Goal: Task Accomplishment & Management: Manage account settings

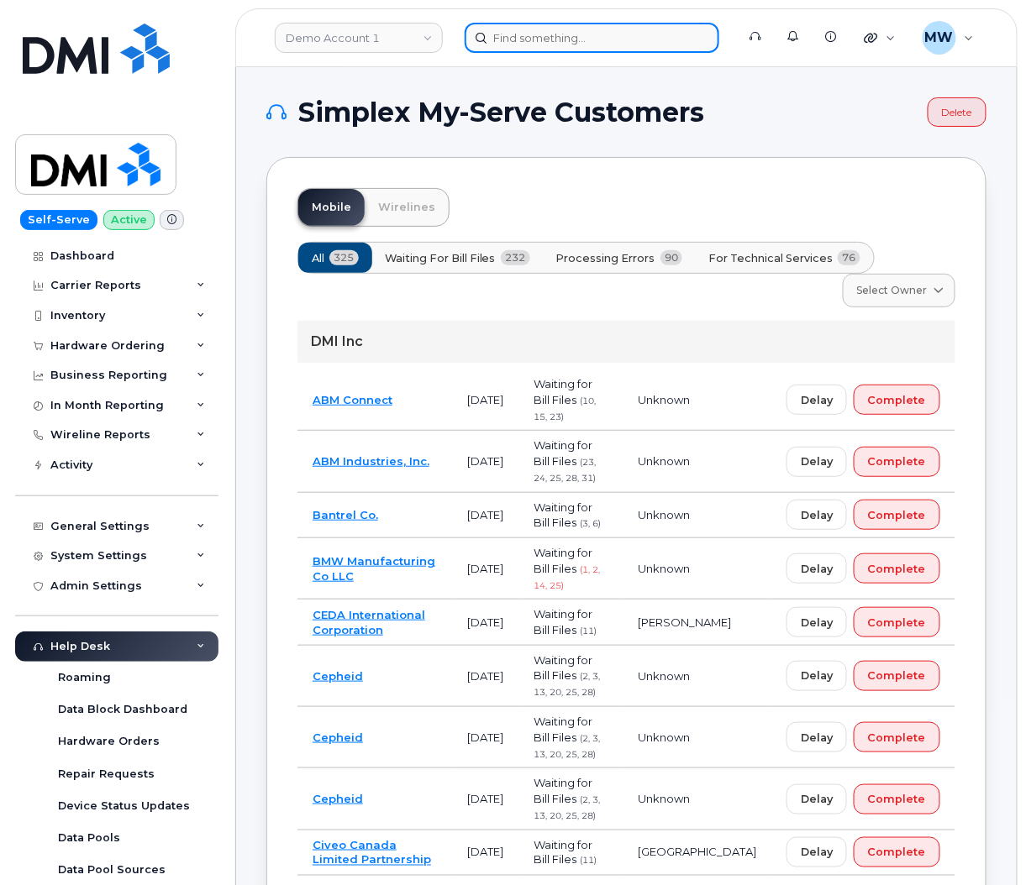
click at [520, 50] on input at bounding box center [591, 38] width 254 height 30
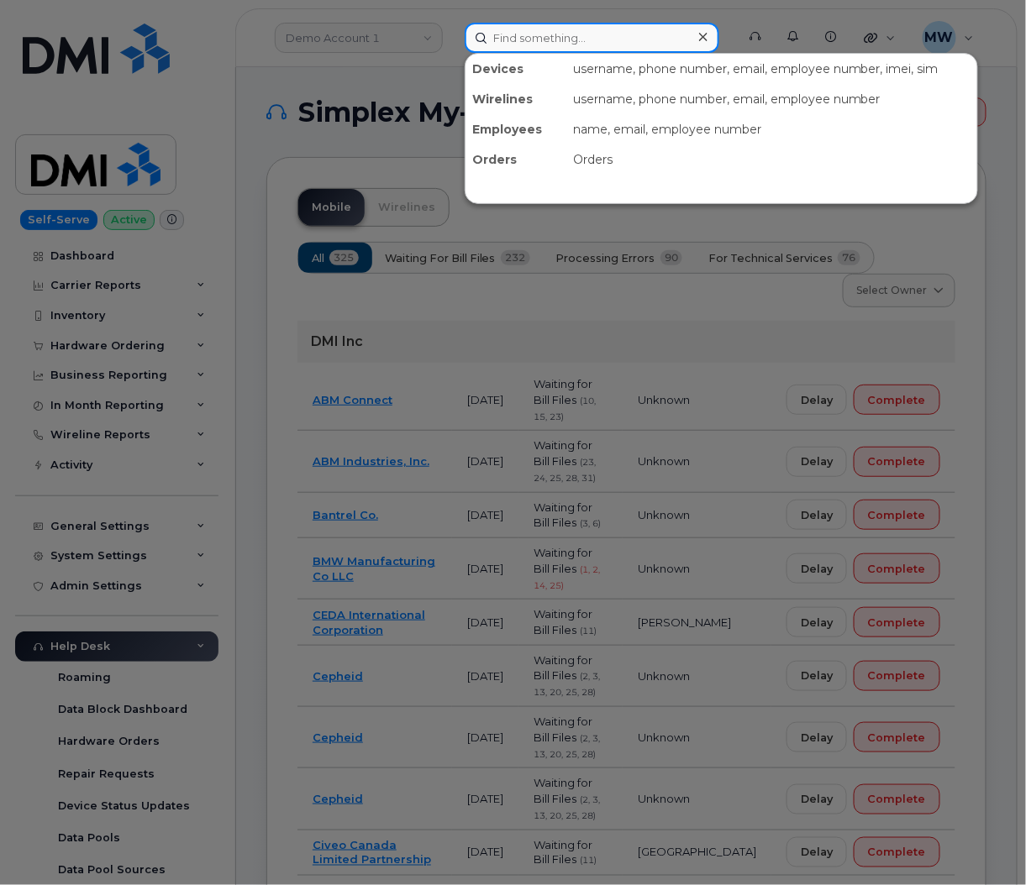
paste input "9739657970"
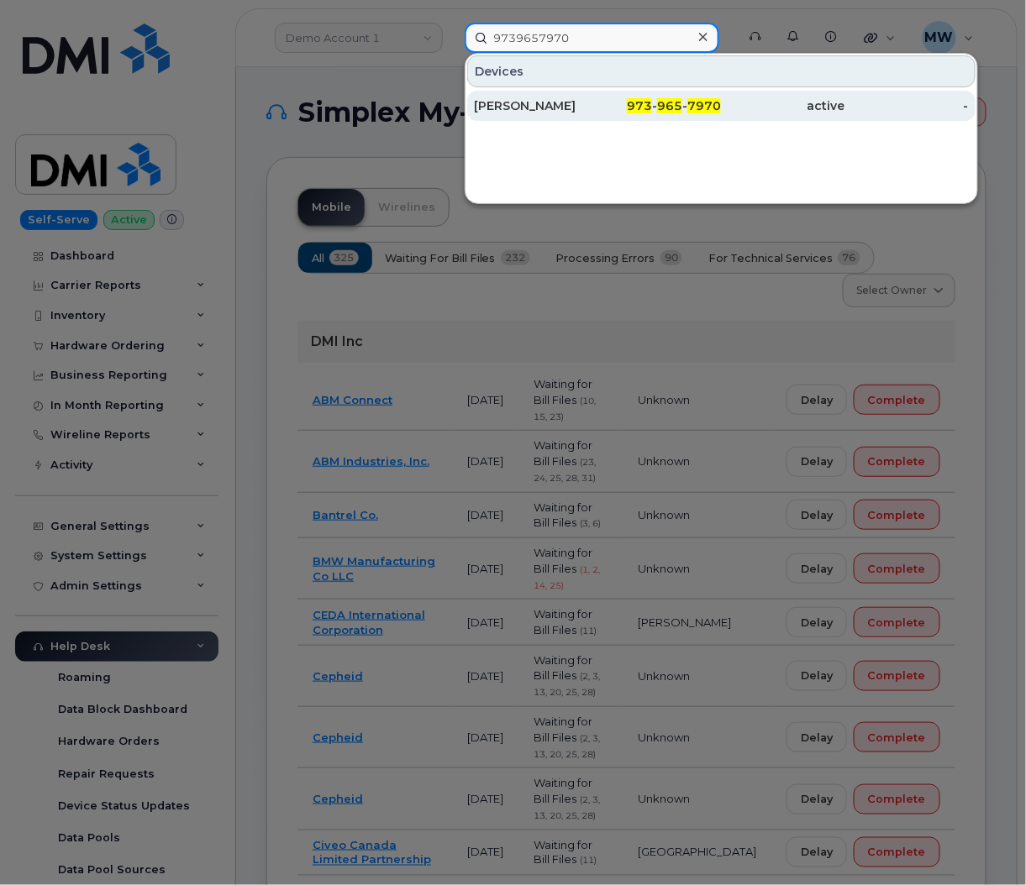
type input "9739657970"
click at [710, 113] on div "973 - 965 - 7970" at bounding box center [658, 105] width 123 height 17
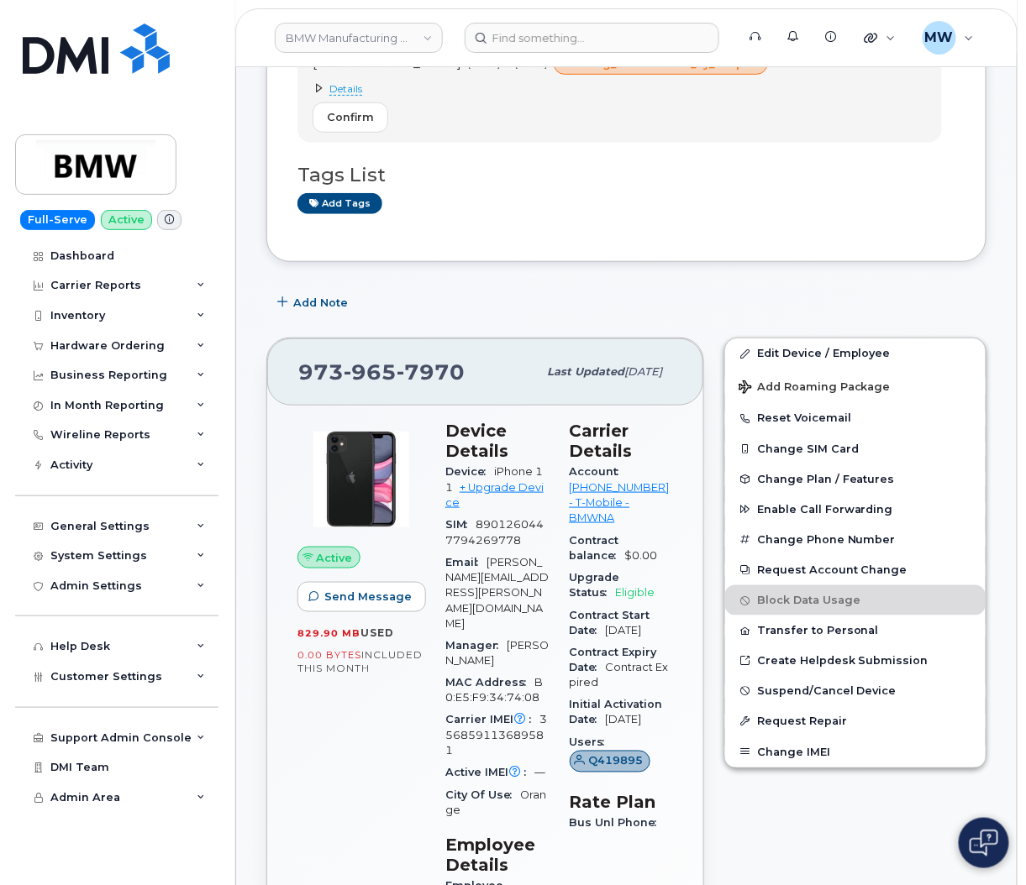
scroll to position [252, 0]
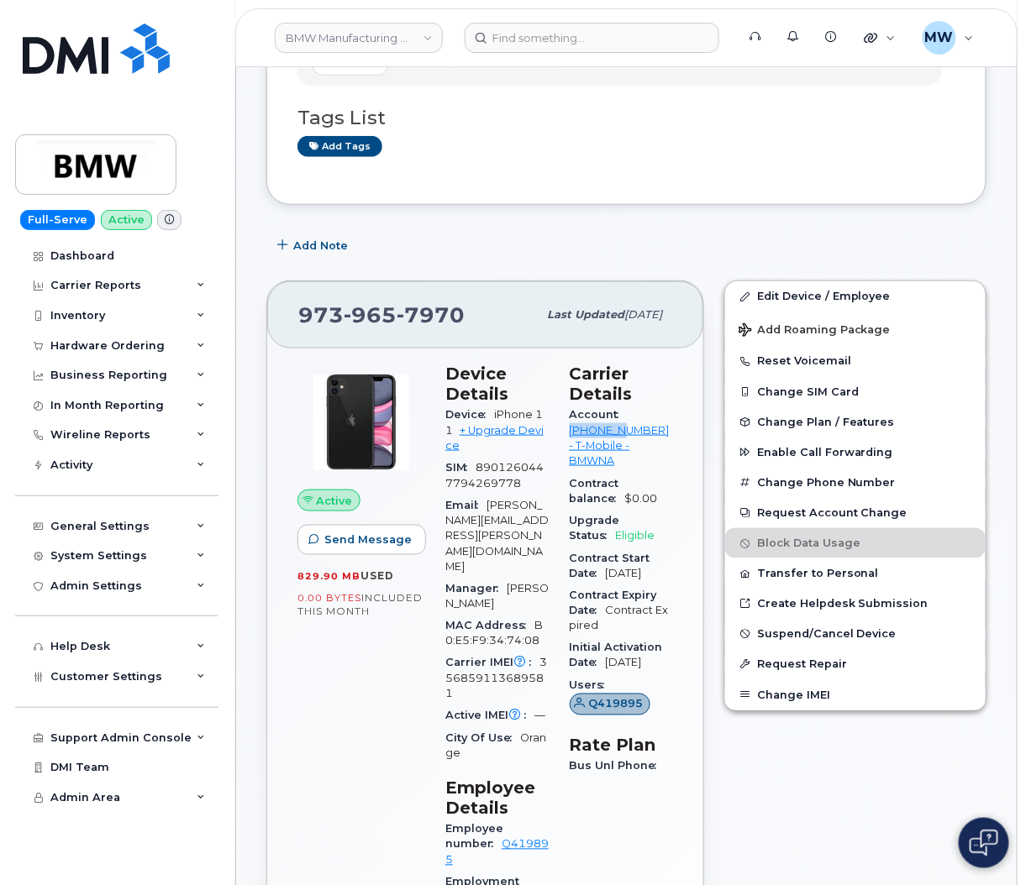
drag, startPoint x: 575, startPoint y: 433, endPoint x: 642, endPoint y: 437, distance: 66.5
click at [642, 437] on div "Account 973767968 - T-Mobile - BMWNA" at bounding box center [621, 438] width 104 height 68
click at [547, 375] on h3 "Device Details" at bounding box center [497, 384] width 104 height 40
drag, startPoint x: 571, startPoint y: 432, endPoint x: 647, endPoint y: 437, distance: 75.8
click at [647, 437] on div "Account 973767968 - T-Mobile - BMWNA" at bounding box center [621, 438] width 104 height 68
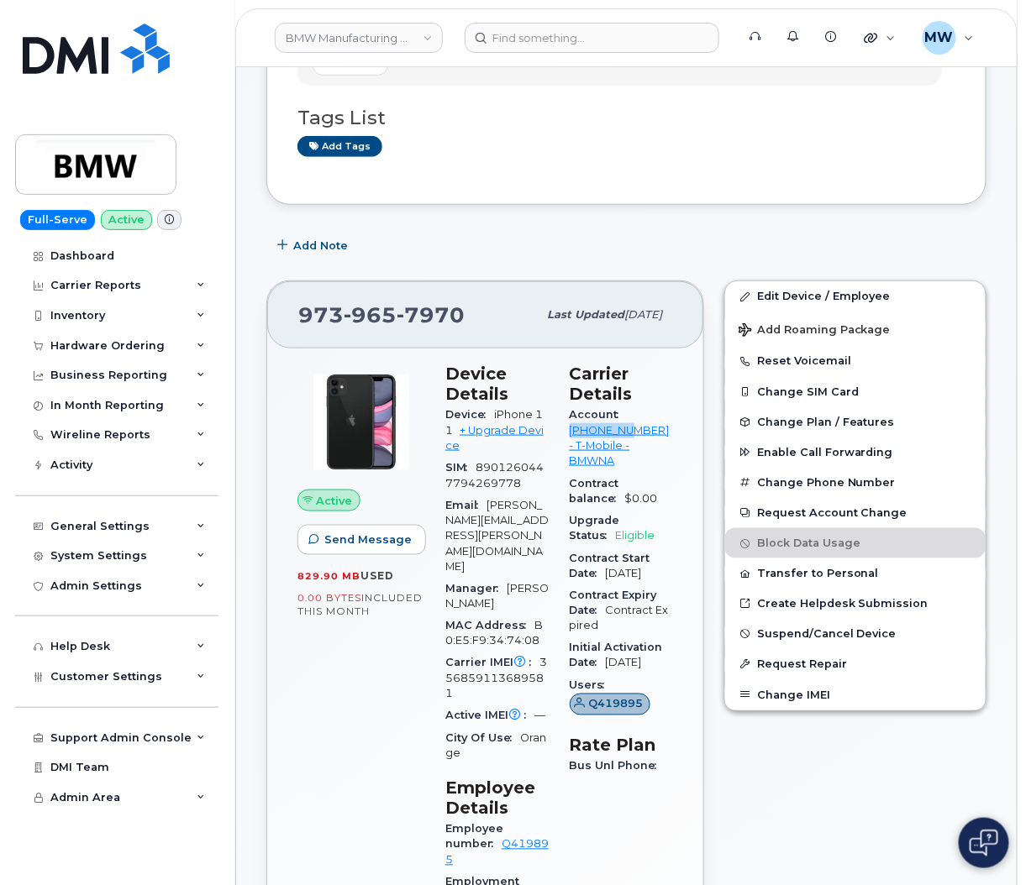
copy link "973767968"
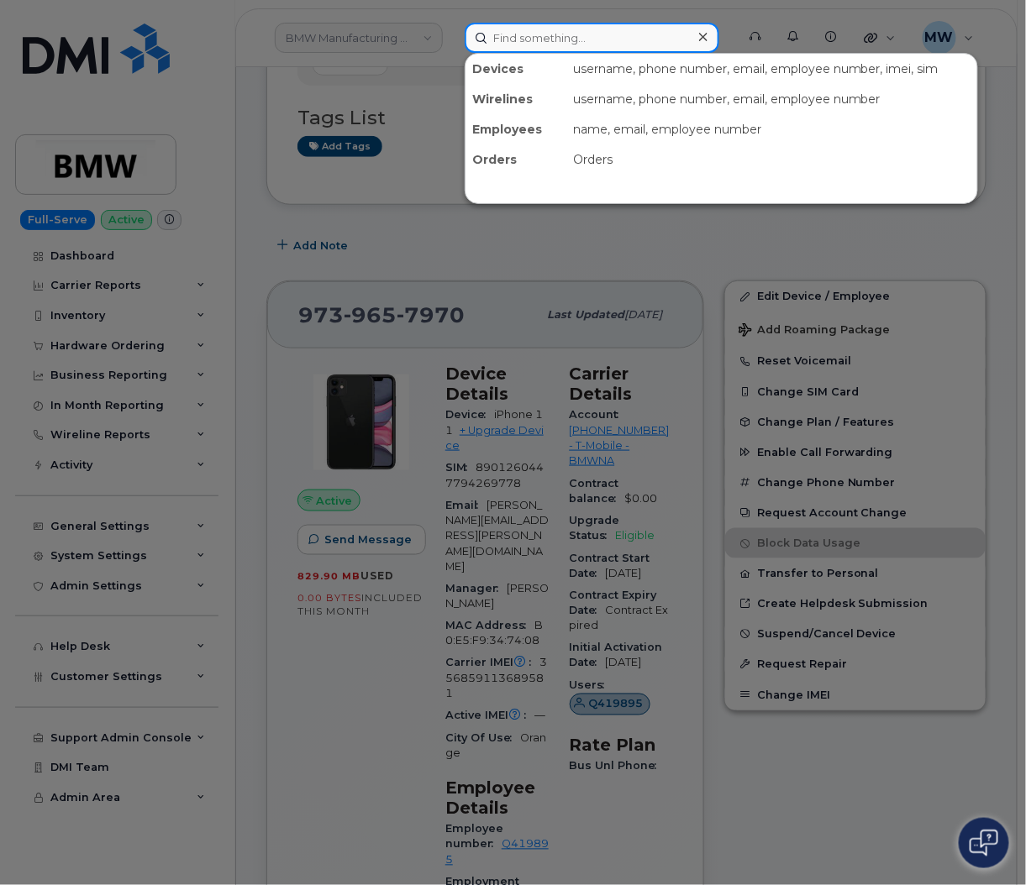
click at [513, 44] on input at bounding box center [591, 38] width 254 height 30
paste input "8644698706"
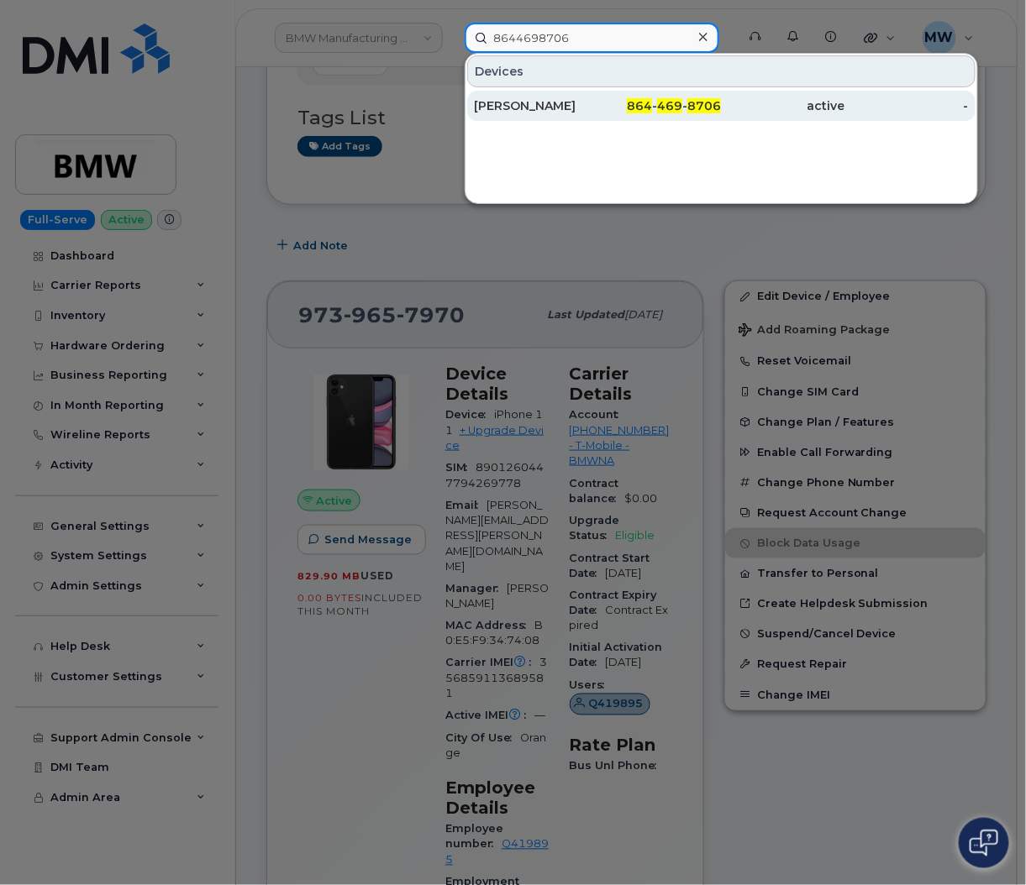
type input "8644698706"
click at [639, 109] on span "864" at bounding box center [639, 105] width 25 height 15
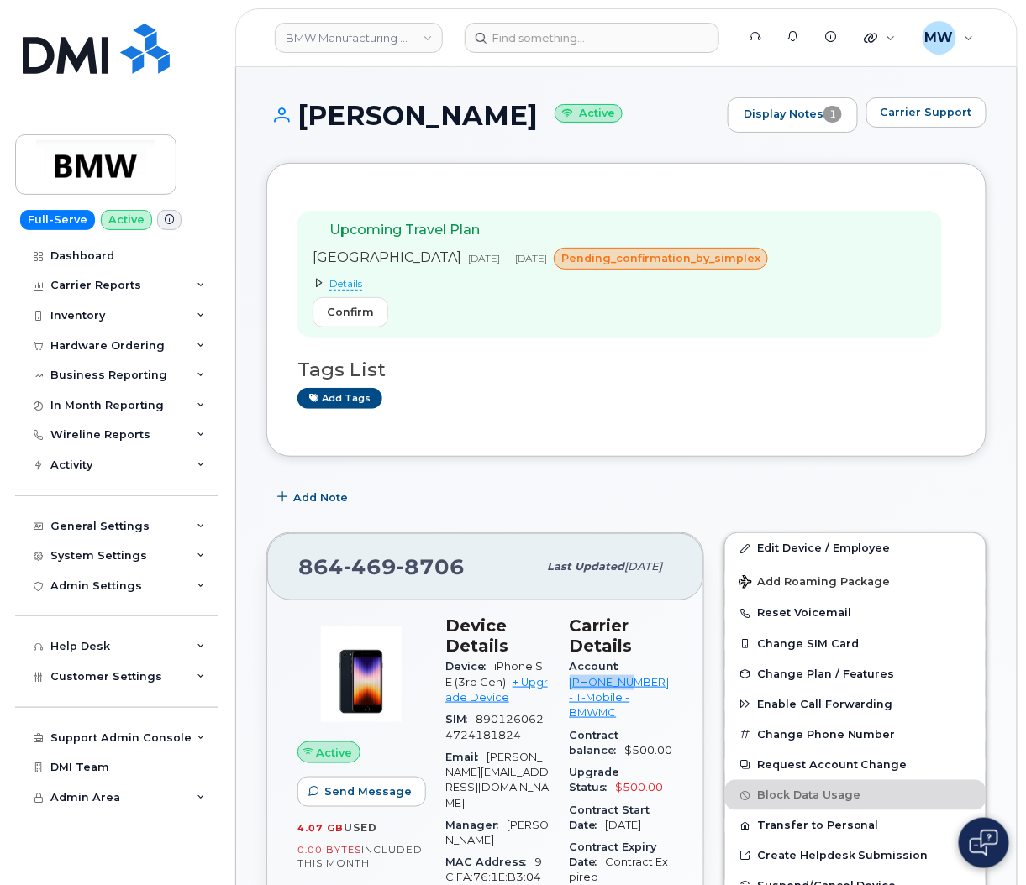
drag, startPoint x: 576, startPoint y: 680, endPoint x: 708, endPoint y: 660, distance: 133.4
click at [643, 684] on div "Account 972523090 - T-Mobile - BMWMC" at bounding box center [621, 690] width 104 height 68
copy link "972523090"
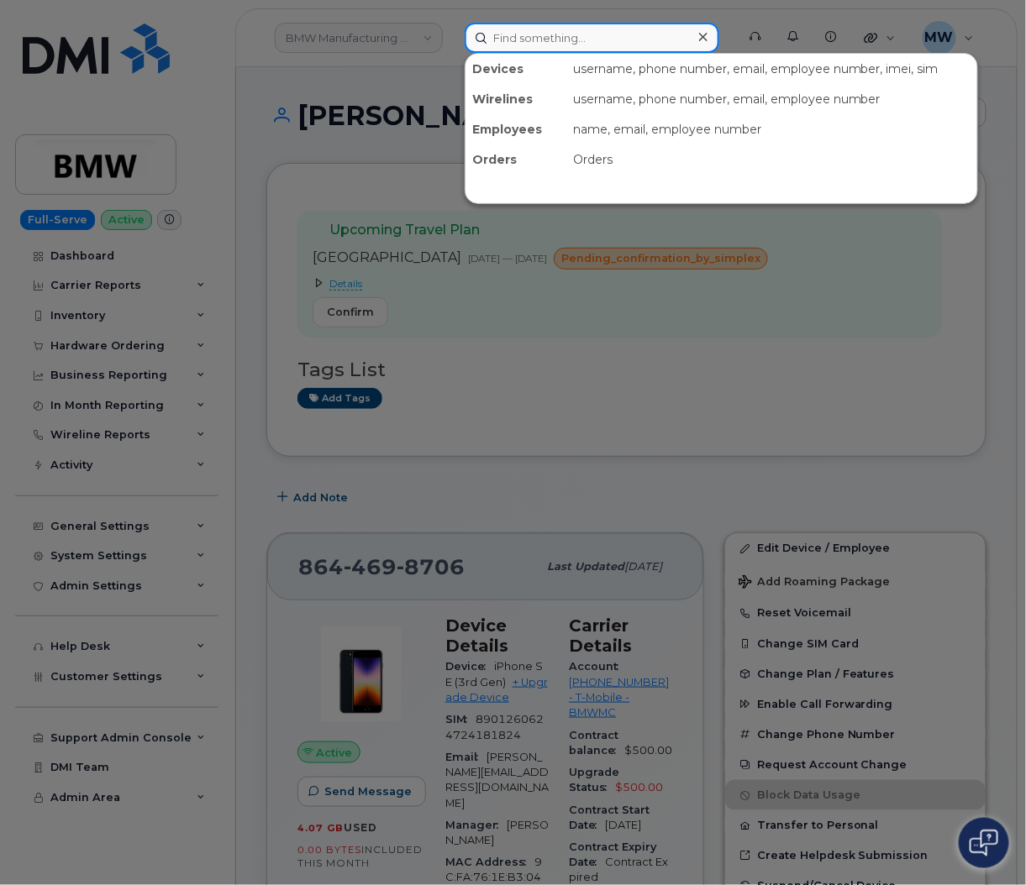
click at [547, 49] on input at bounding box center [591, 38] width 254 height 30
paste input "2015745873"
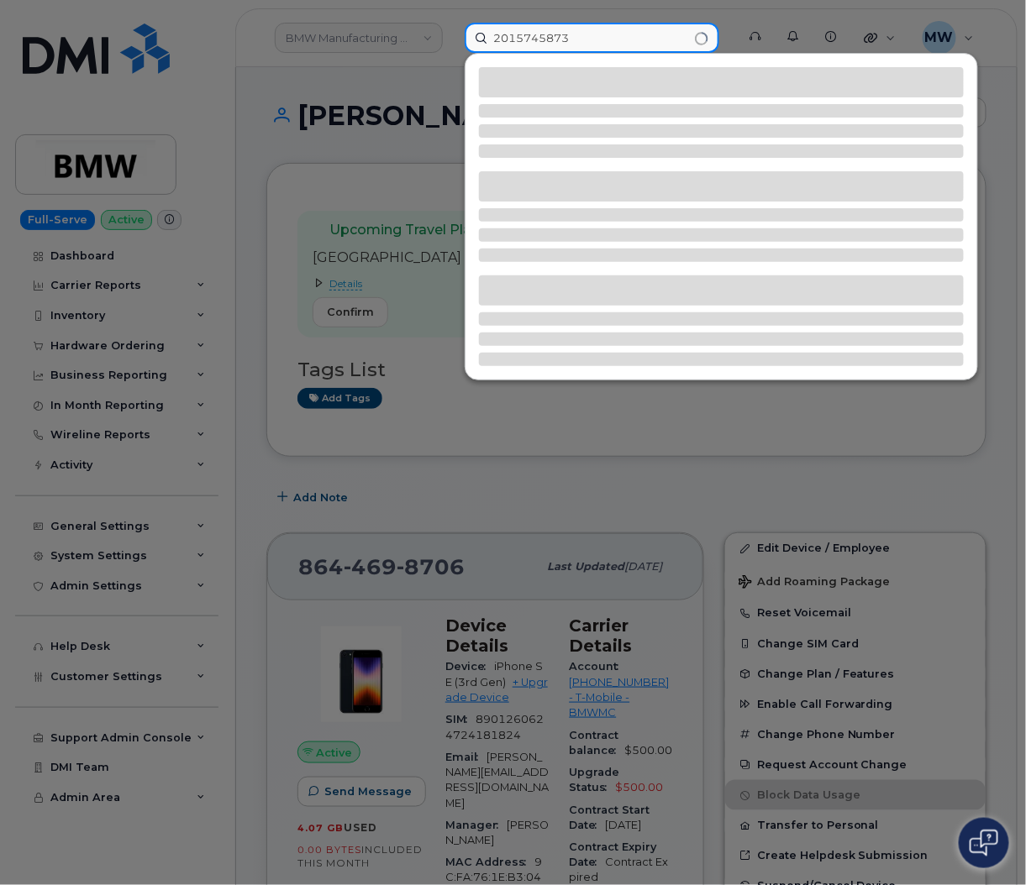
type input "2015745873"
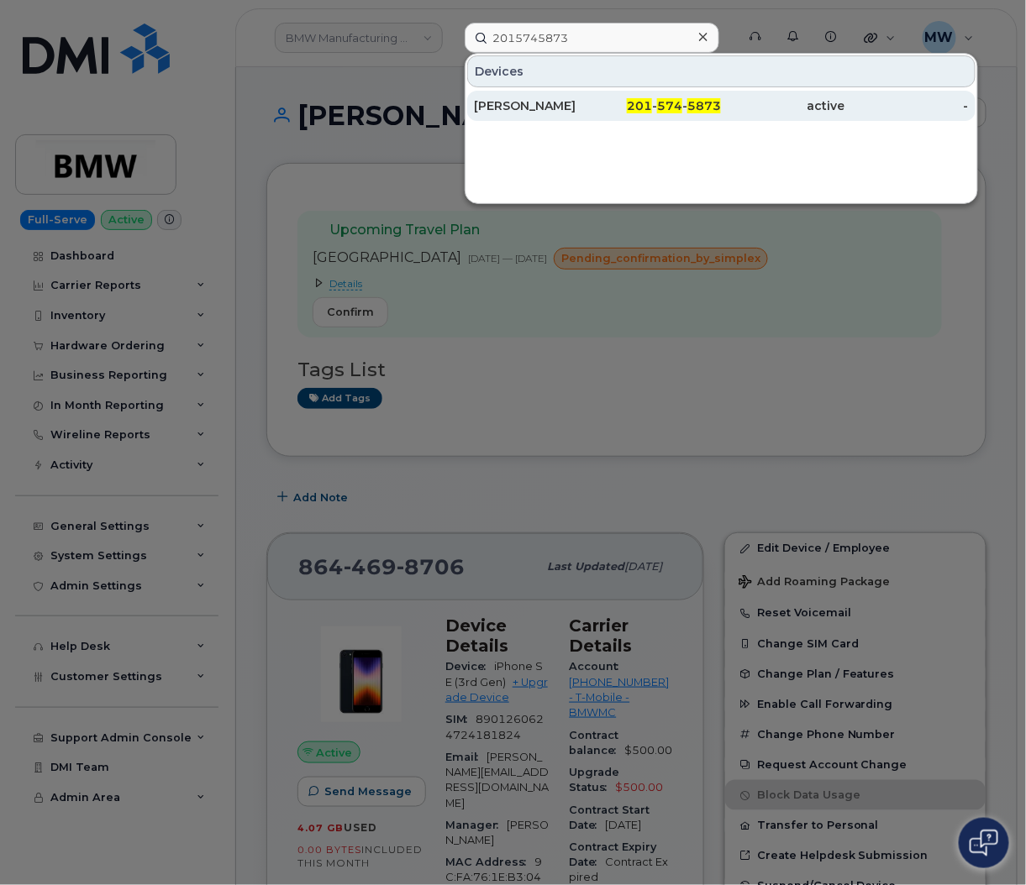
click at [646, 101] on span "201" at bounding box center [639, 105] width 25 height 15
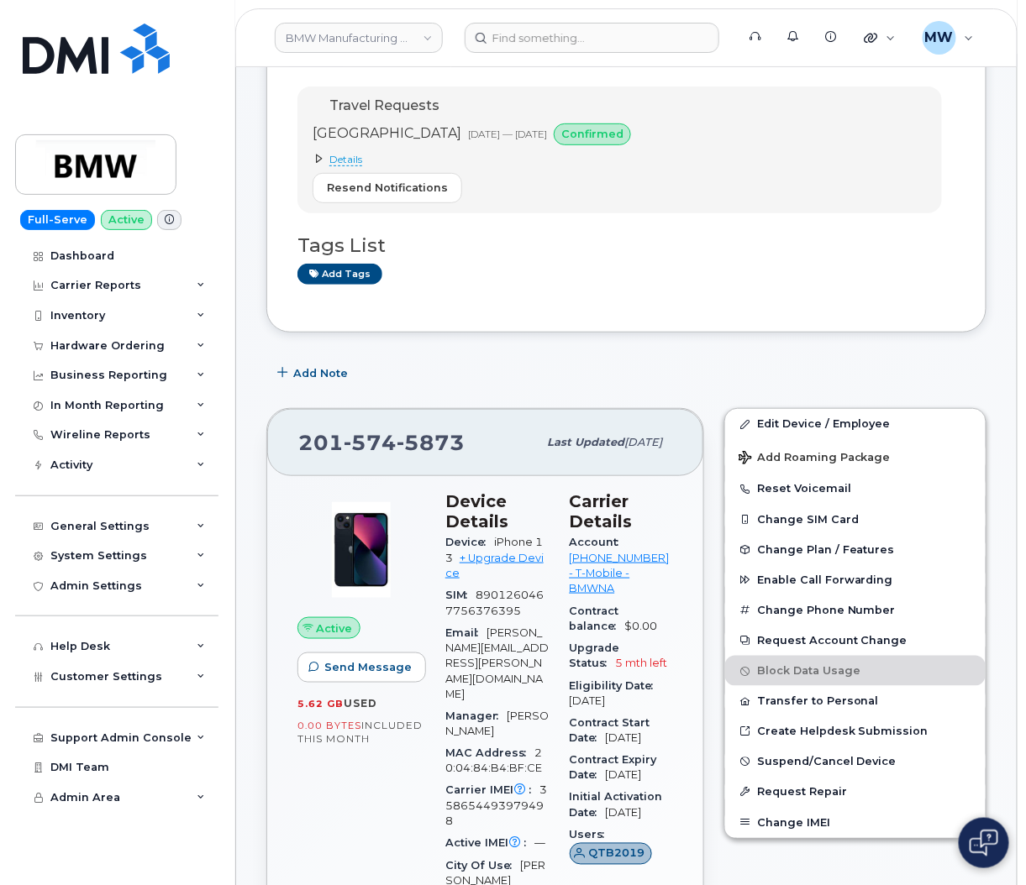
scroll to position [126, 0]
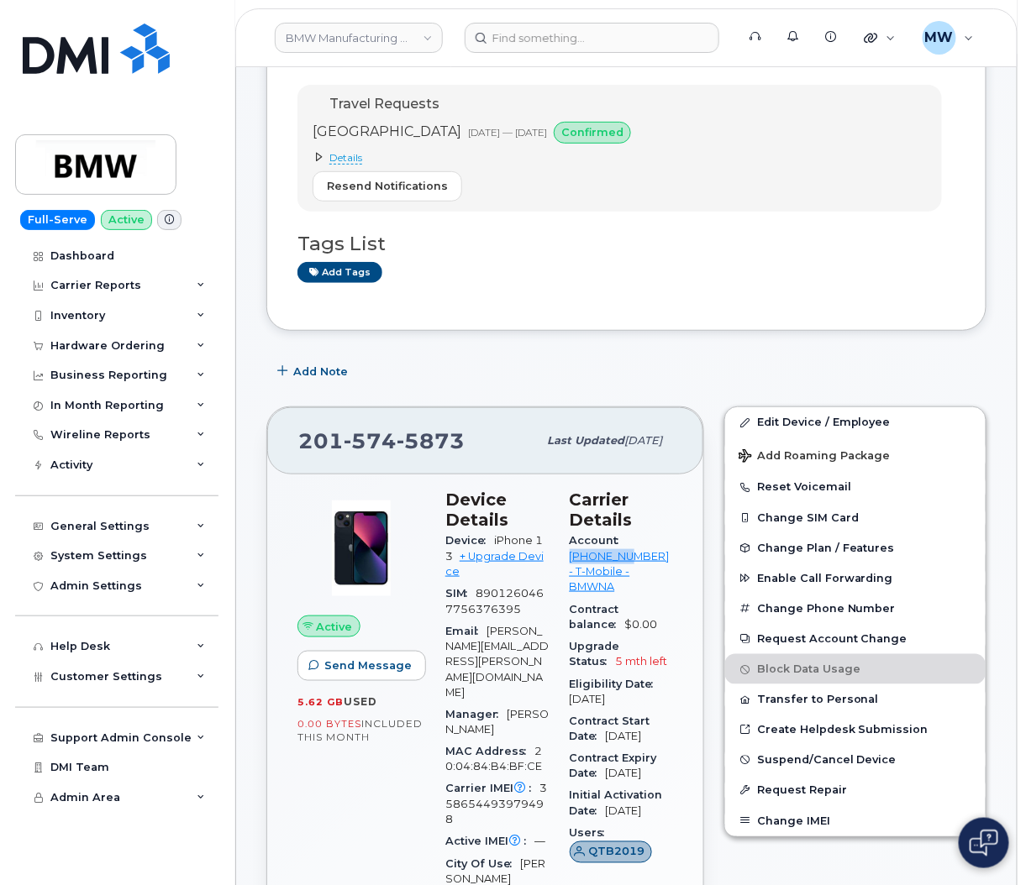
drag, startPoint x: 575, startPoint y: 559, endPoint x: 643, endPoint y: 567, distance: 68.5
click at [643, 567] on div "Account 973767968 - T-Mobile - BMWNA" at bounding box center [621, 564] width 104 height 68
copy link "973767968"
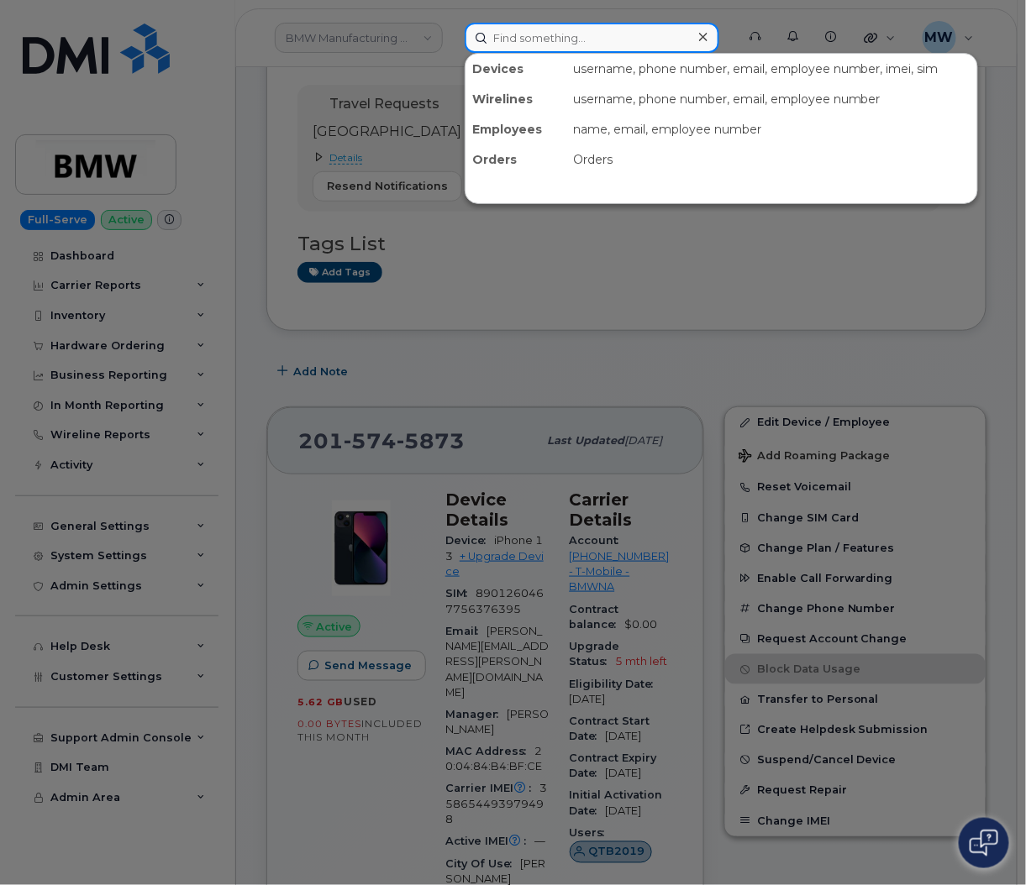
click at [570, 29] on input at bounding box center [591, 38] width 254 height 30
paste input "2016570186"
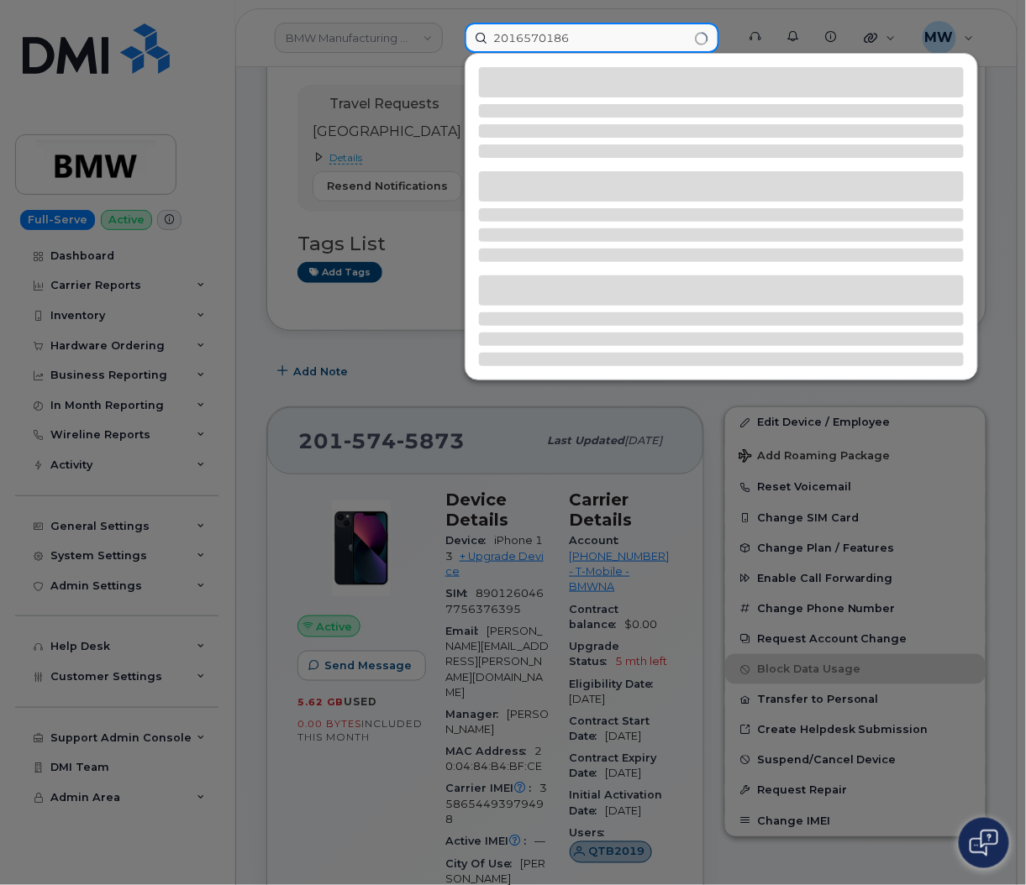
type input "2016570186"
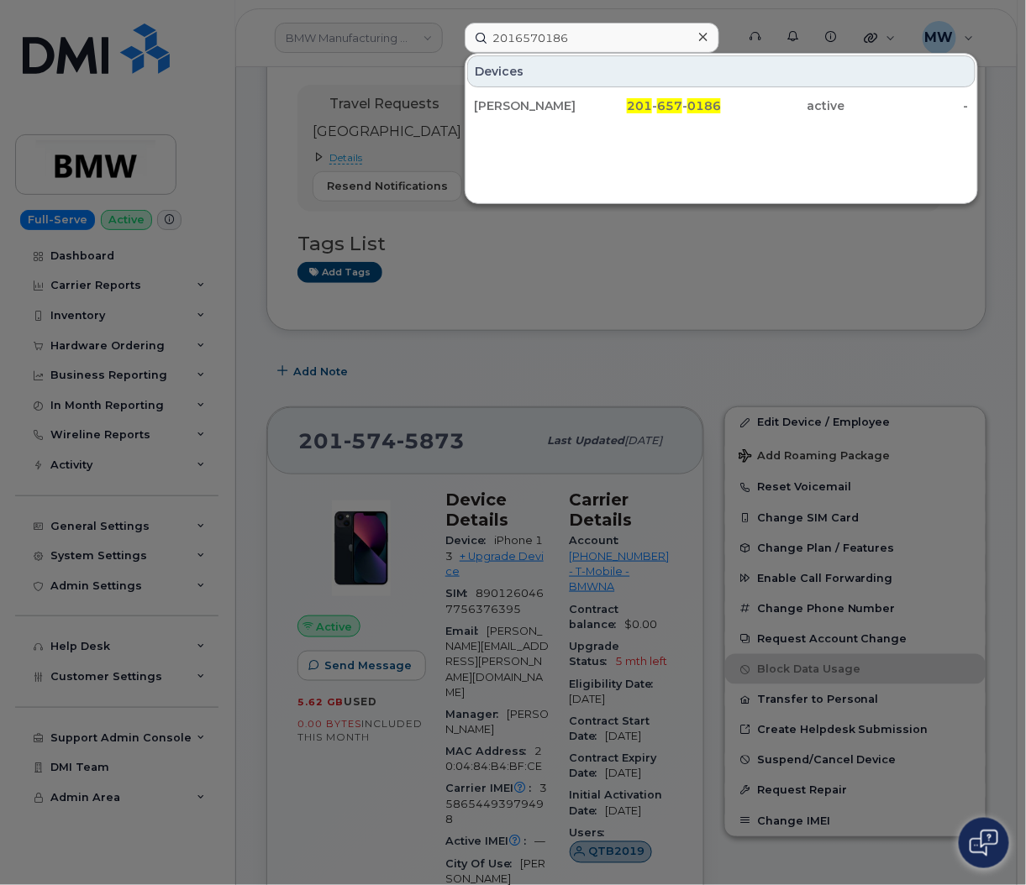
drag, startPoint x: 580, startPoint y: 108, endPoint x: 579, endPoint y: 77, distance: 30.3
click at [580, 108] on div "[PERSON_NAME]" at bounding box center [535, 105] width 123 height 17
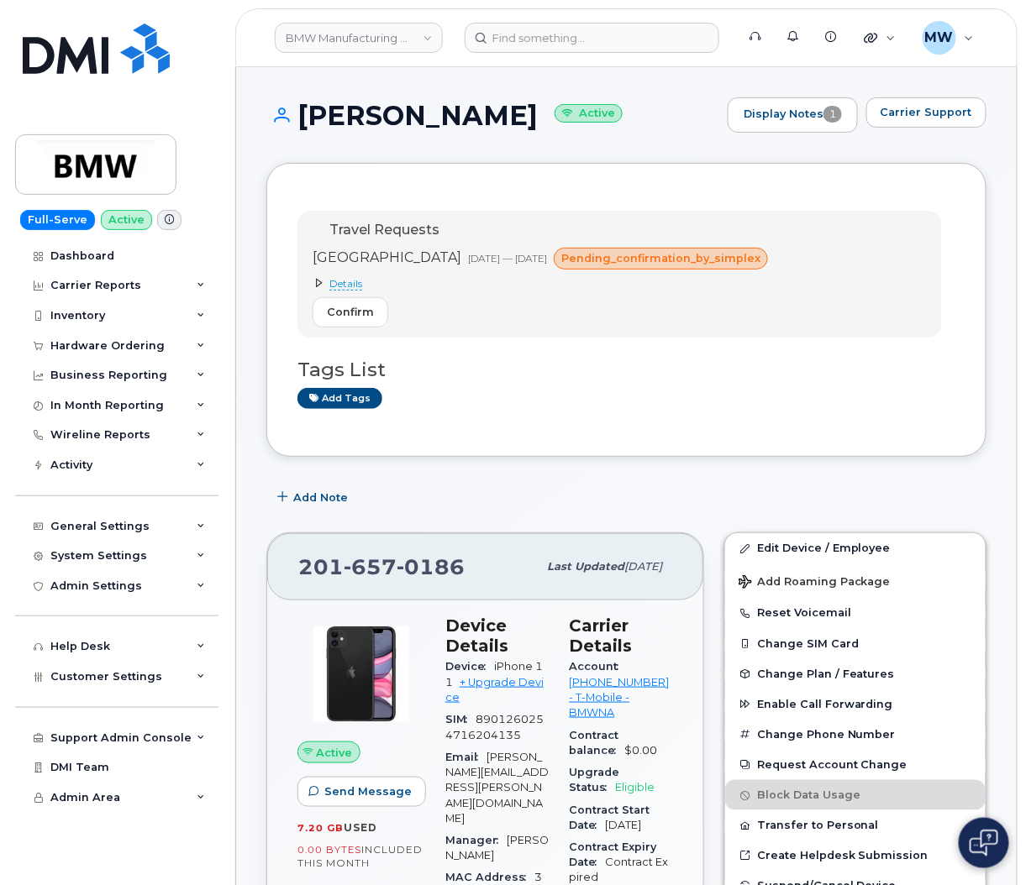
drag, startPoint x: 575, startPoint y: 674, endPoint x: 572, endPoint y: 685, distance: 11.4
click at [572, 673] on span "Account" at bounding box center [598, 666] width 58 height 13
drag, startPoint x: 572, startPoint y: 685, endPoint x: 646, endPoint y: 688, distance: 74.0
click at [646, 688] on div "Account [PHONE_NUMBER] - T-Mobile - BMWNA" at bounding box center [621, 690] width 104 height 68
copy link "973767968"
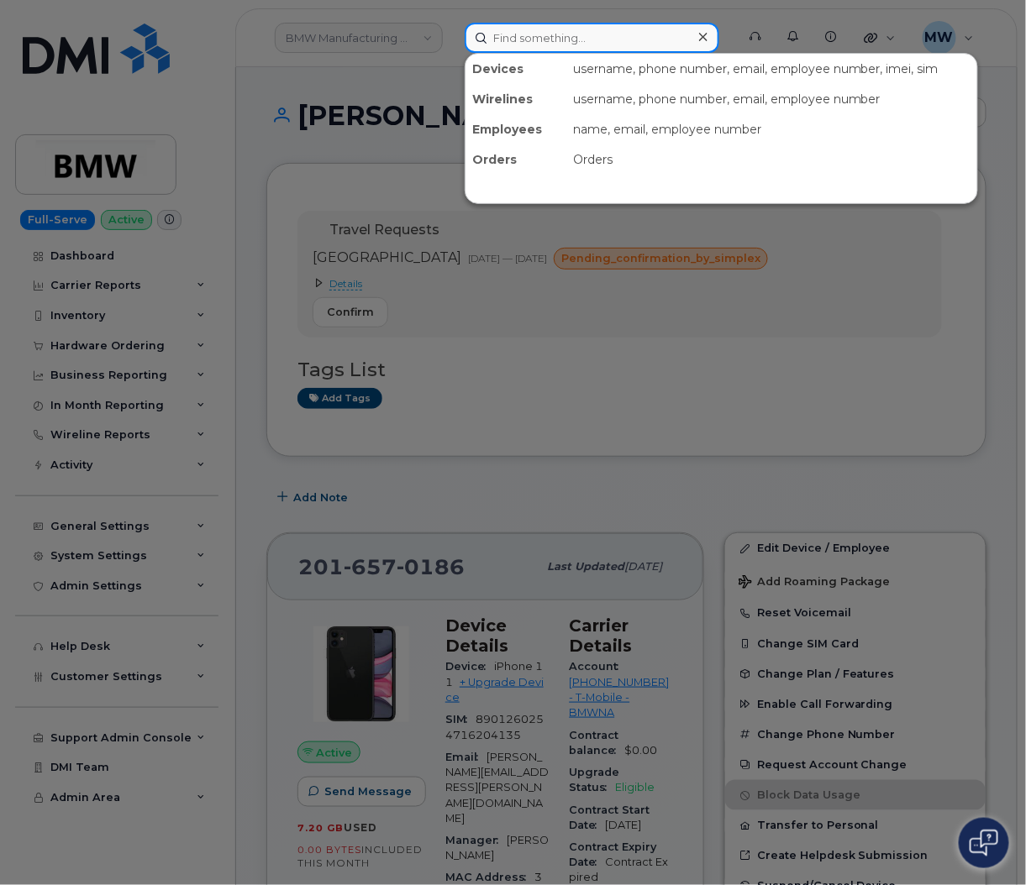
click at [495, 48] on input at bounding box center [591, 38] width 254 height 30
paste input "2013641574"
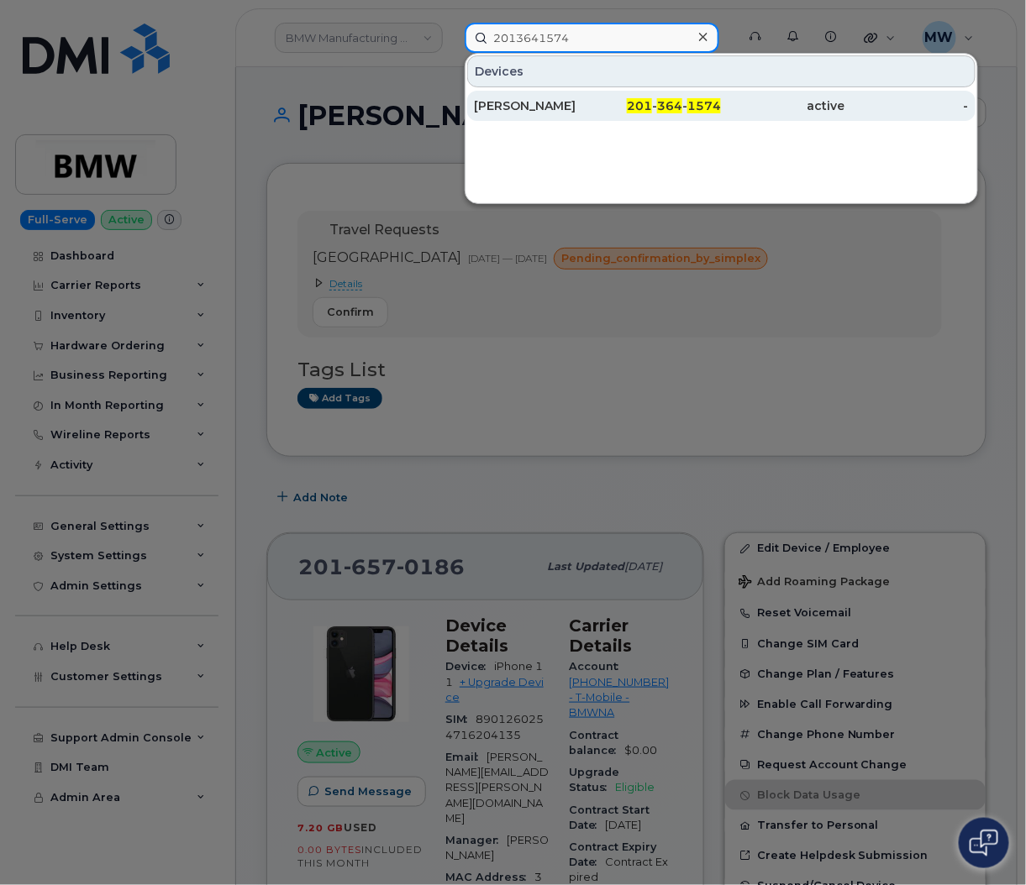
type input "2013641574"
click at [533, 111] on div "Victor Leleu" at bounding box center [535, 105] width 123 height 17
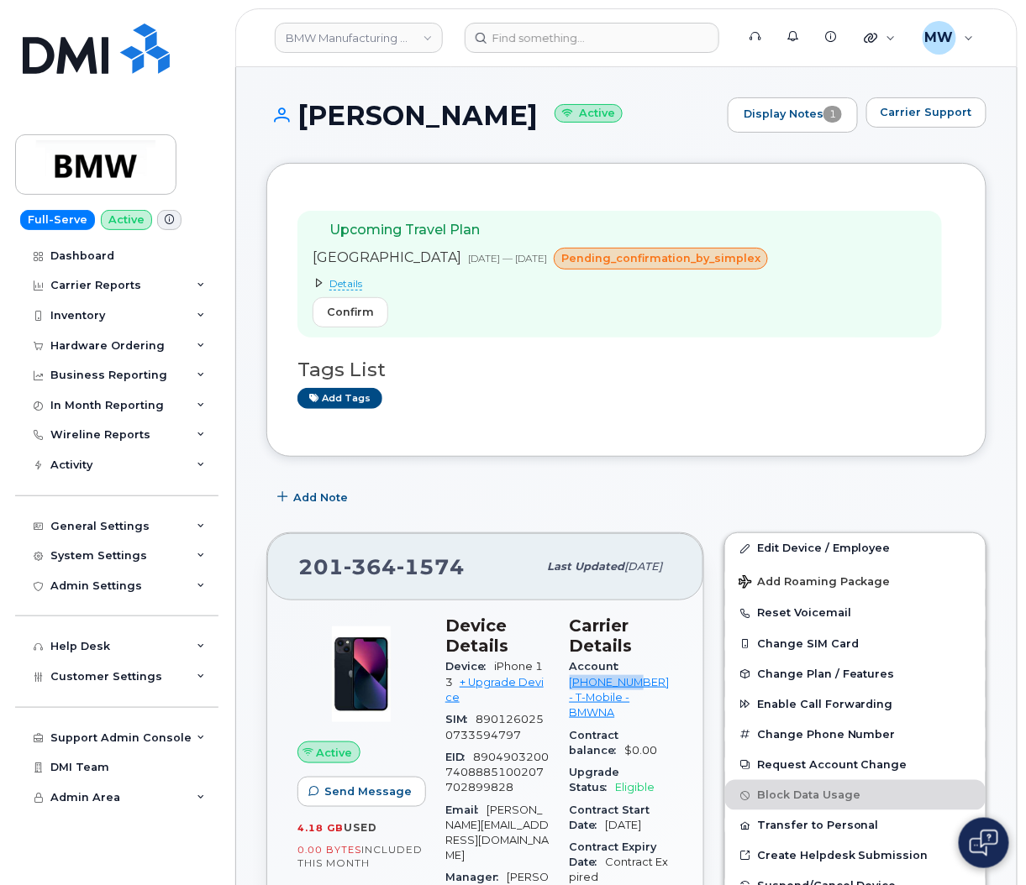
drag, startPoint x: 573, startPoint y: 690, endPoint x: 651, endPoint y: 683, distance: 78.4
click at [651, 683] on div "Account [PHONE_NUMBER] - T-Mobile - BMWNA" at bounding box center [621, 690] width 104 height 68
copy link "973767968"
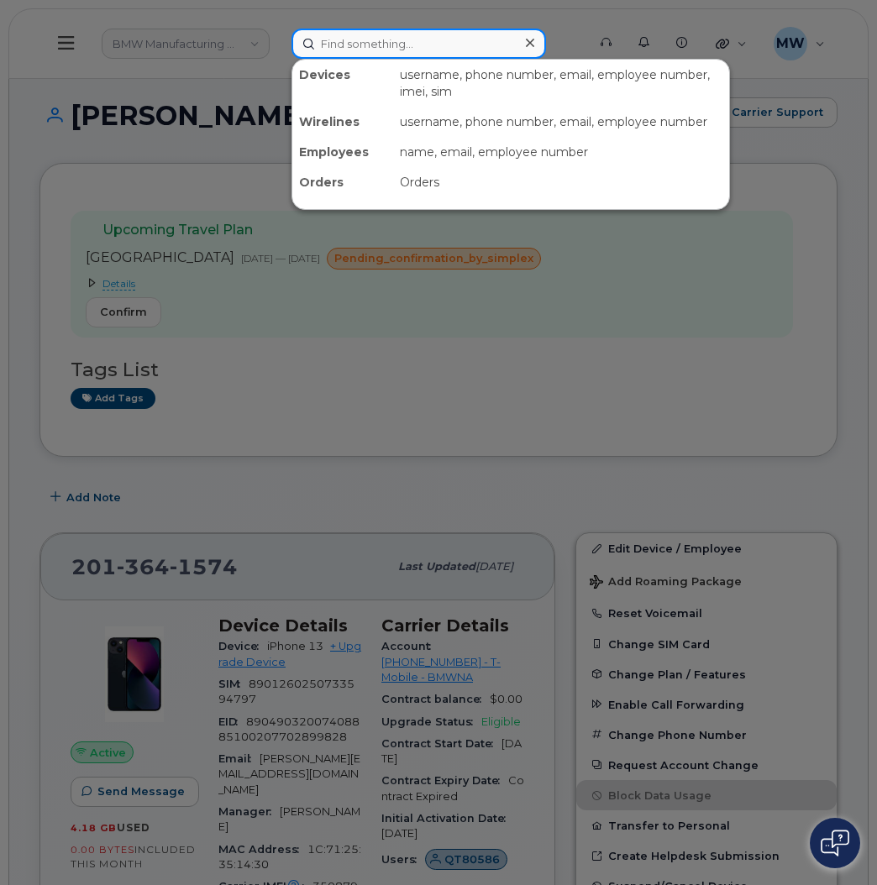
click at [510, 57] on input at bounding box center [418, 44] width 254 height 30
paste input "330) 869-7990"
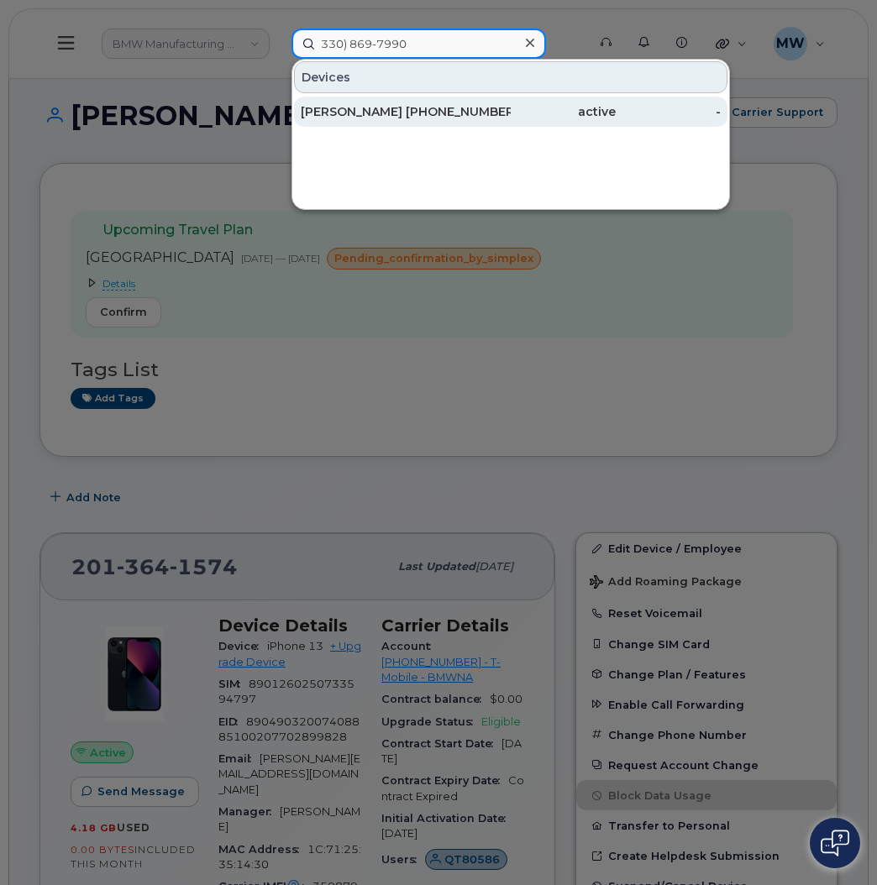
type input "330) 869-7990"
click at [528, 114] on div "active" at bounding box center [563, 111] width 105 height 17
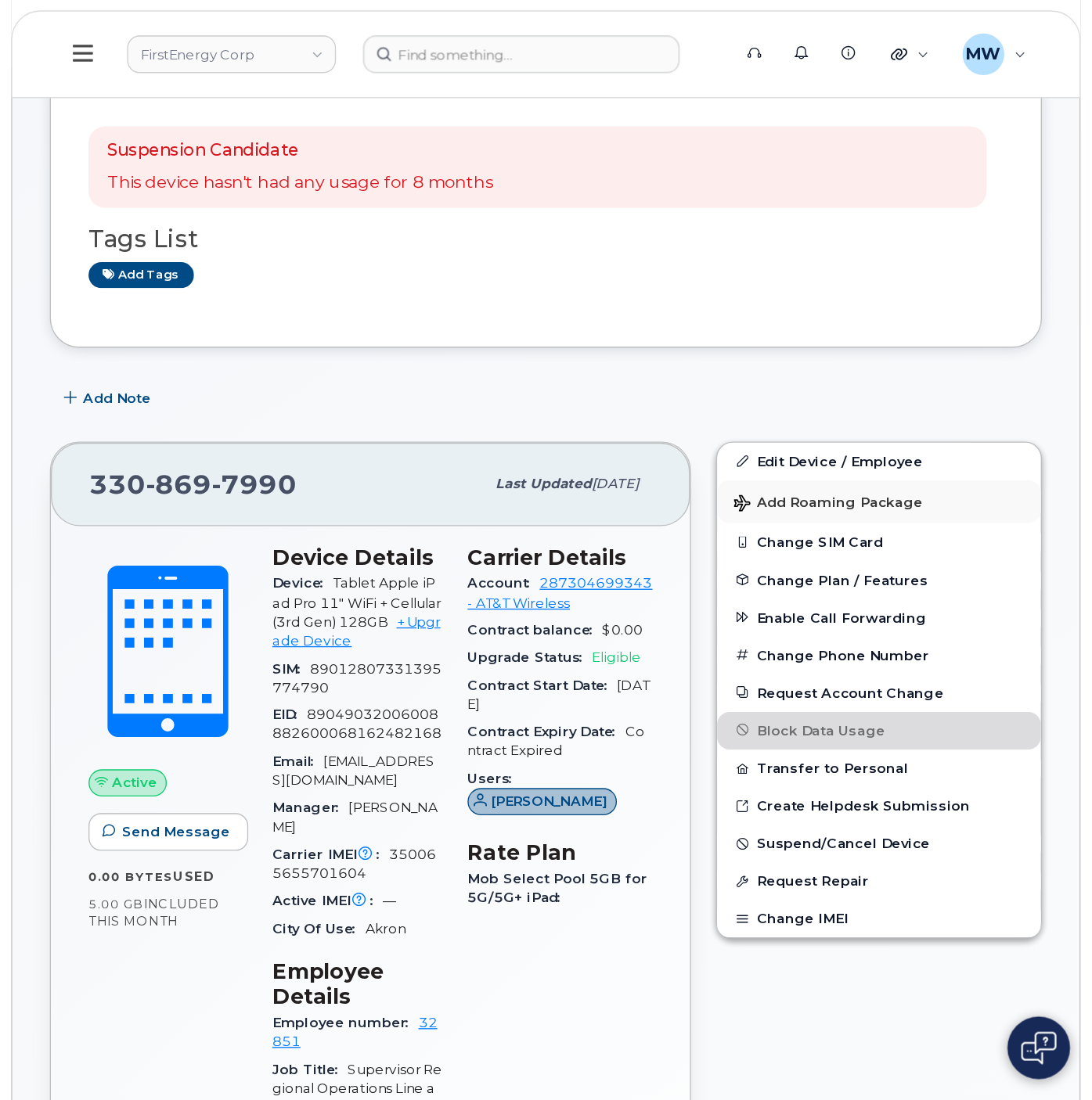
scroll to position [234, 0]
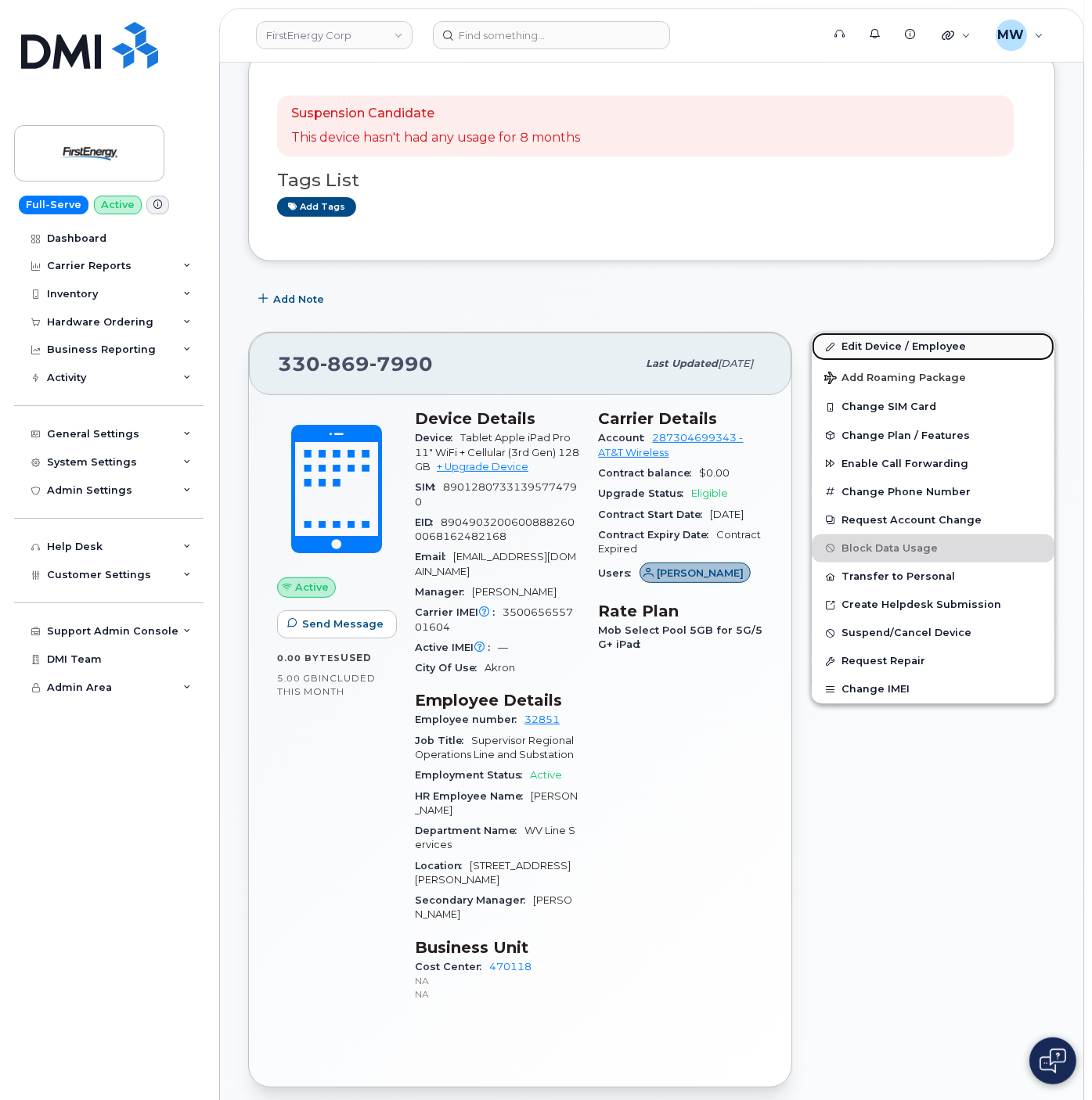
click at [816, 354] on link "Edit Device / Employee" at bounding box center [933, 346] width 242 height 28
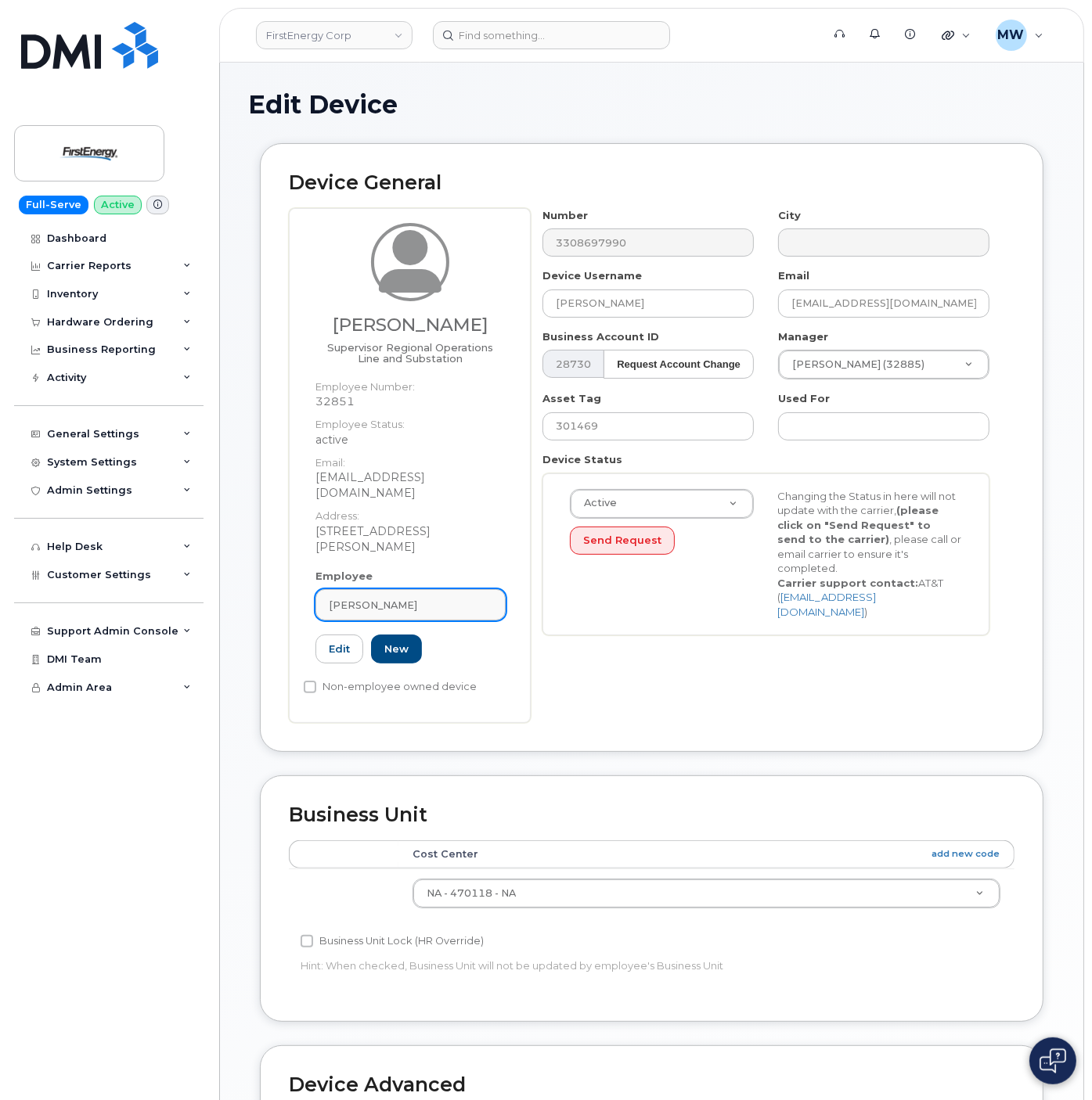
click at [384, 589] on link "[PERSON_NAME]" at bounding box center [410, 604] width 190 height 32
paste input "1017736"
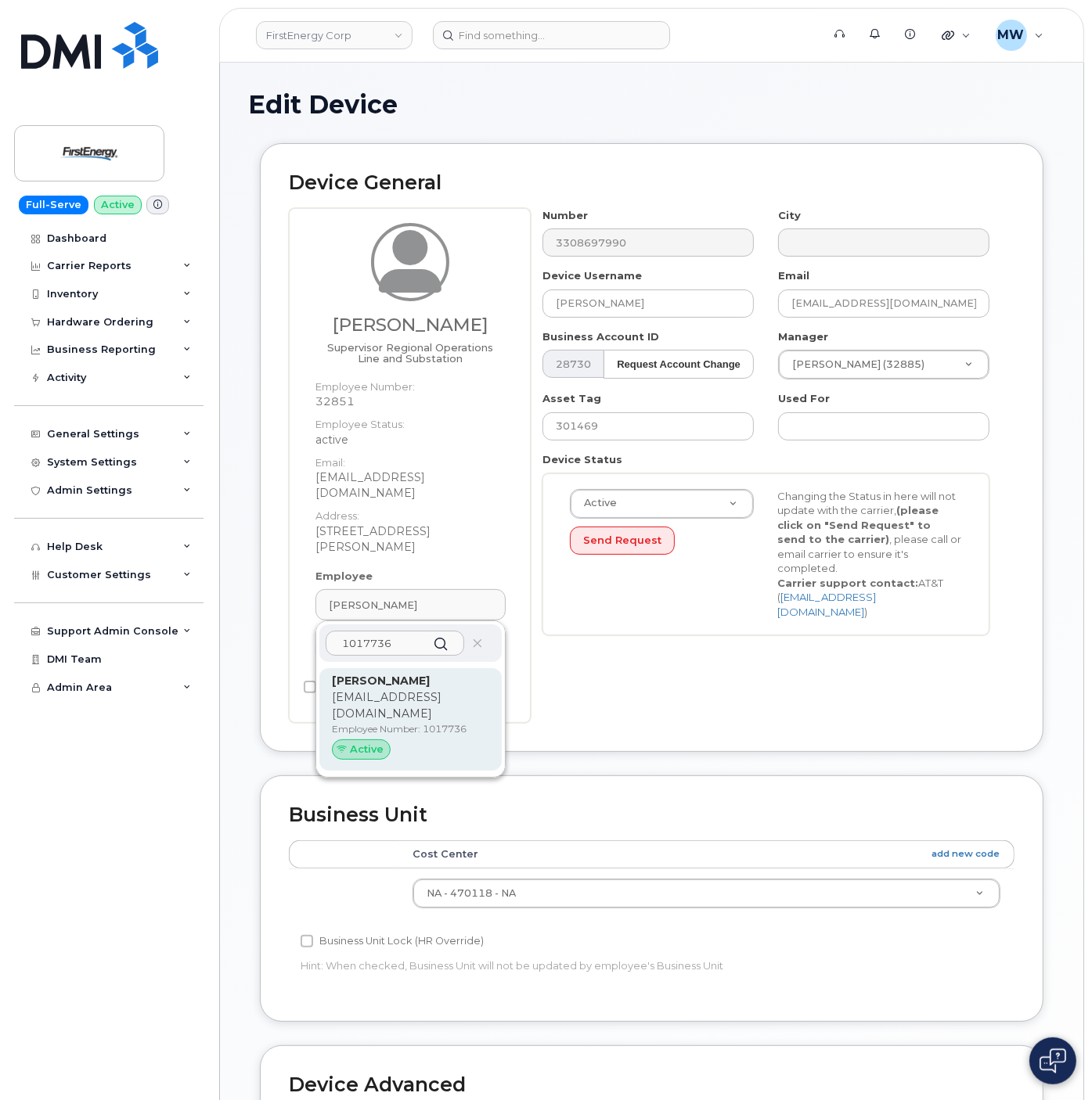
type input "1017736"
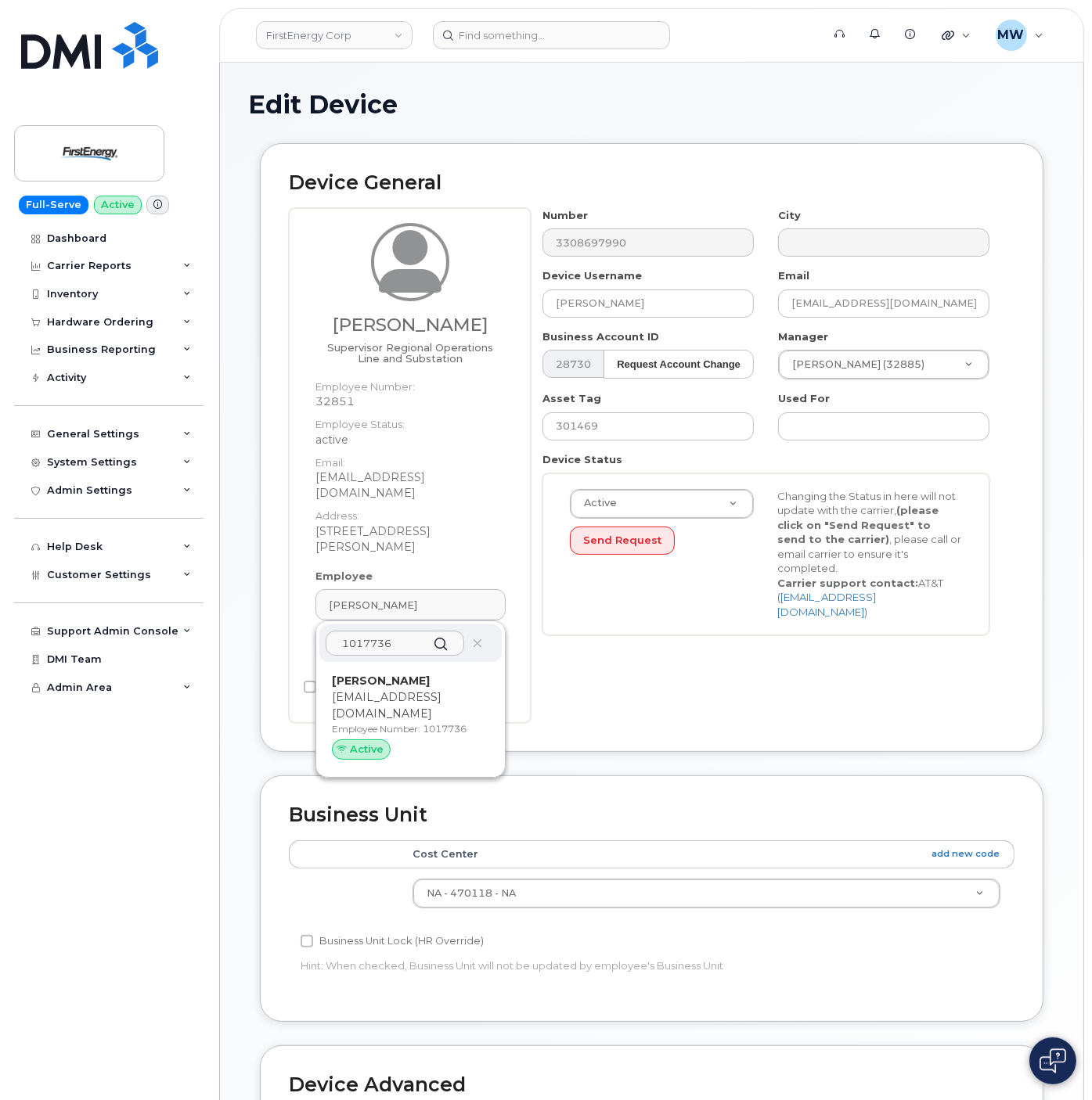
drag, startPoint x: 412, startPoint y: 679, endPoint x: 725, endPoint y: 107, distance: 652.0
click at [414, 689] on p "[EMAIL_ADDRESS][DOMAIN_NAME]" at bounding box center [410, 705] width 157 height 33
type input "1017736"
type input "[PERSON_NAME]"
type input "[EMAIL_ADDRESS][DOMAIN_NAME]"
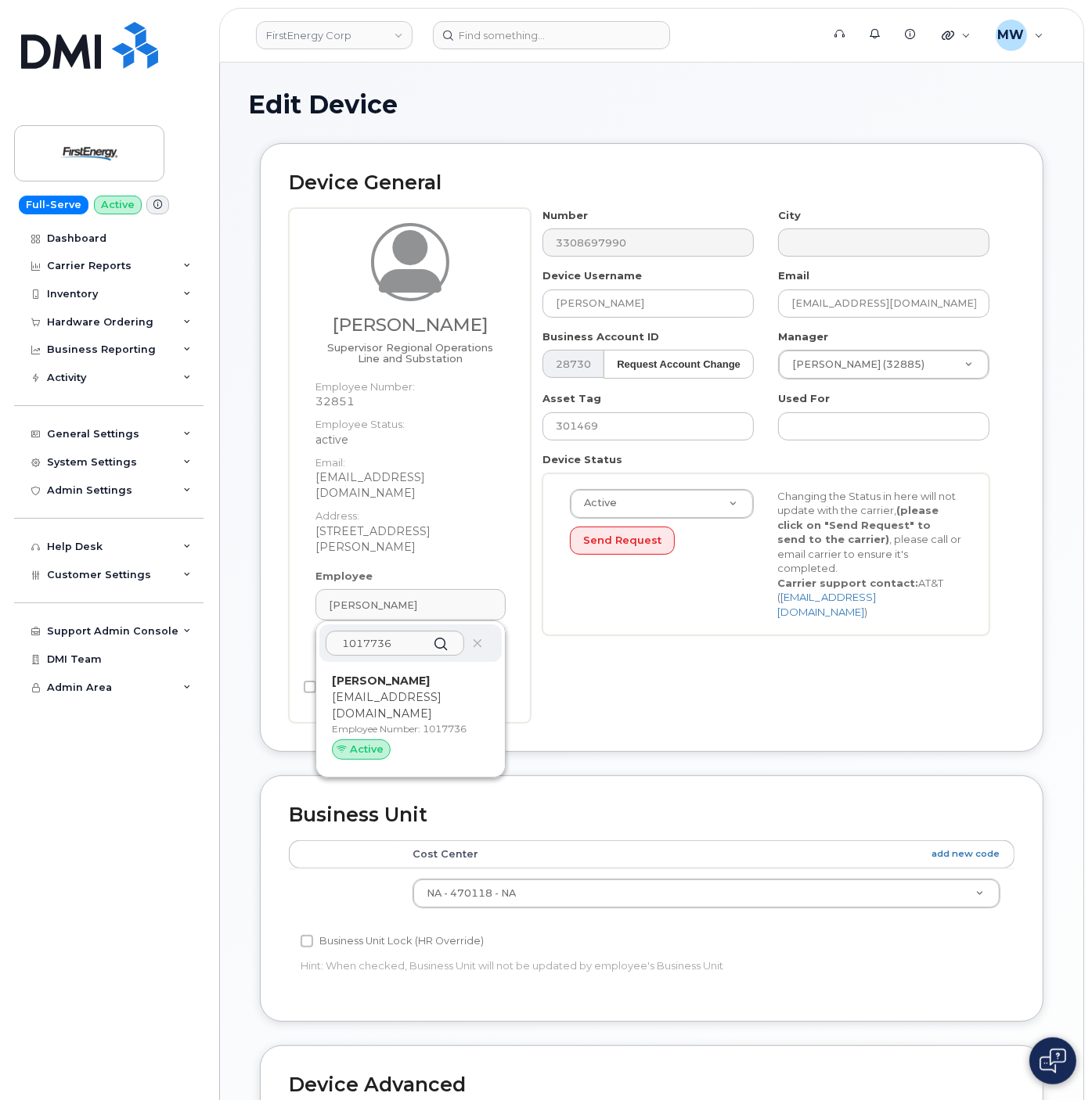
type input "29510325"
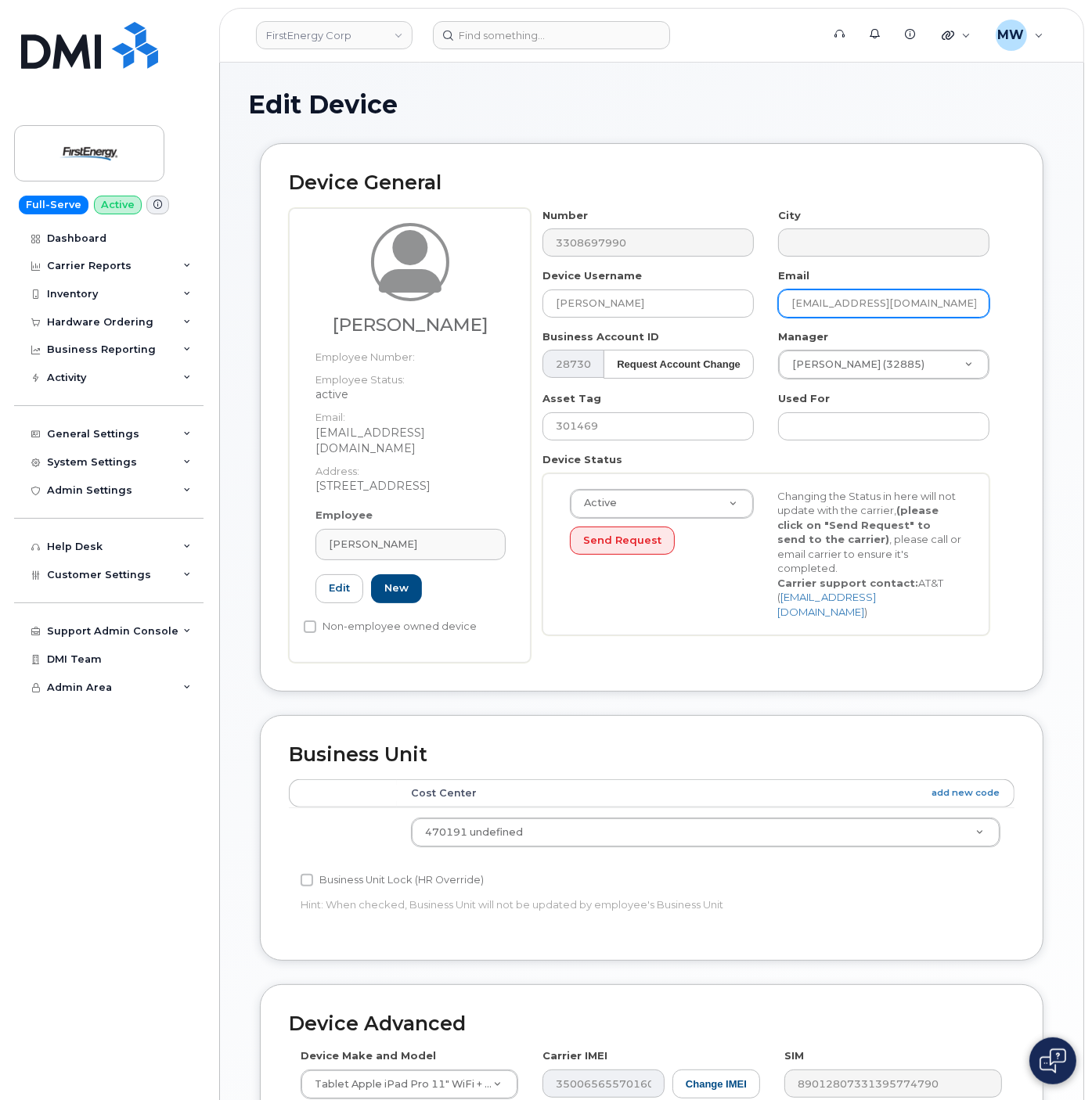
click at [892, 310] on input "vancee@firstenergycorp.com" at bounding box center [883, 304] width 212 height 28
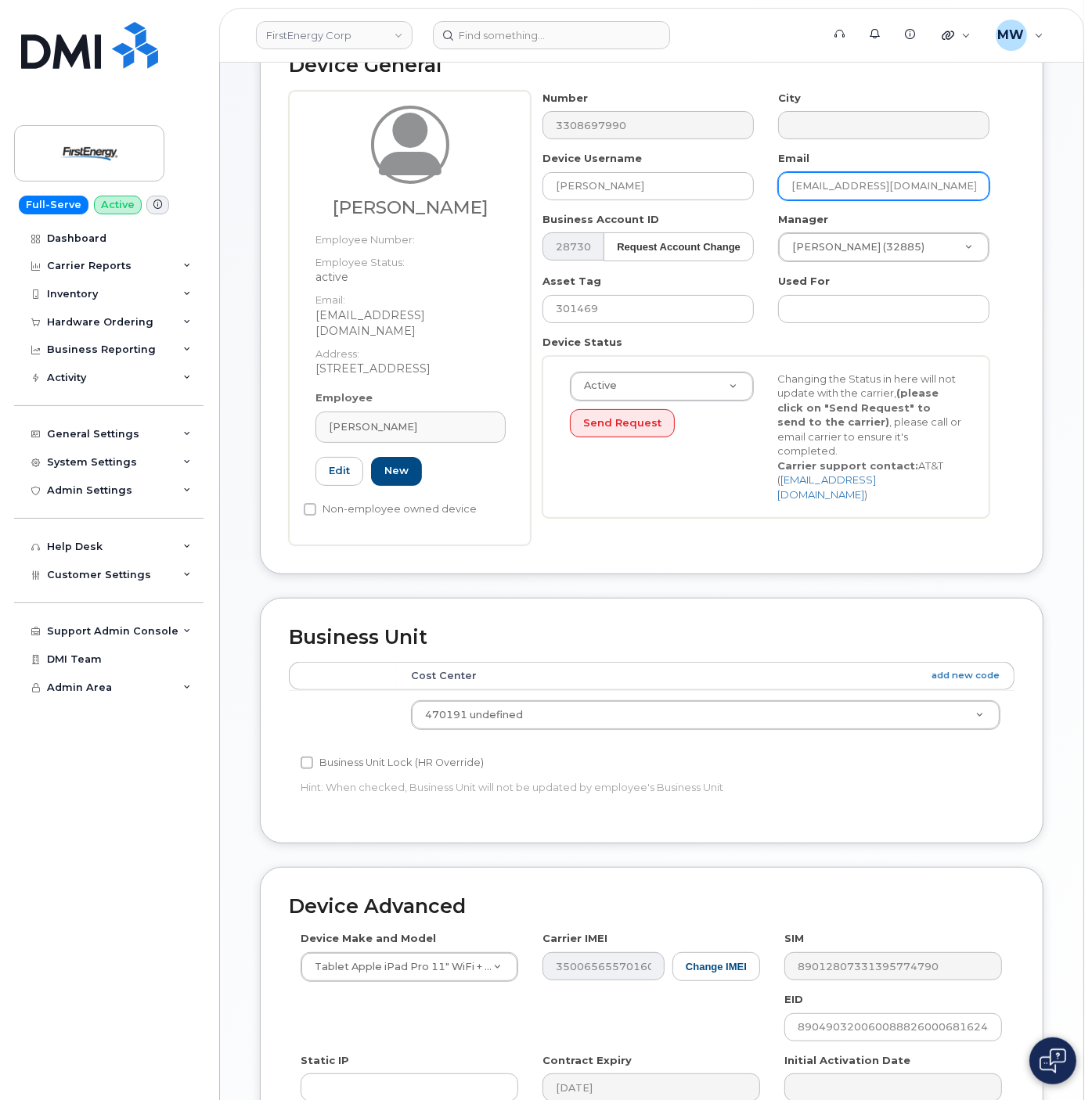
scroll to position [345, 0]
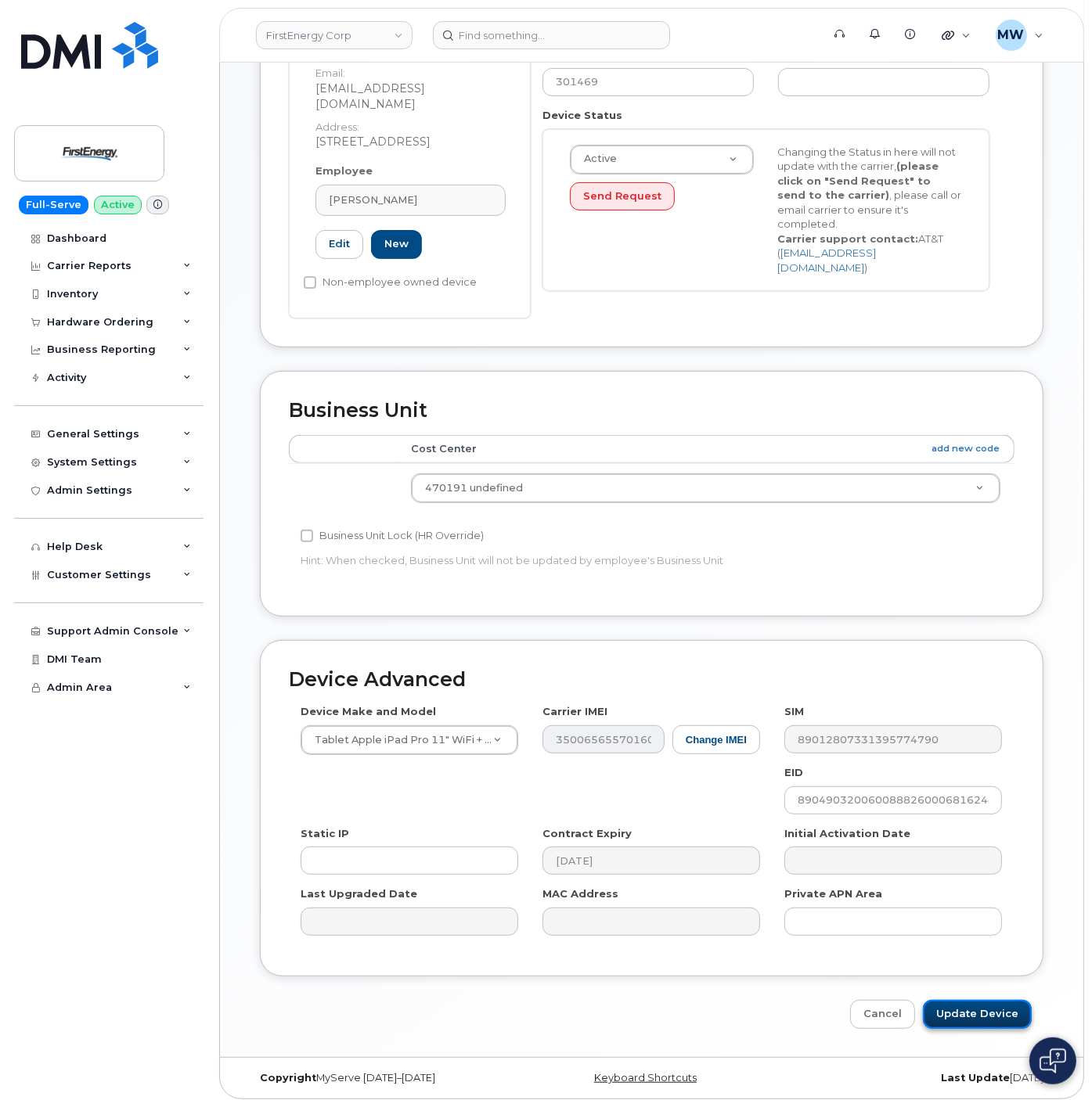
click at [959, 1011] on input "Update Device" at bounding box center [976, 1013] width 109 height 29
type input "Saving..."
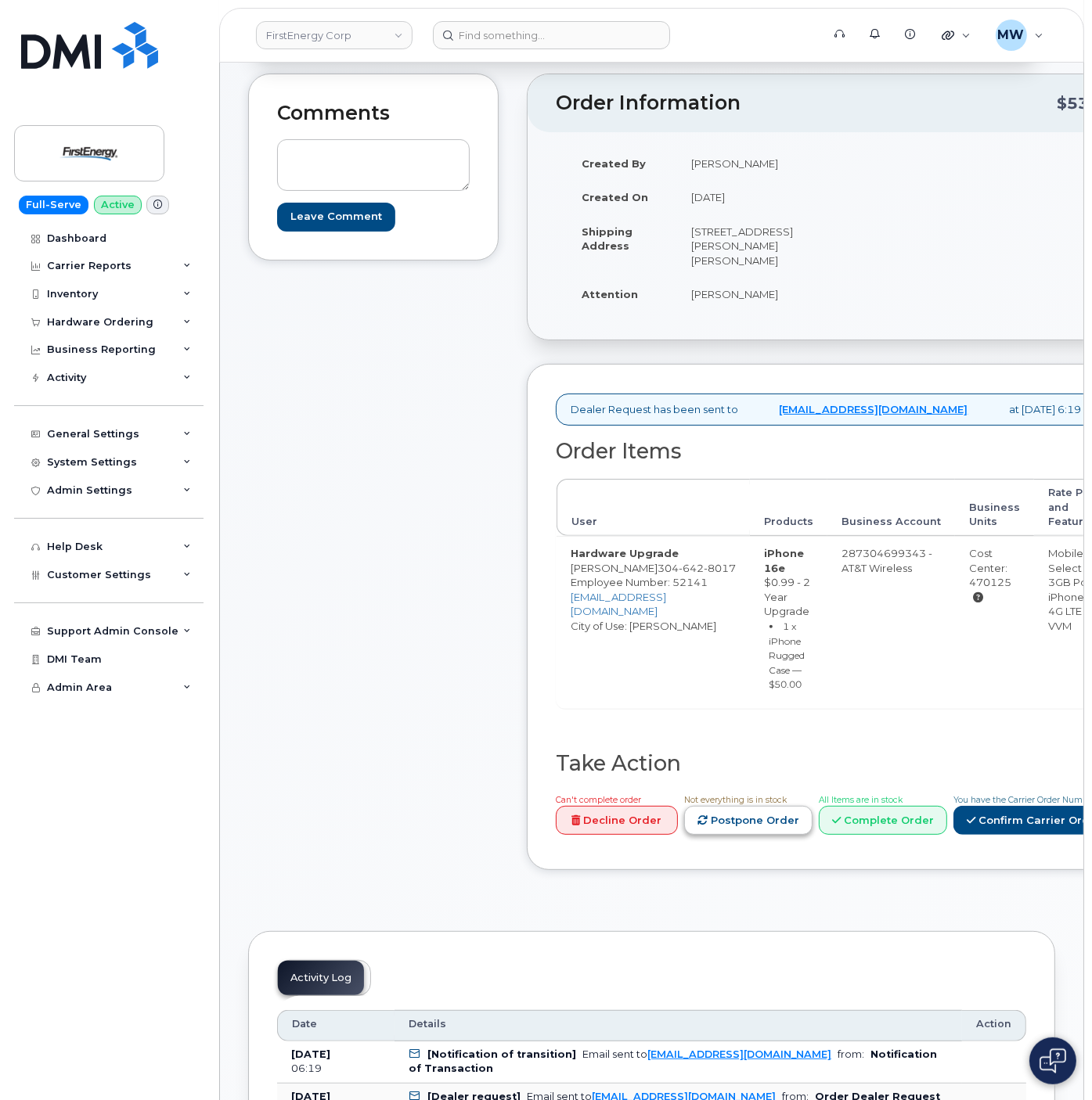
scroll to position [156, 0]
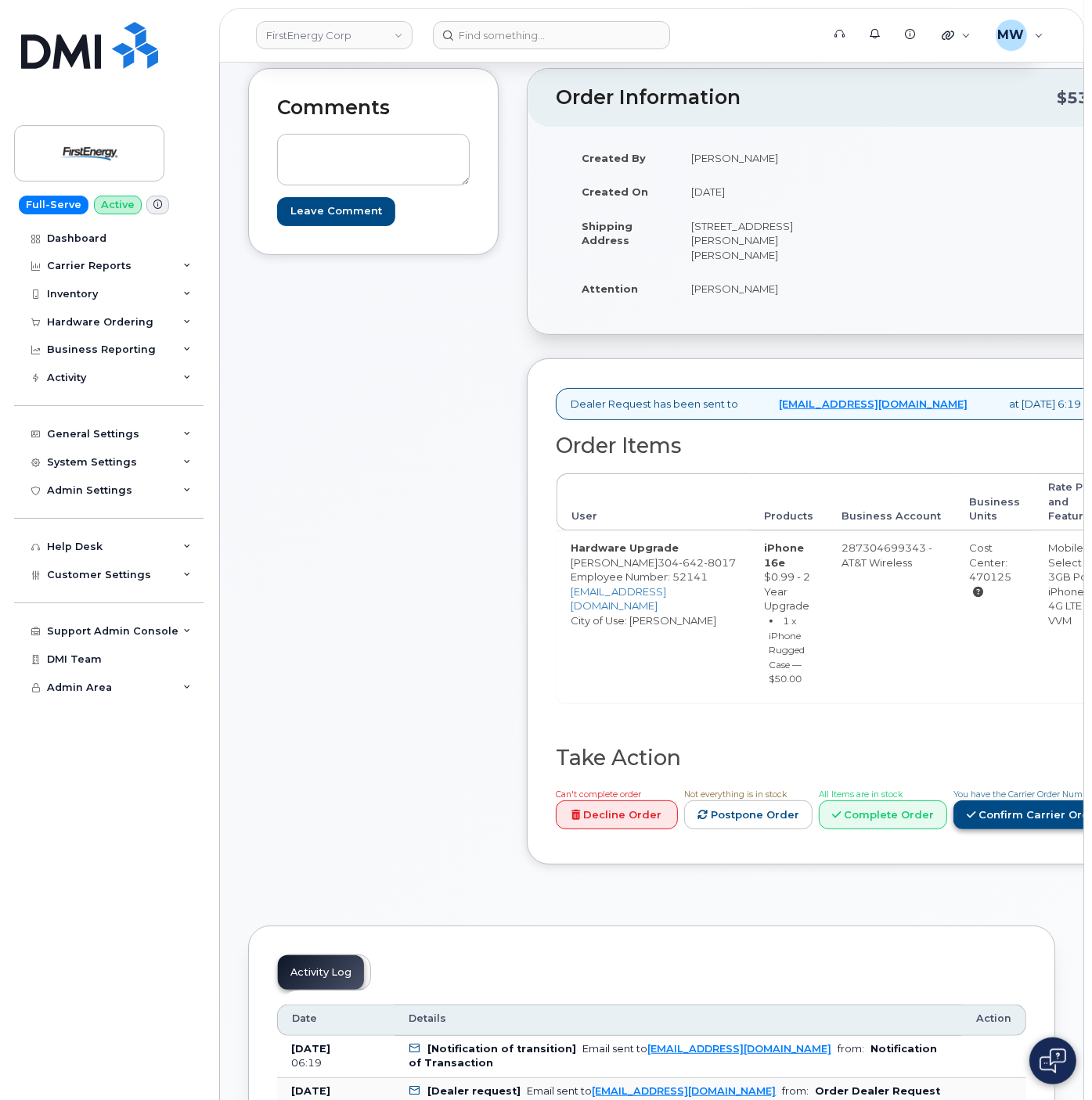
click at [953, 829] on link "Confirm Carrier Order" at bounding box center [1033, 814] width 161 height 29
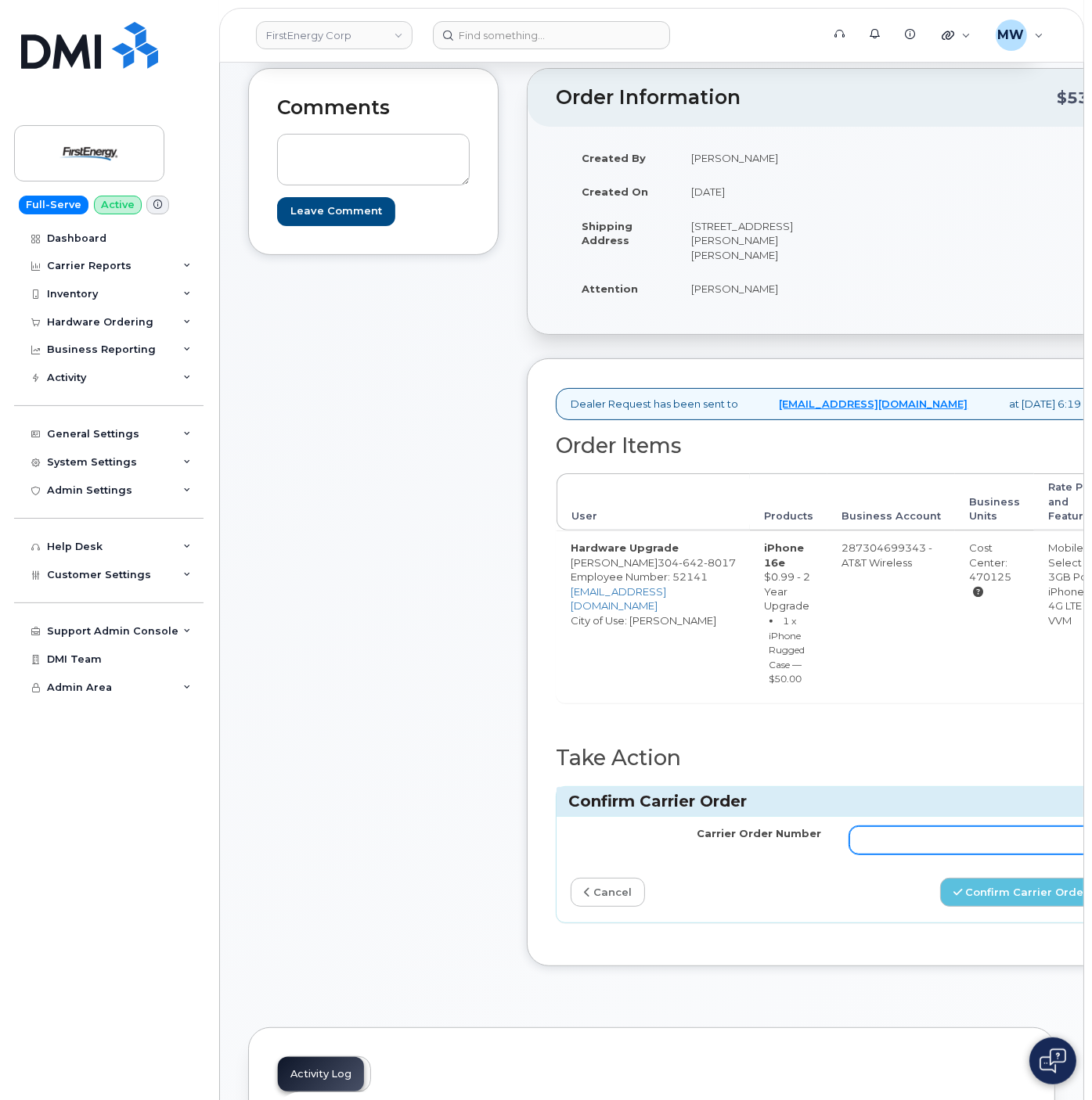
click at [941, 848] on input "Carrier Order Number" at bounding box center [974, 840] width 251 height 28
paste input "10-154213075452160"
type input "10-154213075452160"
click at [983, 897] on button "Confirm Carrier Order" at bounding box center [1020, 891] width 161 height 29
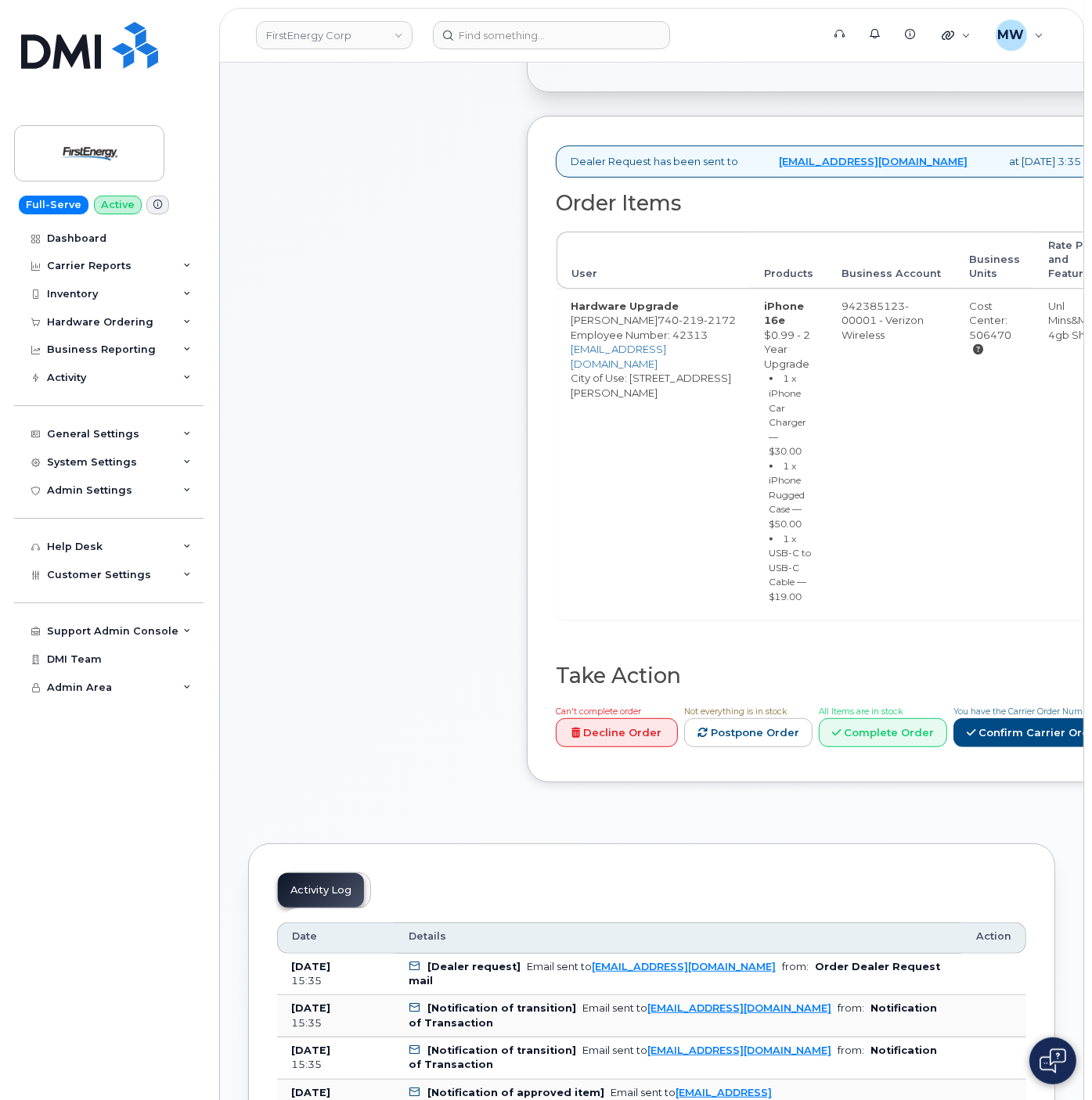
scroll to position [939, 0]
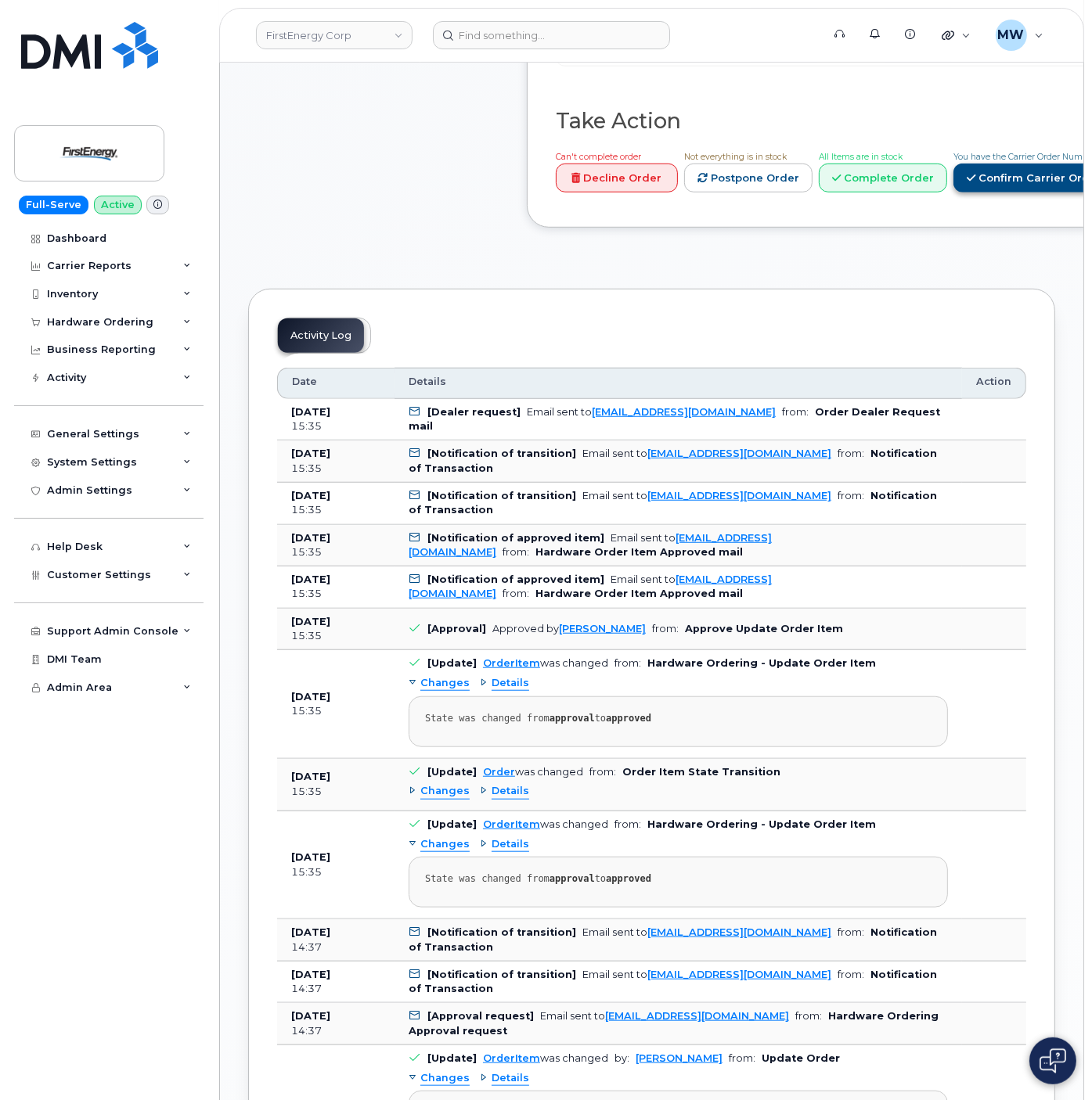
click at [1025, 193] on link "Confirm Carrier Order" at bounding box center [1033, 178] width 161 height 29
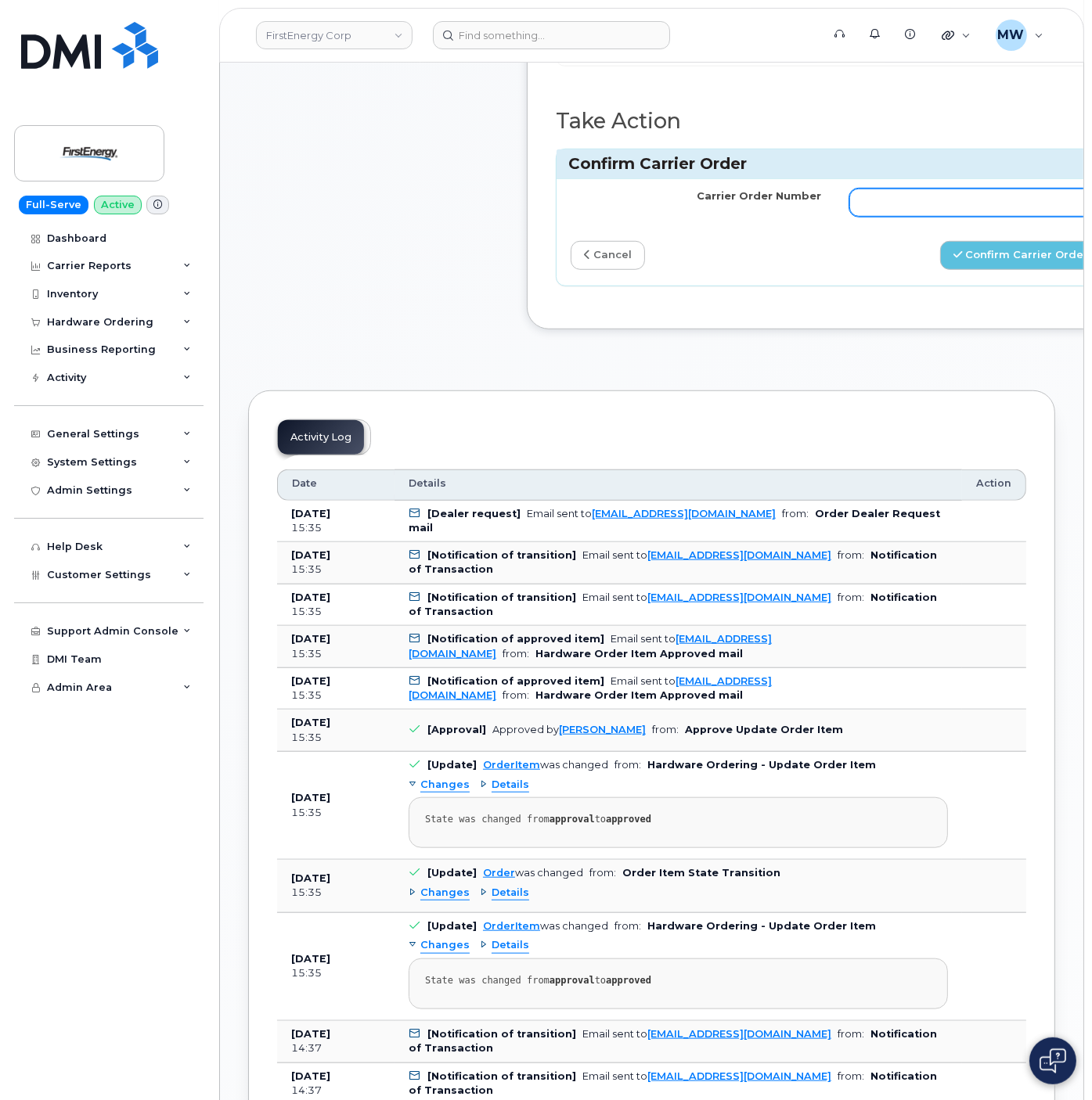
paste input "MB1000495969032"
type input "MB1000495969032"
click at [1025, 270] on button "Confirm Carrier Order" at bounding box center [1020, 255] width 161 height 29
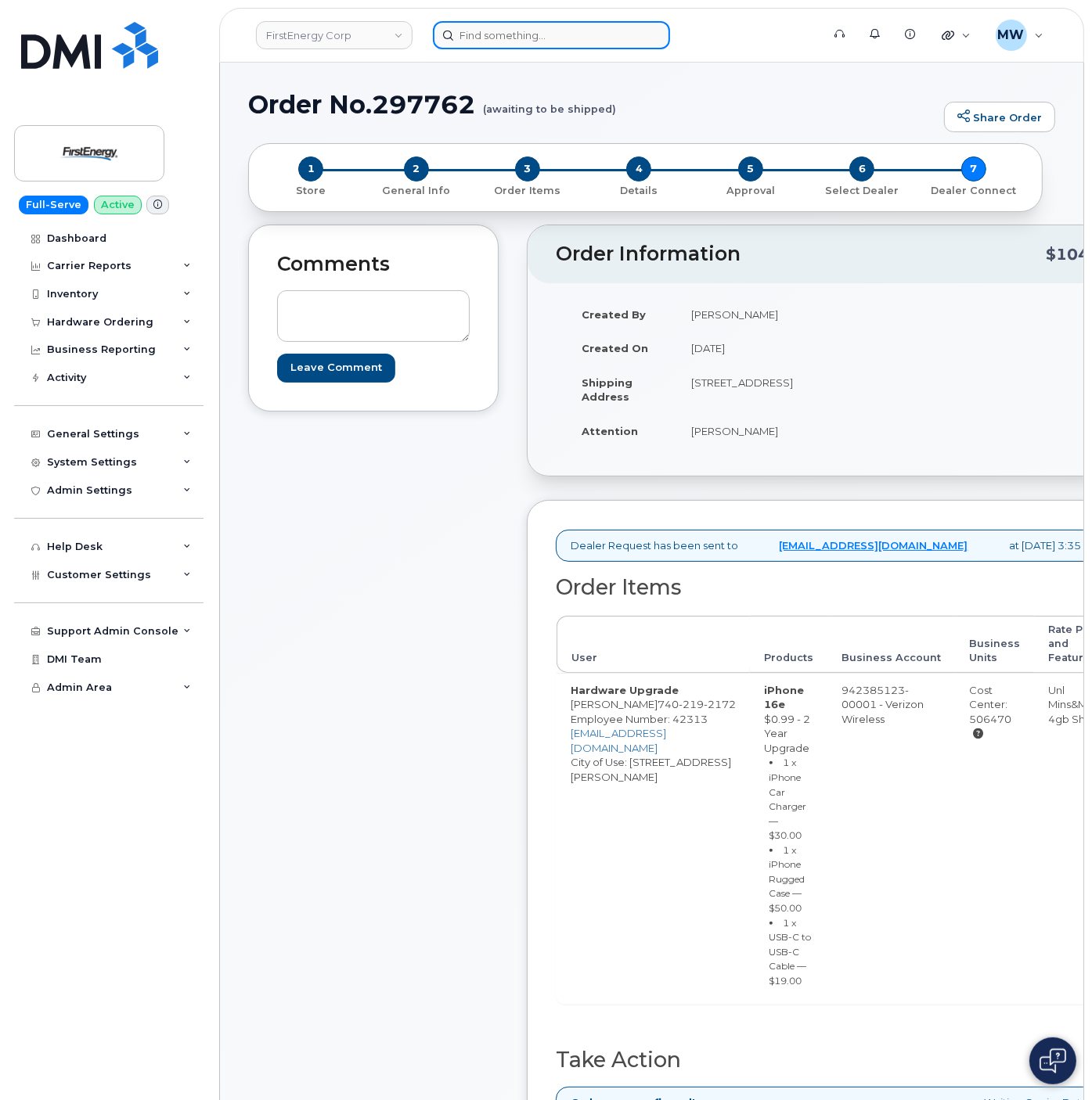
click at [516, 30] on input at bounding box center [551, 35] width 237 height 28
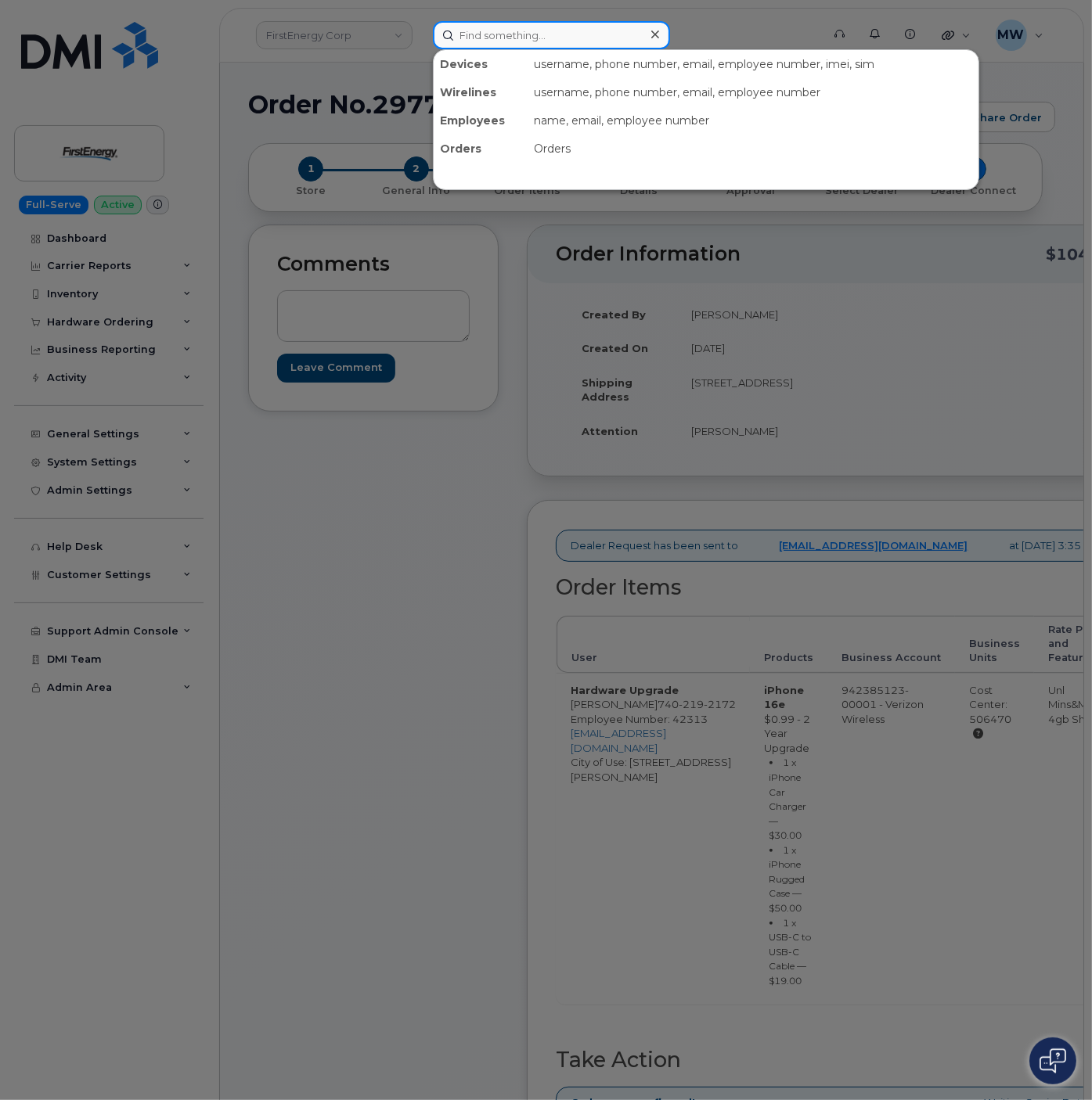
paste input "9524911538"
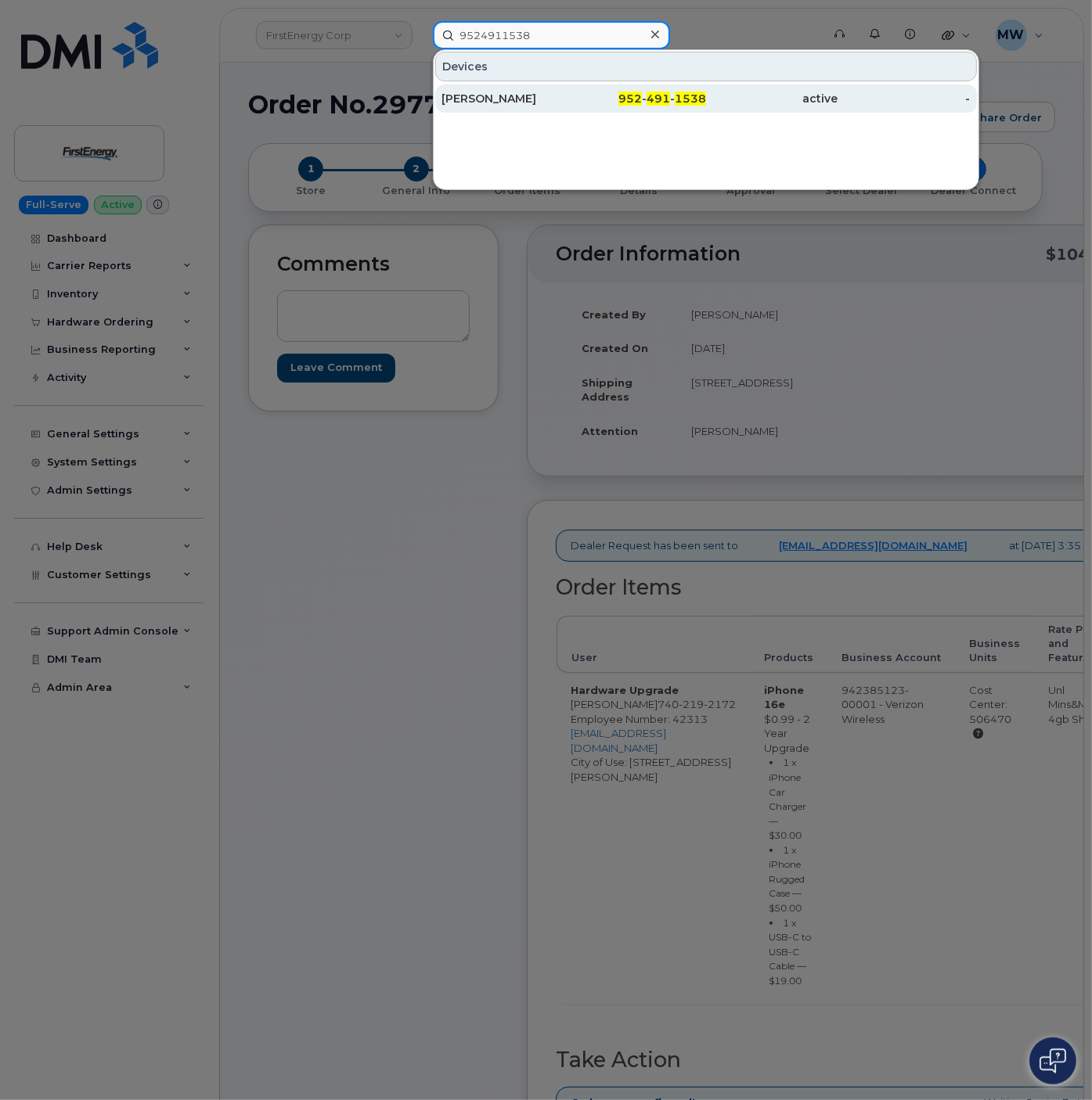
type input "9524911538"
click at [648, 103] on div "952 - 491 - 1538" at bounding box center [640, 98] width 132 height 16
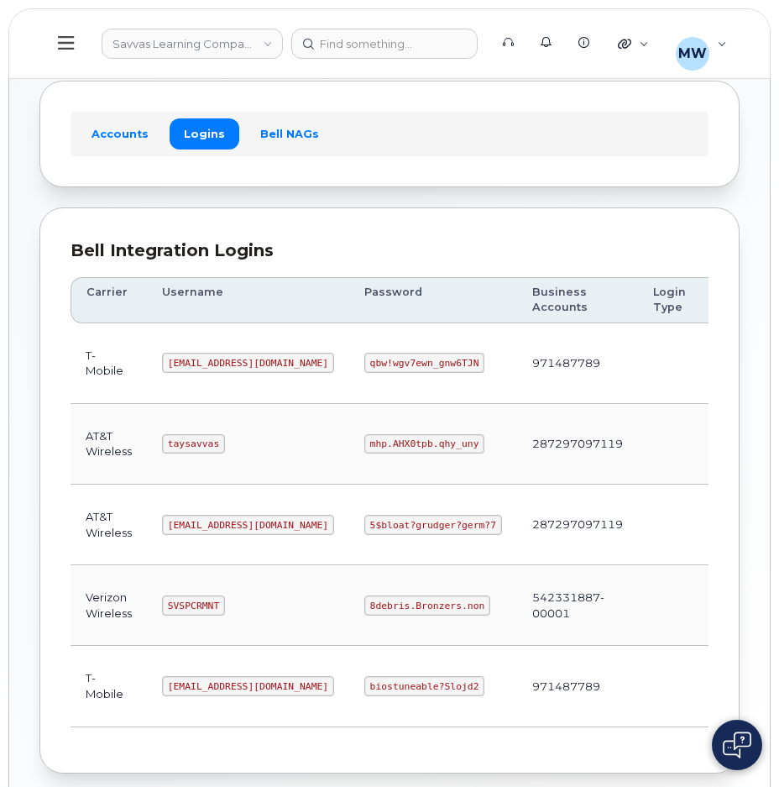
scroll to position [165, 0]
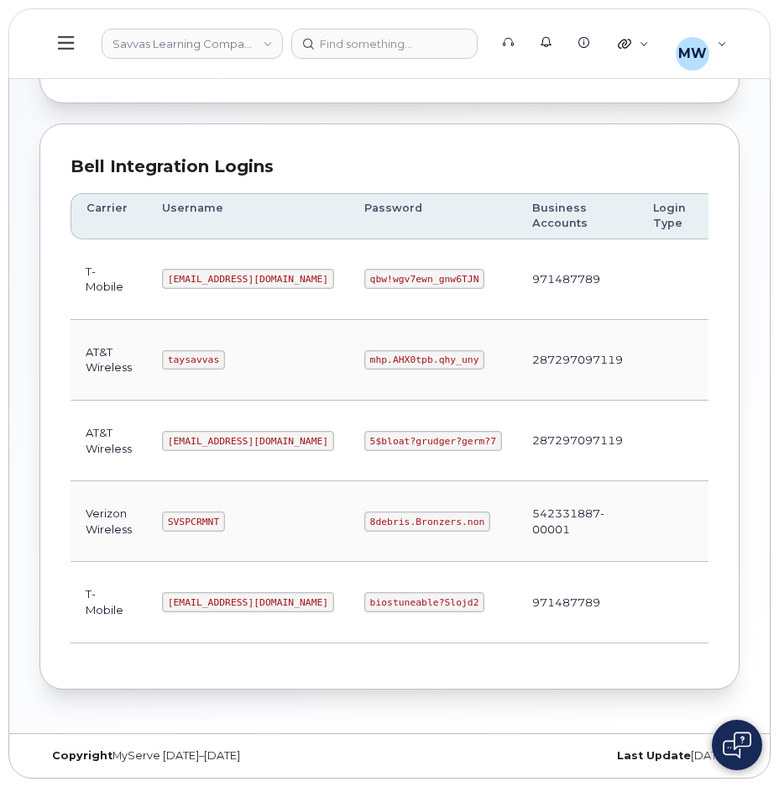
click at [391, 512] on code "8debris.Bronzers.non" at bounding box center [428, 522] width 126 height 20
copy code "8debris.Bronzers.non"
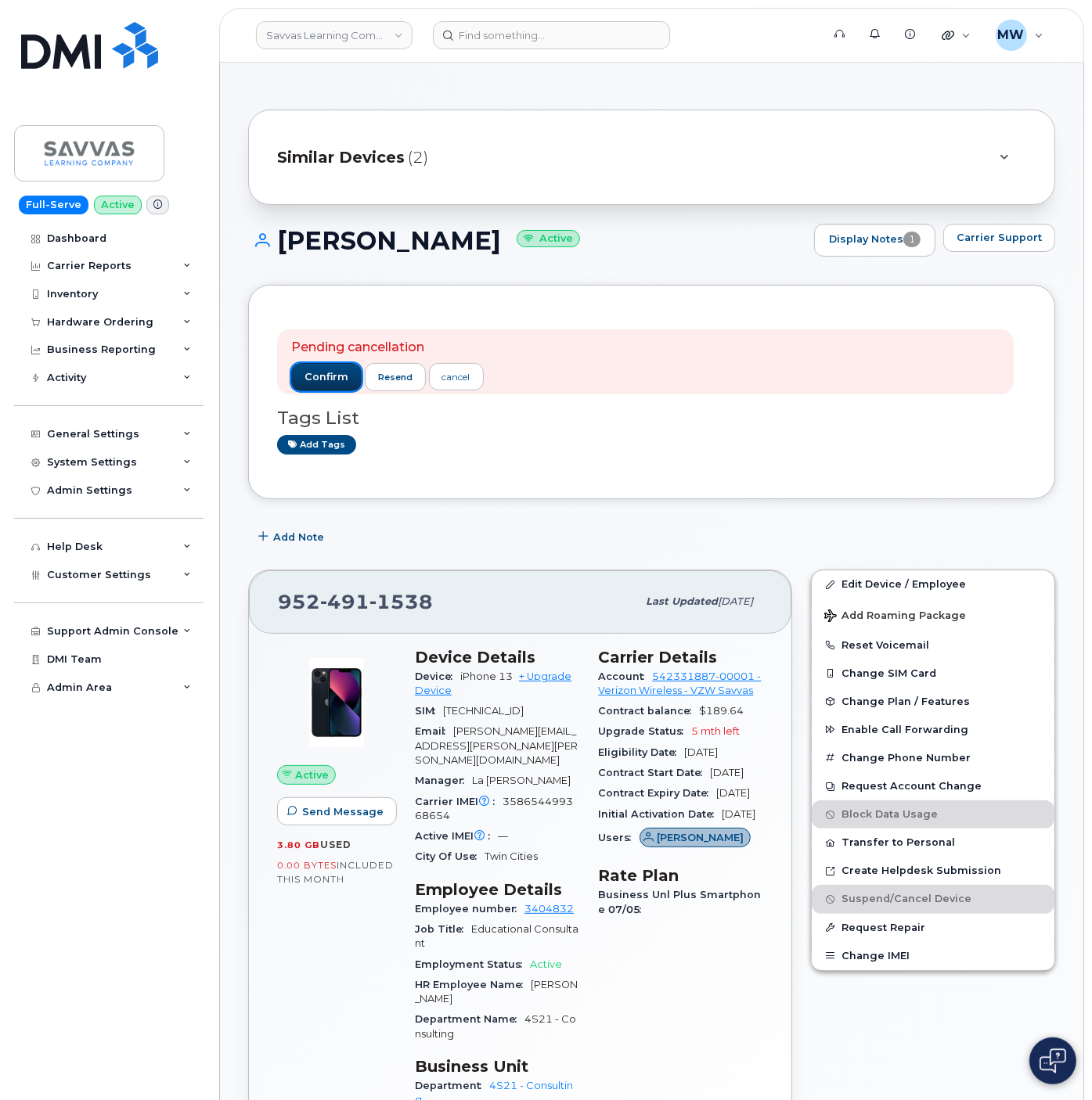
click at [336, 379] on span "confirm" at bounding box center [326, 376] width 44 height 14
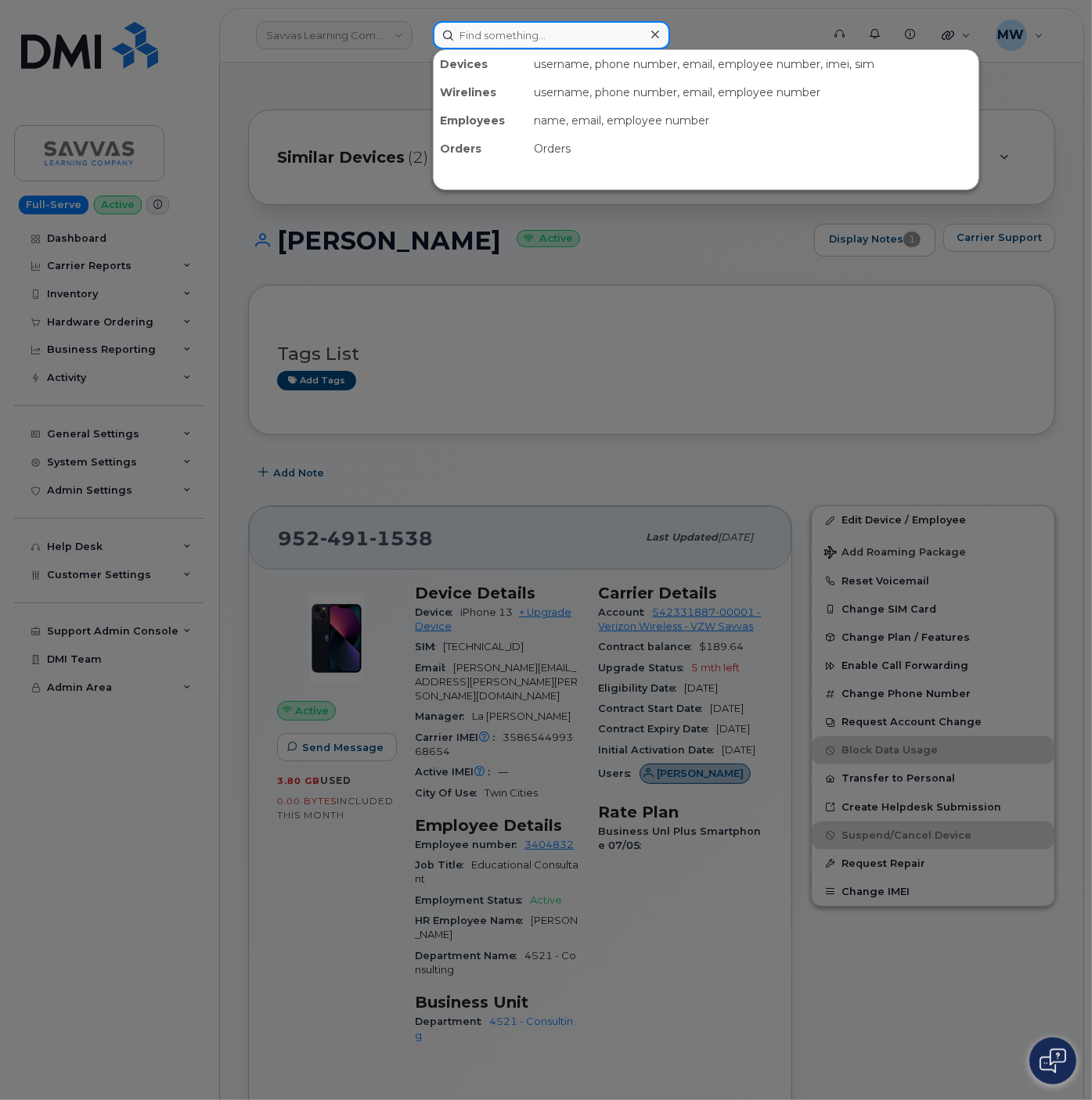
click at [526, 32] on input at bounding box center [551, 35] width 237 height 28
paste input "8645016278"
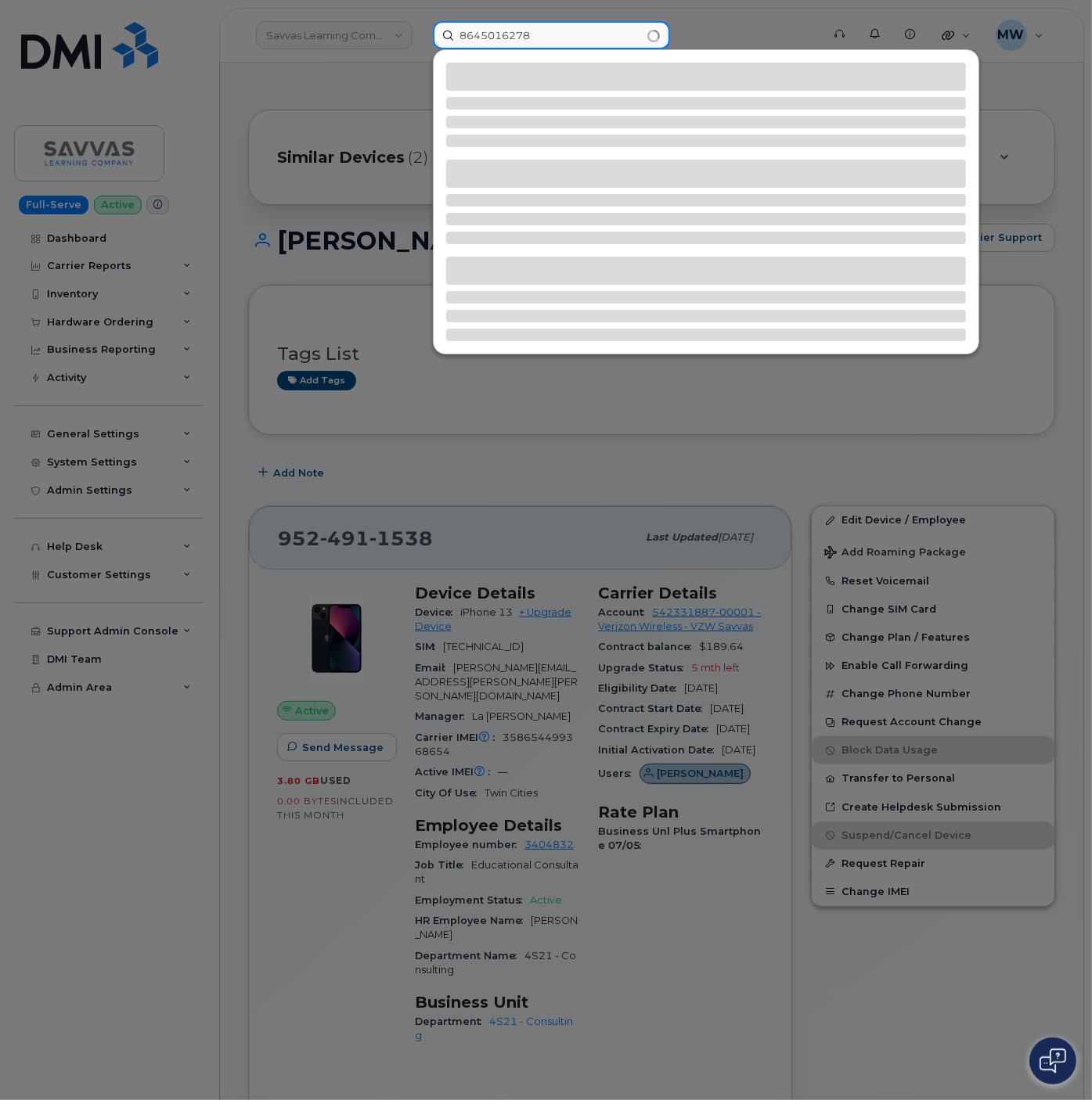
type input "8645016278"
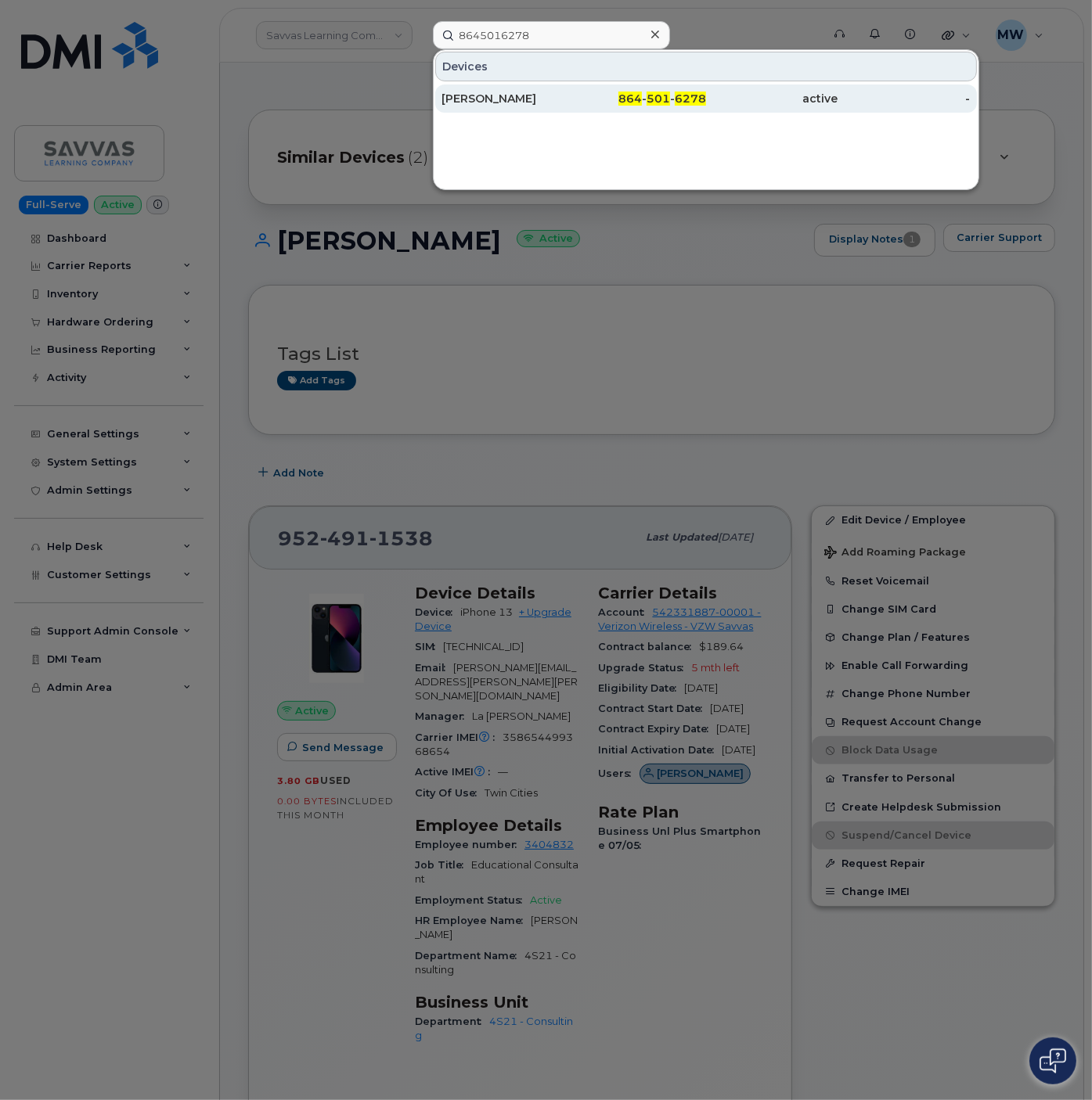
click at [706, 113] on div "864 - 501 - 6278" at bounding box center [772, 99] width 132 height 28
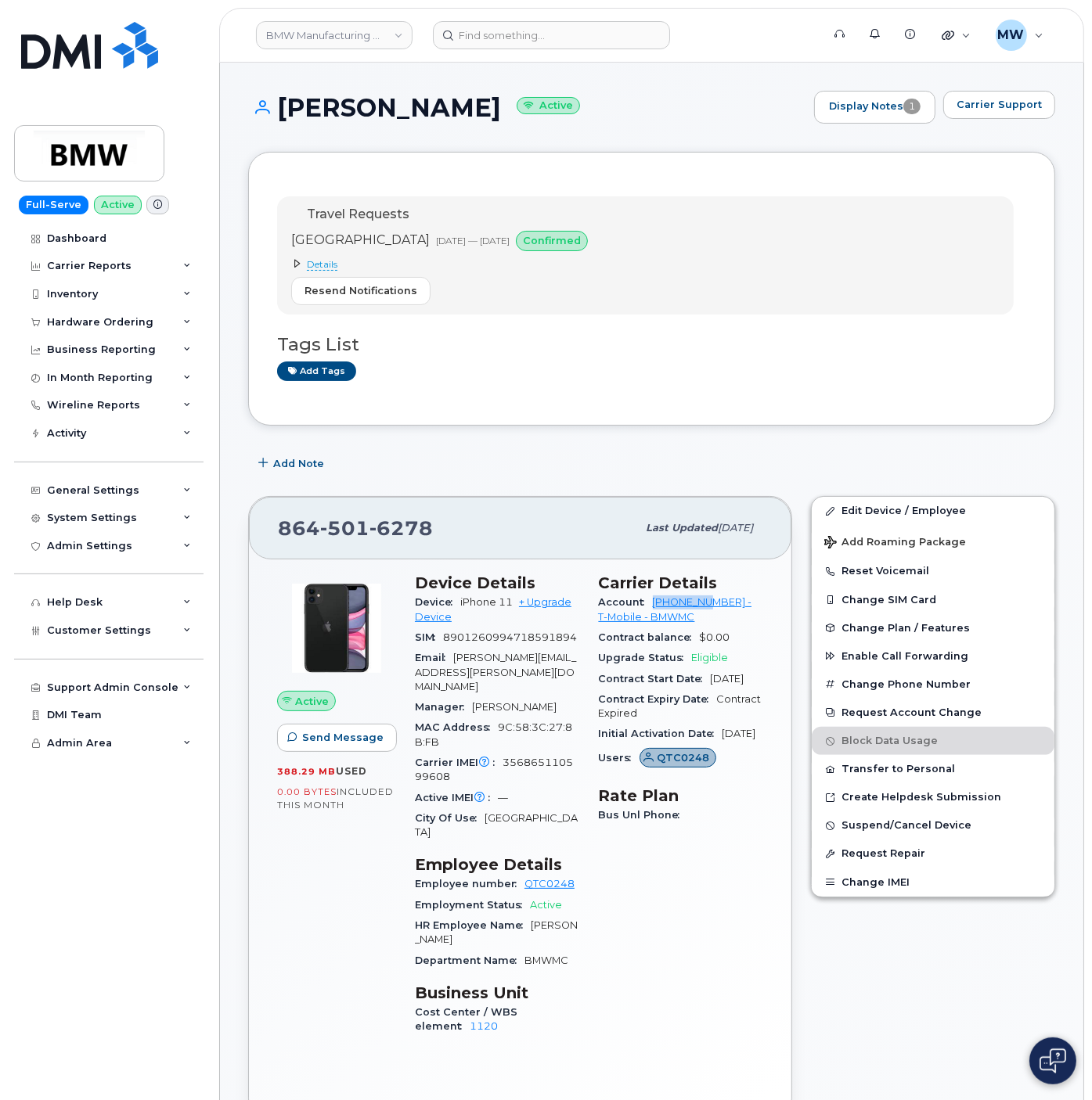
drag, startPoint x: 648, startPoint y: 608, endPoint x: 717, endPoint y: 612, distance: 69.1
click at [717, 612] on div "Account 972523090 - T-Mobile - BMWMC" at bounding box center [681, 610] width 165 height 35
copy link "972523090"
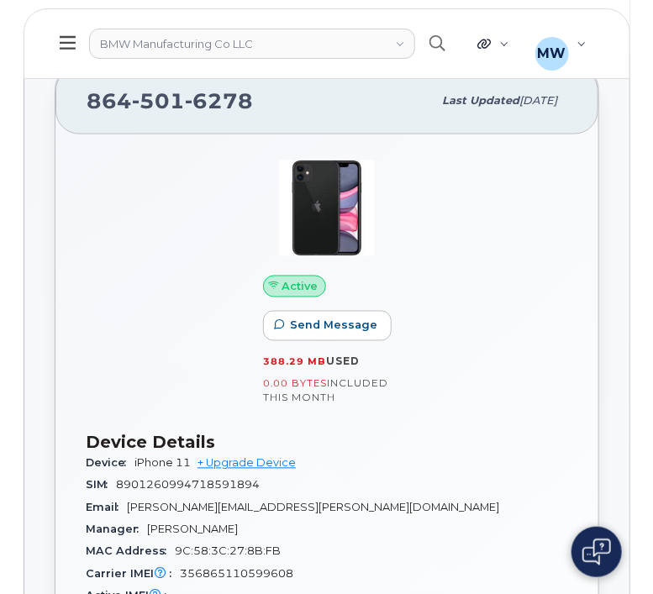
scroll to position [480, 0]
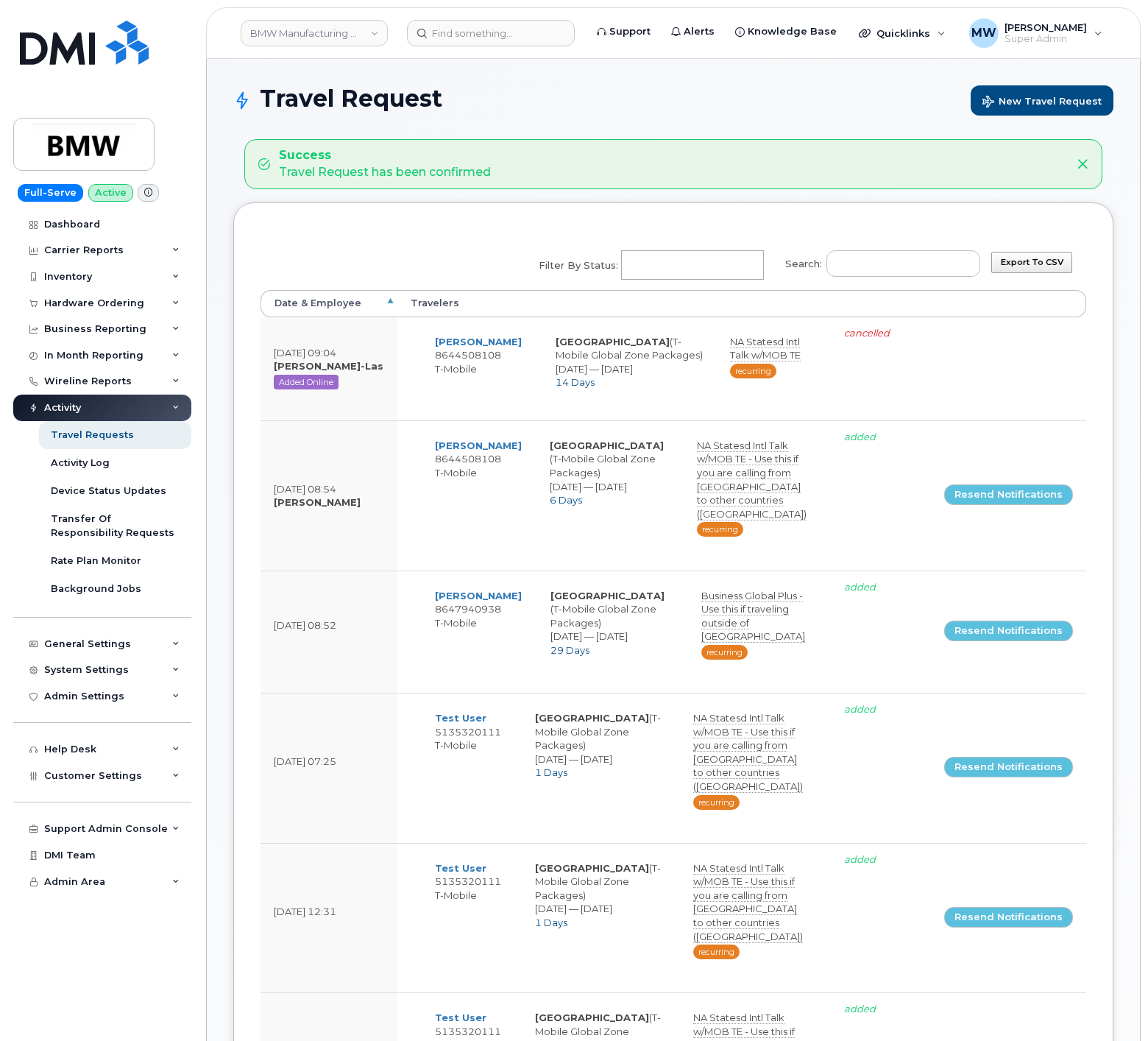
select select
click at [514, 40] on input at bounding box center [490, 33] width 167 height 26
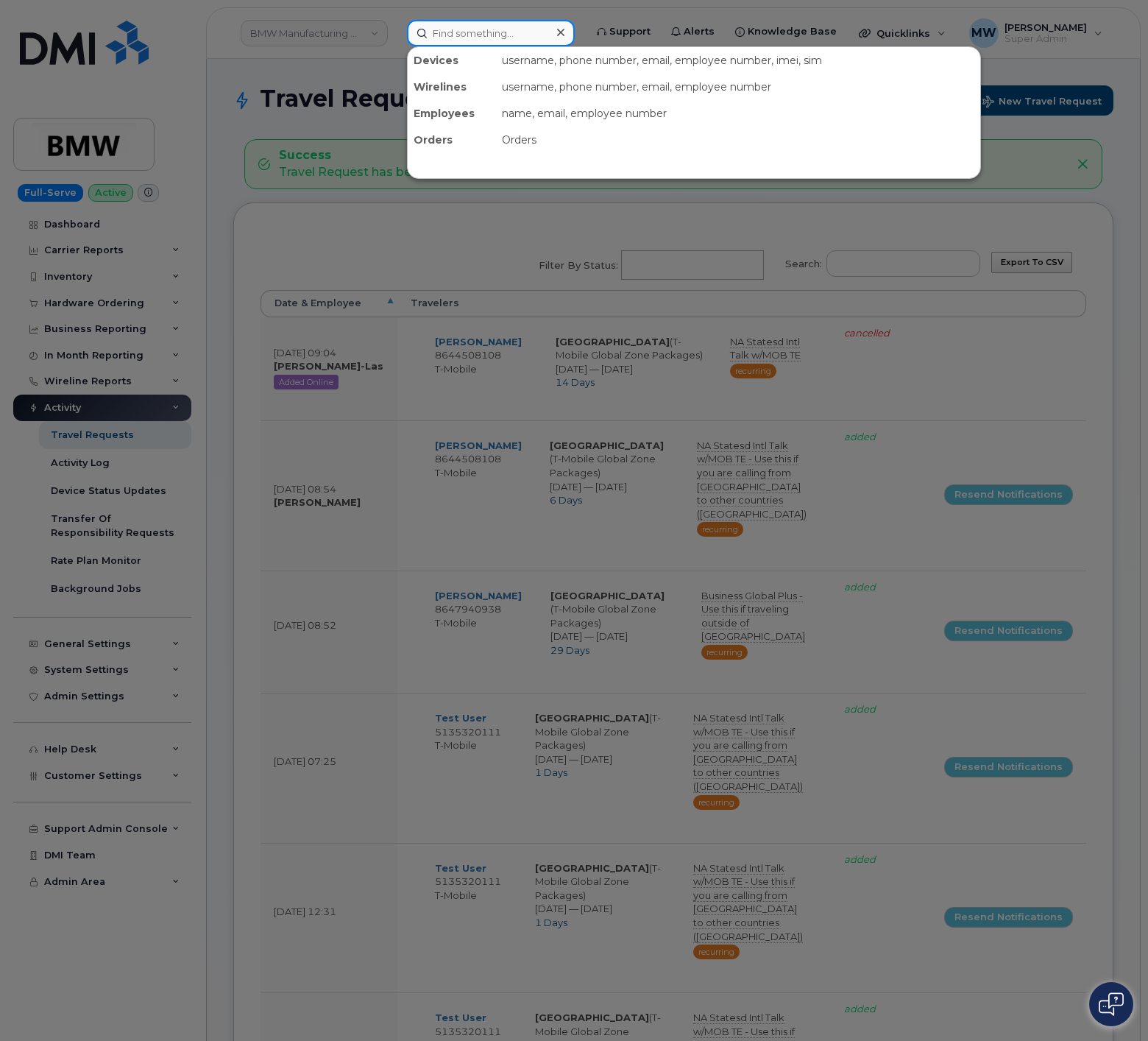
paste input "9739657970"
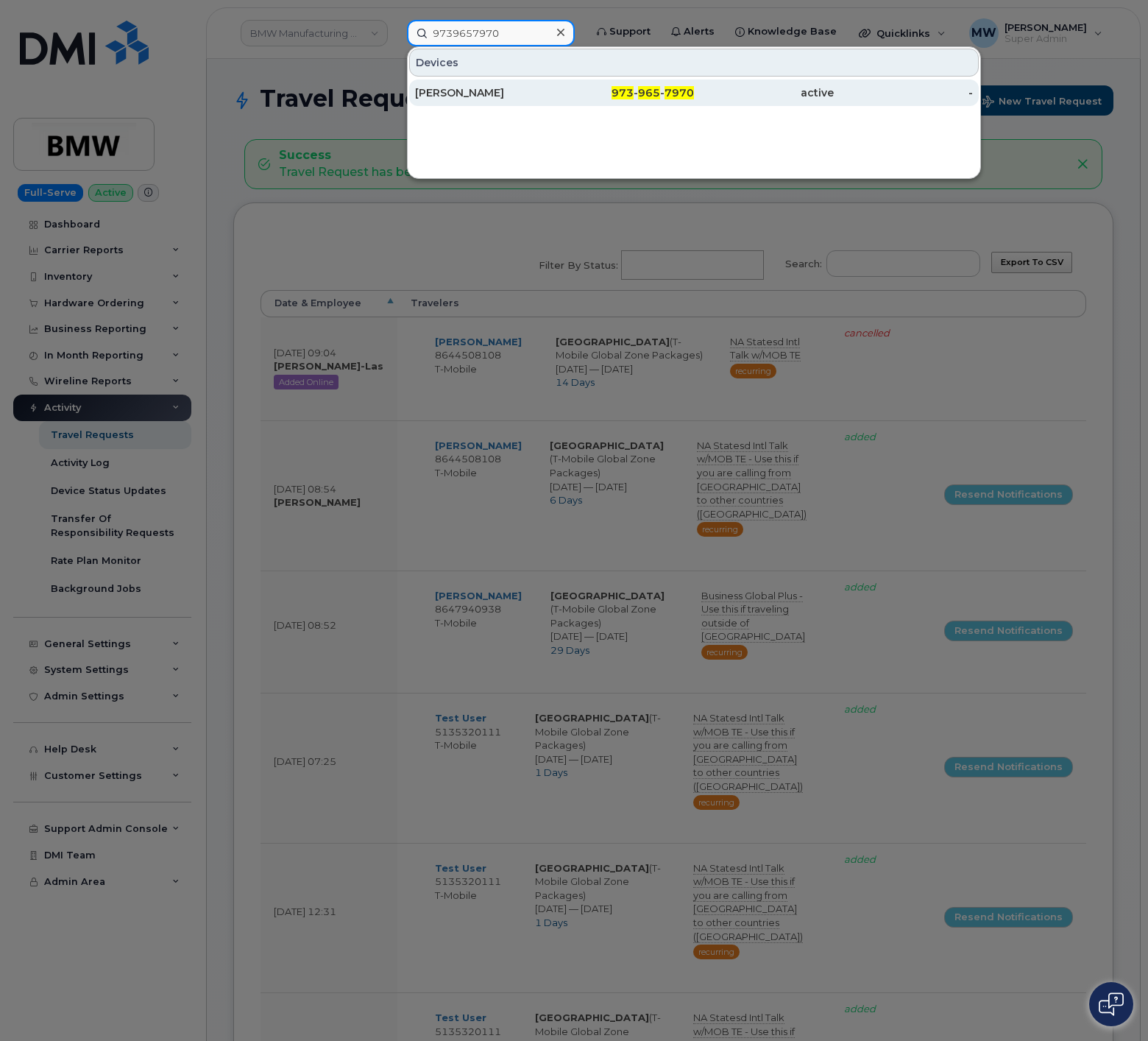
type input "9739657970"
click at [613, 93] on div "973 - 965 - 7970" at bounding box center [625, 92] width 140 height 15
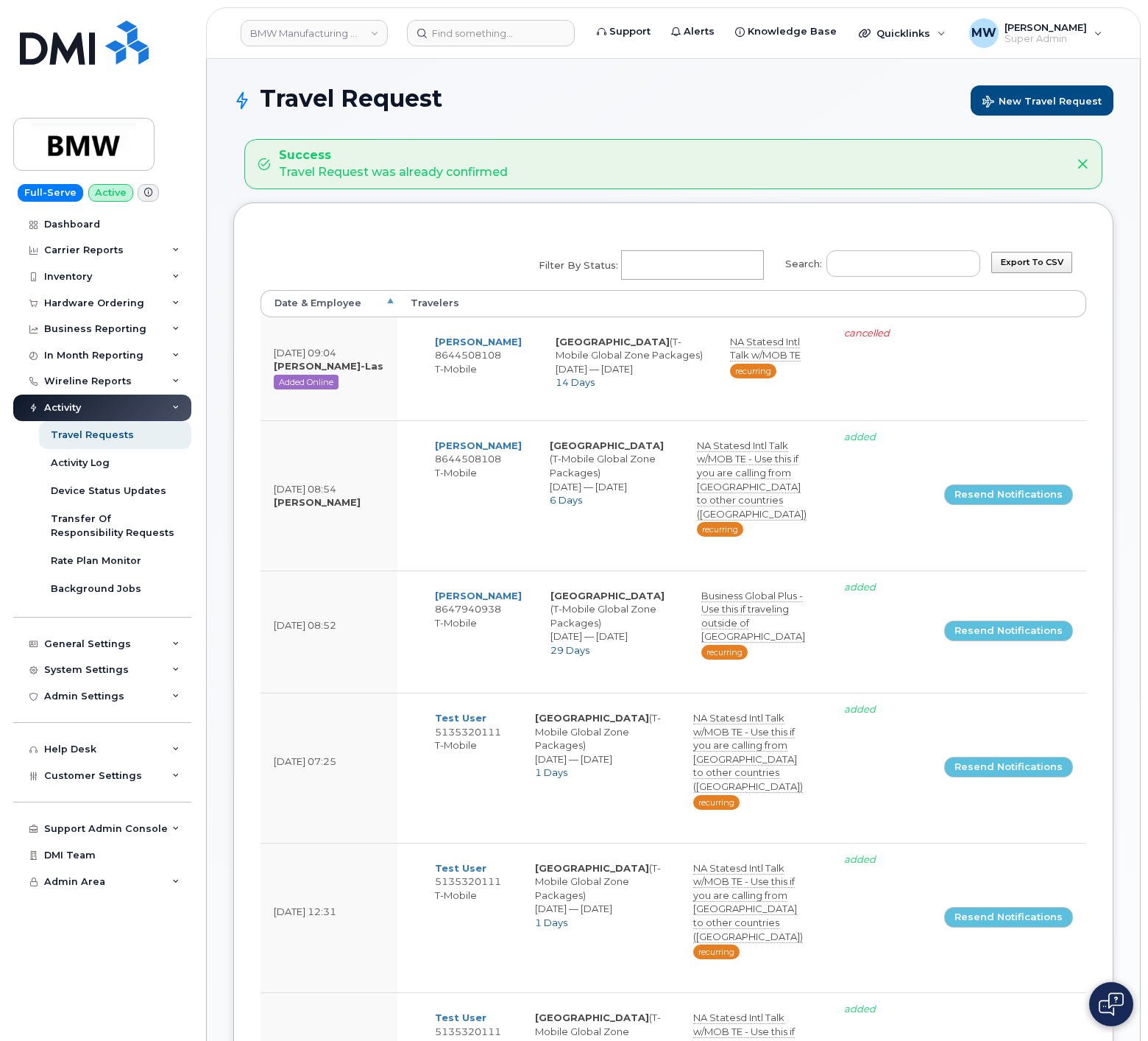
select select
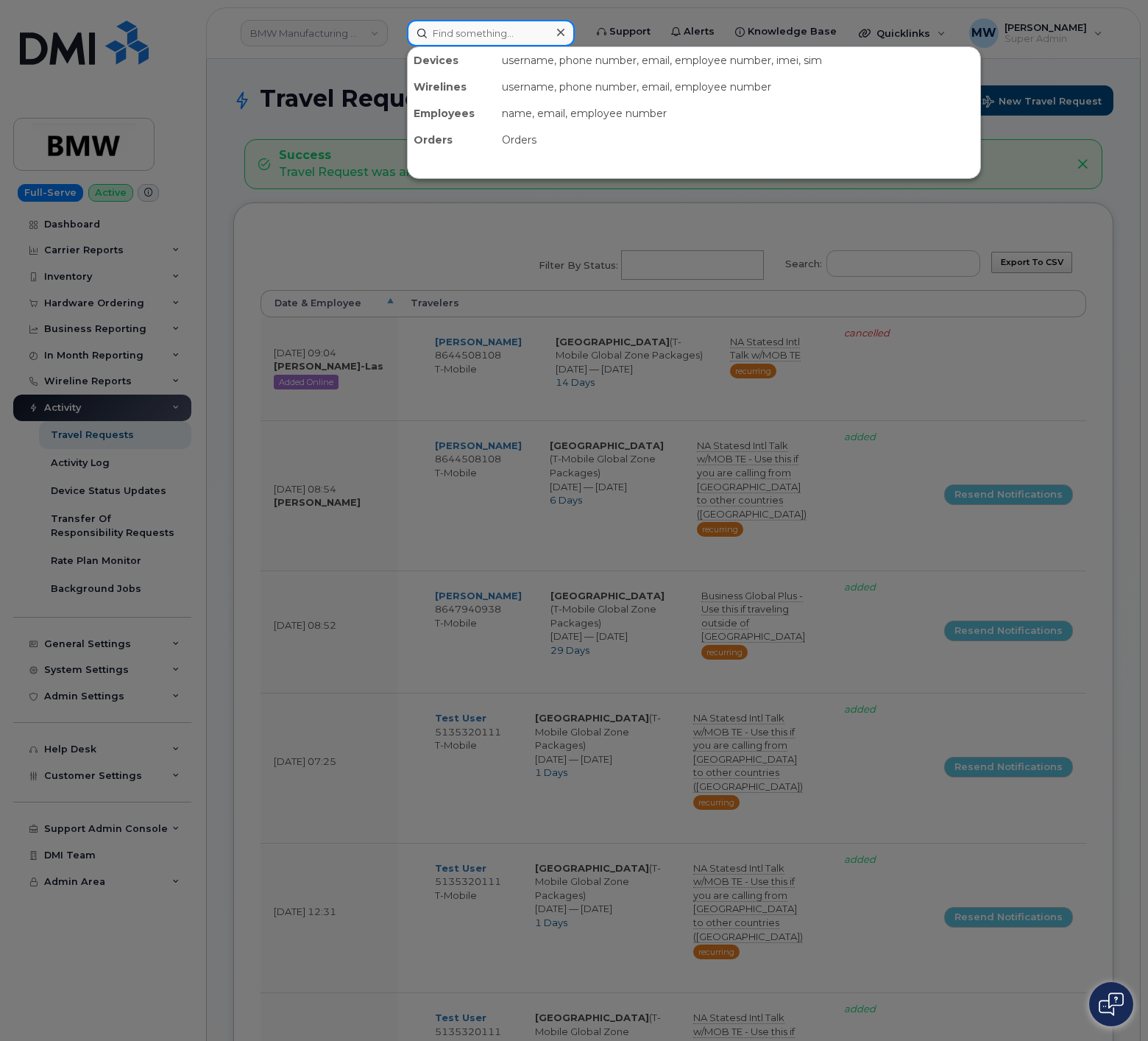
click at [549, 37] on input at bounding box center [490, 33] width 167 height 26
paste input "8649917933"
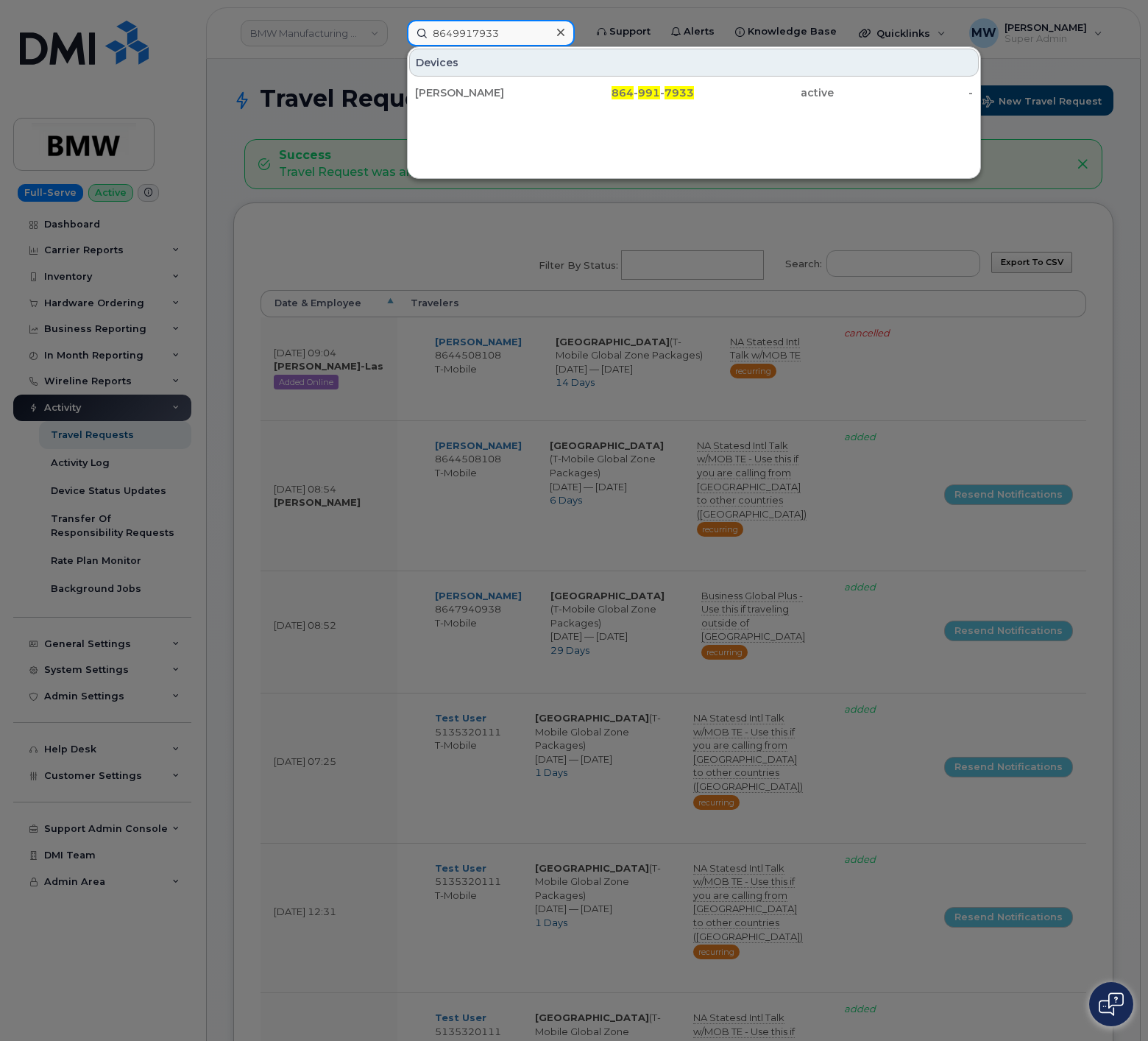
type input "8649917933"
click at [619, 75] on div "Devices" at bounding box center [694, 62] width 570 height 28
click at [619, 78] on div "Jonathan Patterson 864 - 991 - 7933 active -" at bounding box center [693, 93] width 572 height 30
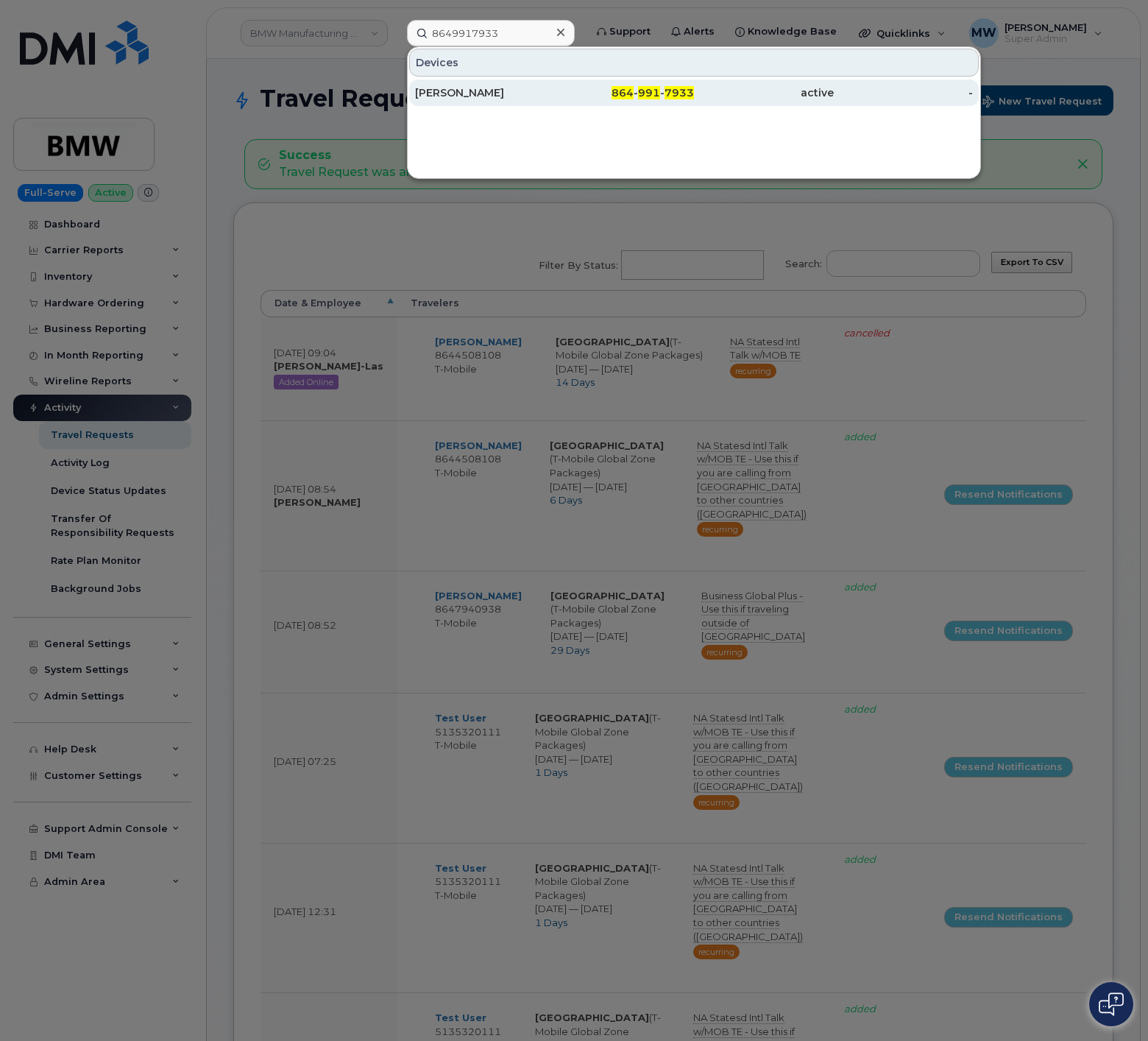
click at [620, 94] on span "864" at bounding box center [622, 92] width 22 height 13
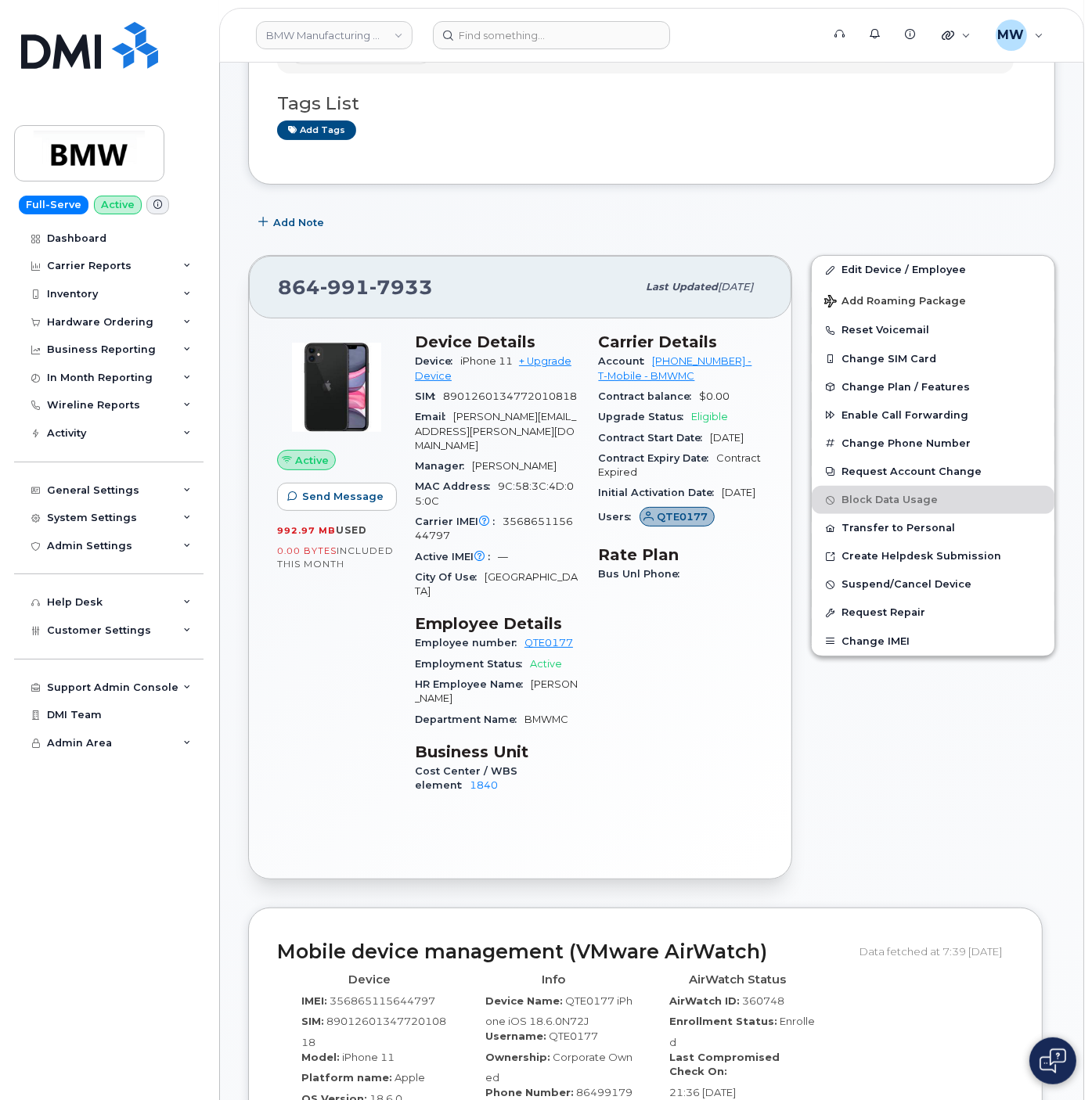
scroll to position [313, 0]
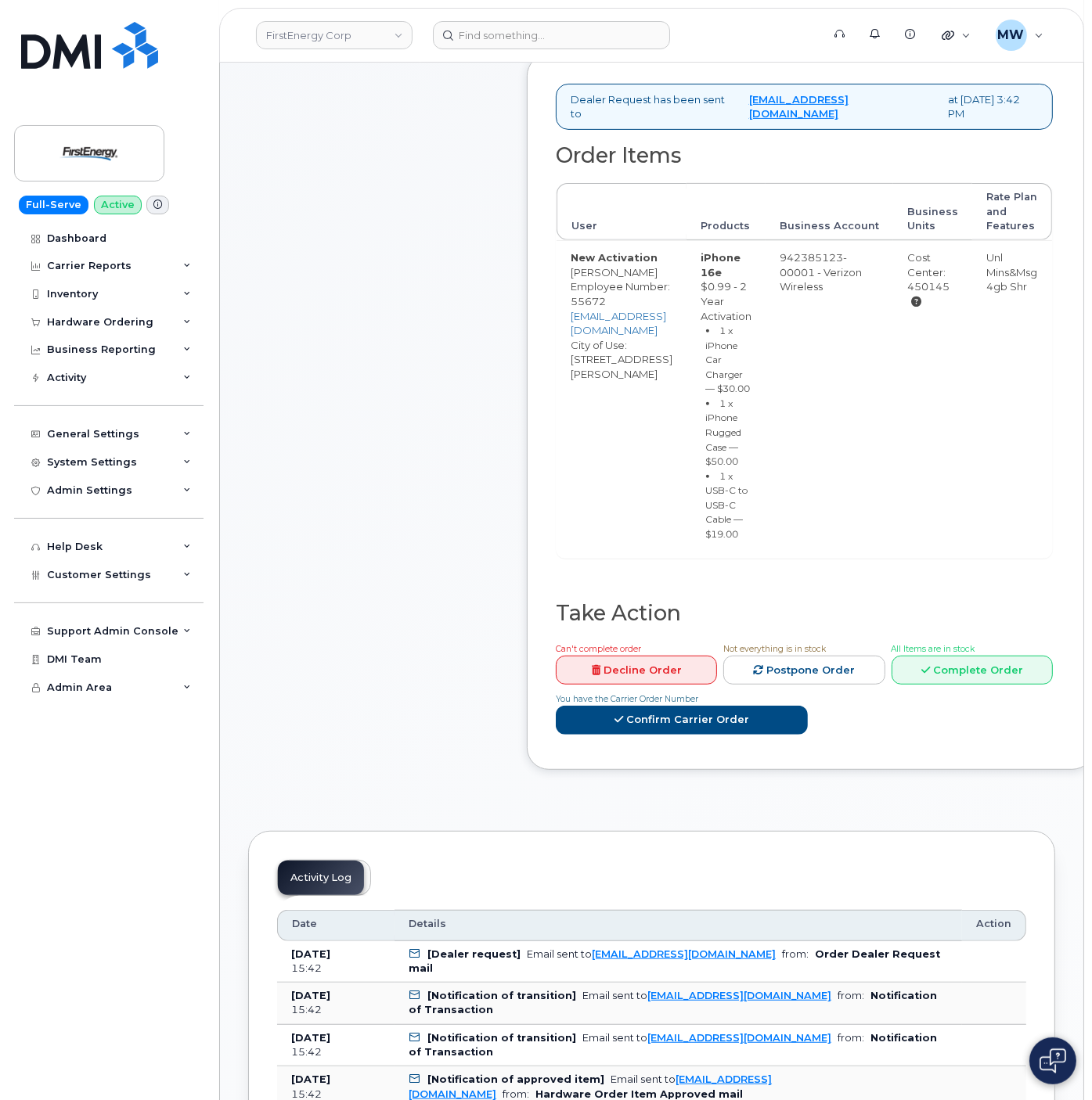
scroll to position [939, 0]
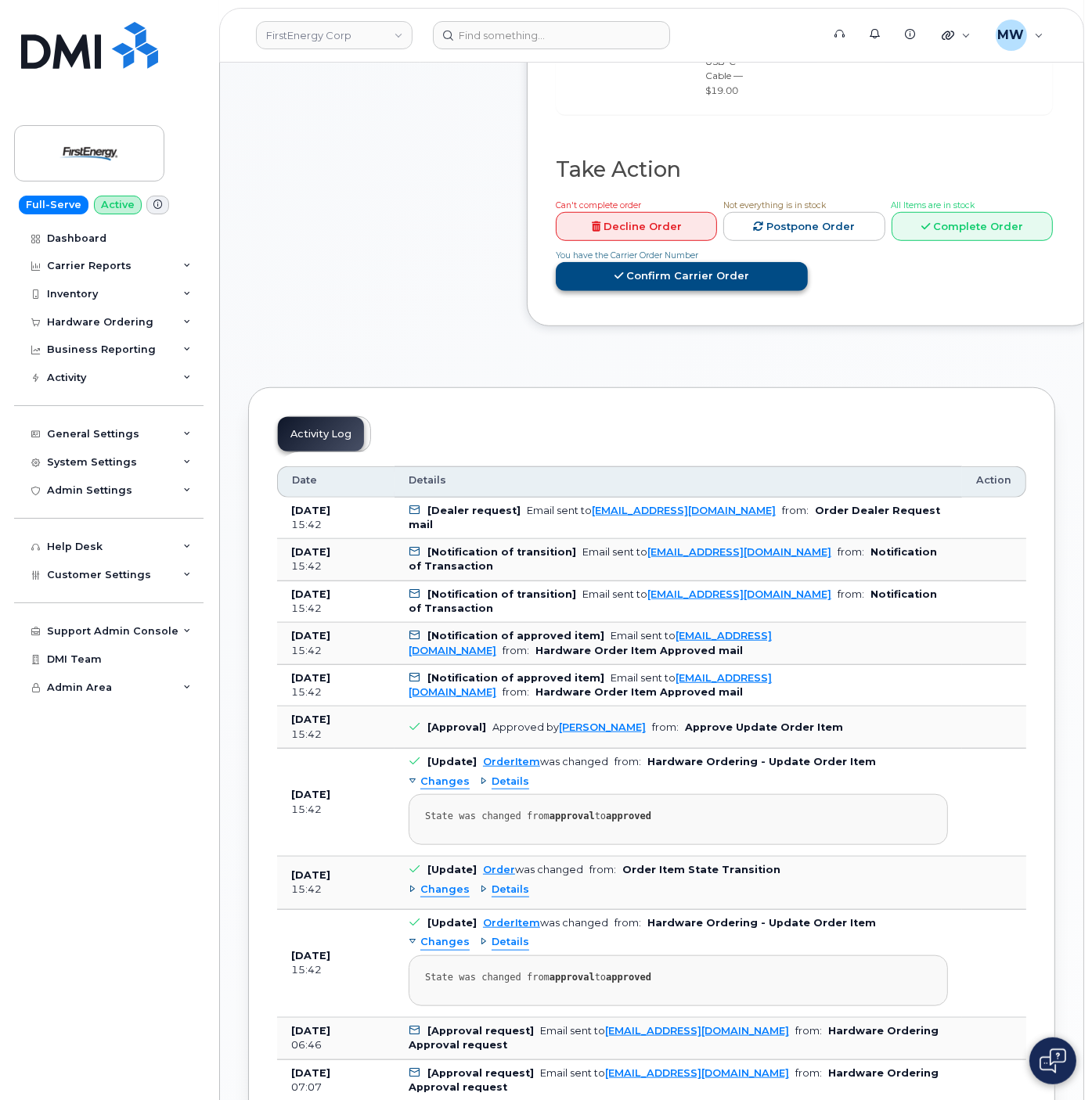
click at [686, 265] on link "Confirm Carrier Order" at bounding box center [681, 276] width 252 height 29
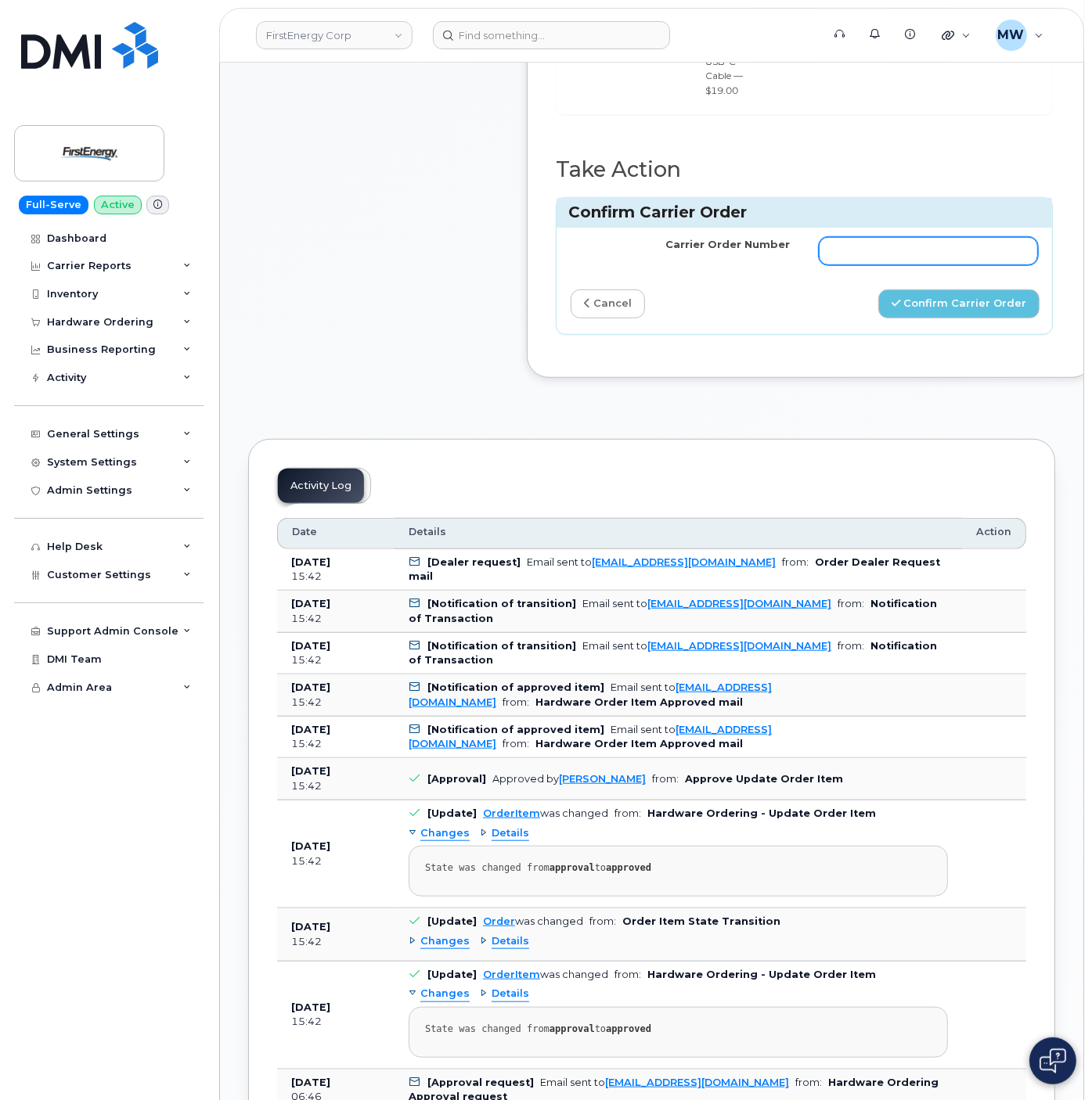
click at [858, 243] on input "Carrier Order Number" at bounding box center [929, 251] width 220 height 28
paste input "MB1000495982039"
type input "MB1000495982039"
click at [900, 301] on icon "submit" at bounding box center [895, 303] width 8 height 10
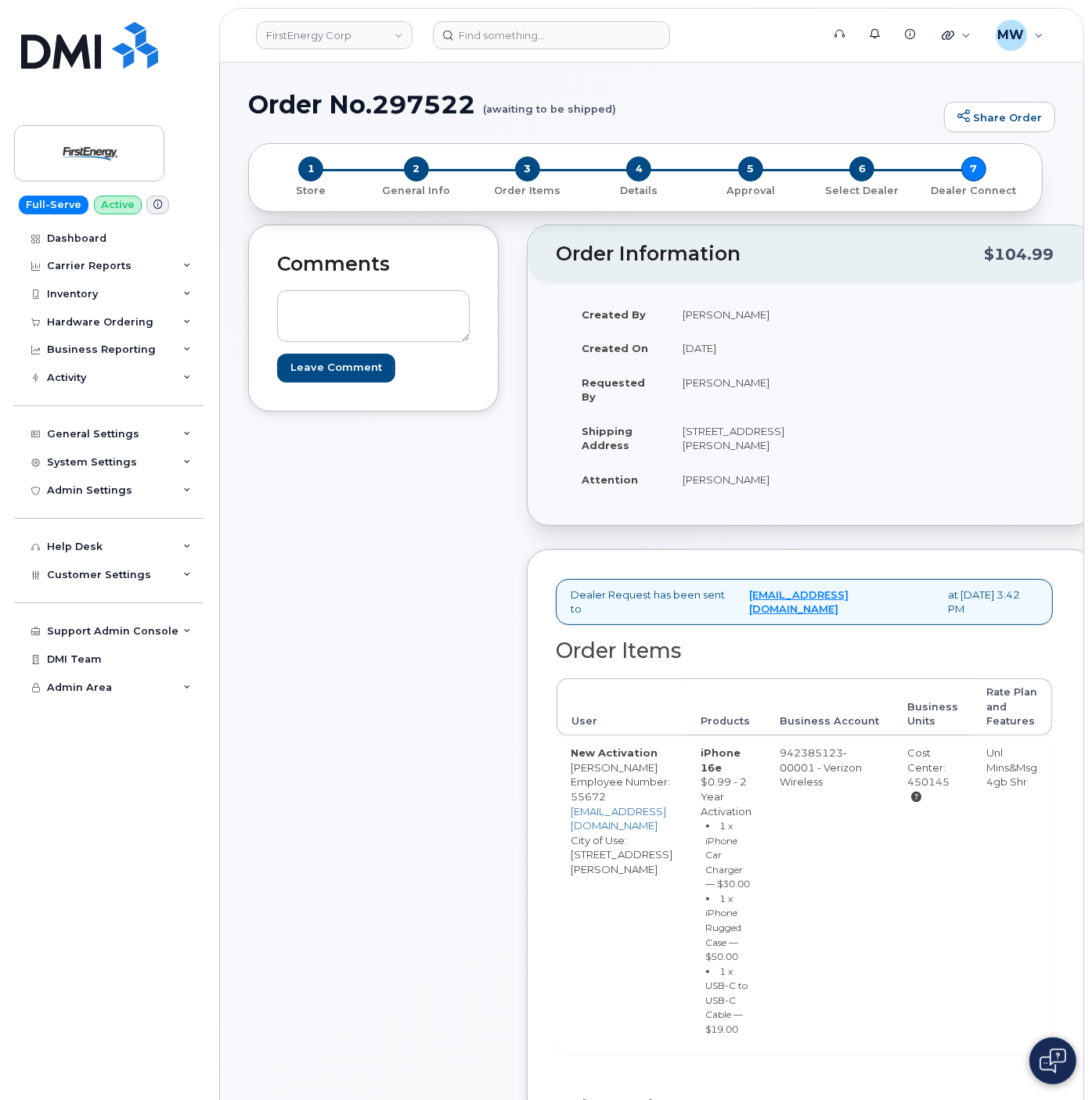
drag, startPoint x: 324, startPoint y: 714, endPoint x: 372, endPoint y: 760, distance: 66.5
click at [324, 715] on div "Comments Leave Comment" at bounding box center [373, 779] width 251 height 1109
click at [94, 320] on div "Hardware Ordering" at bounding box center [100, 321] width 106 height 12
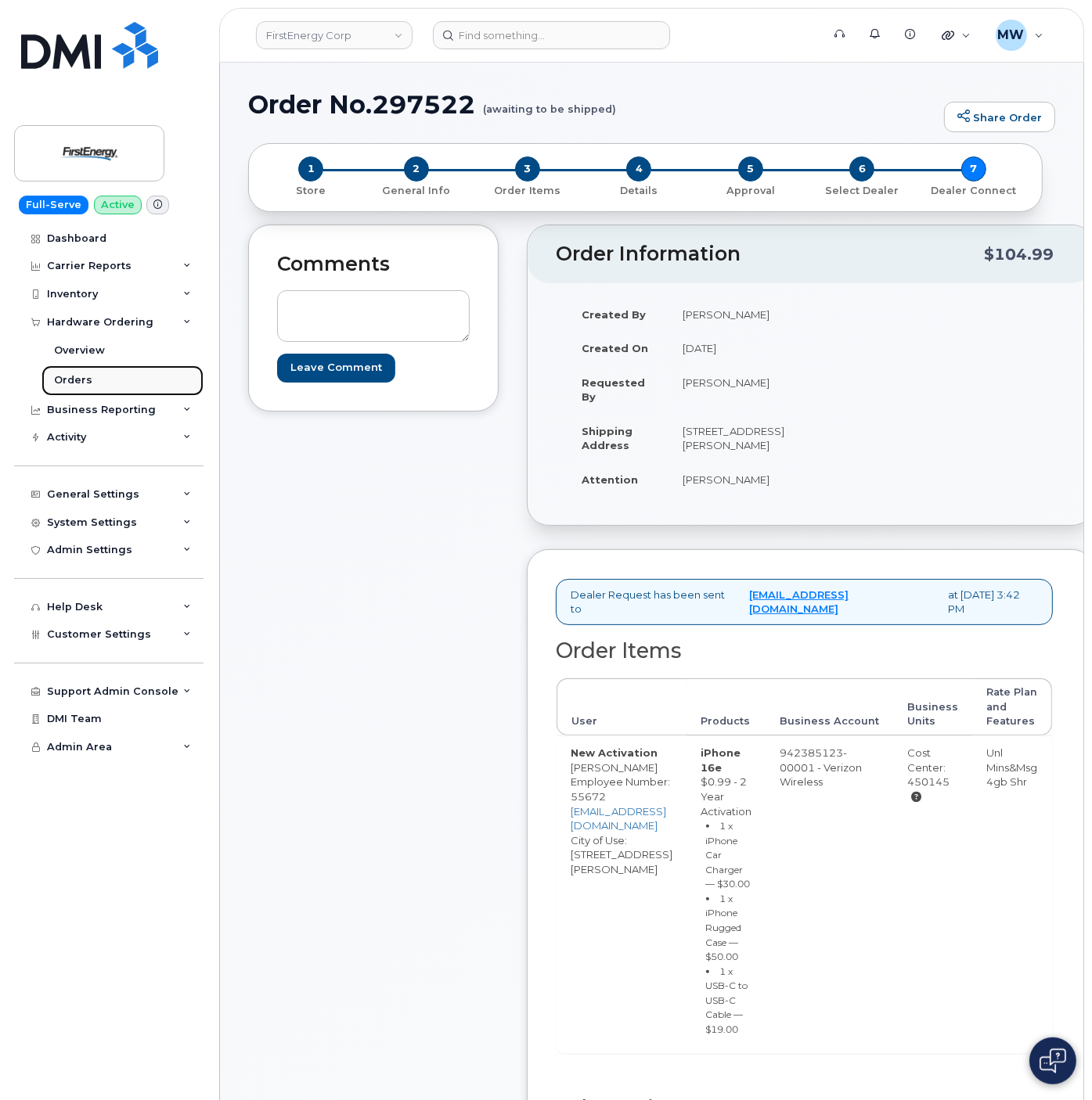
click at [92, 368] on link "Orders" at bounding box center [123, 380] width 162 height 30
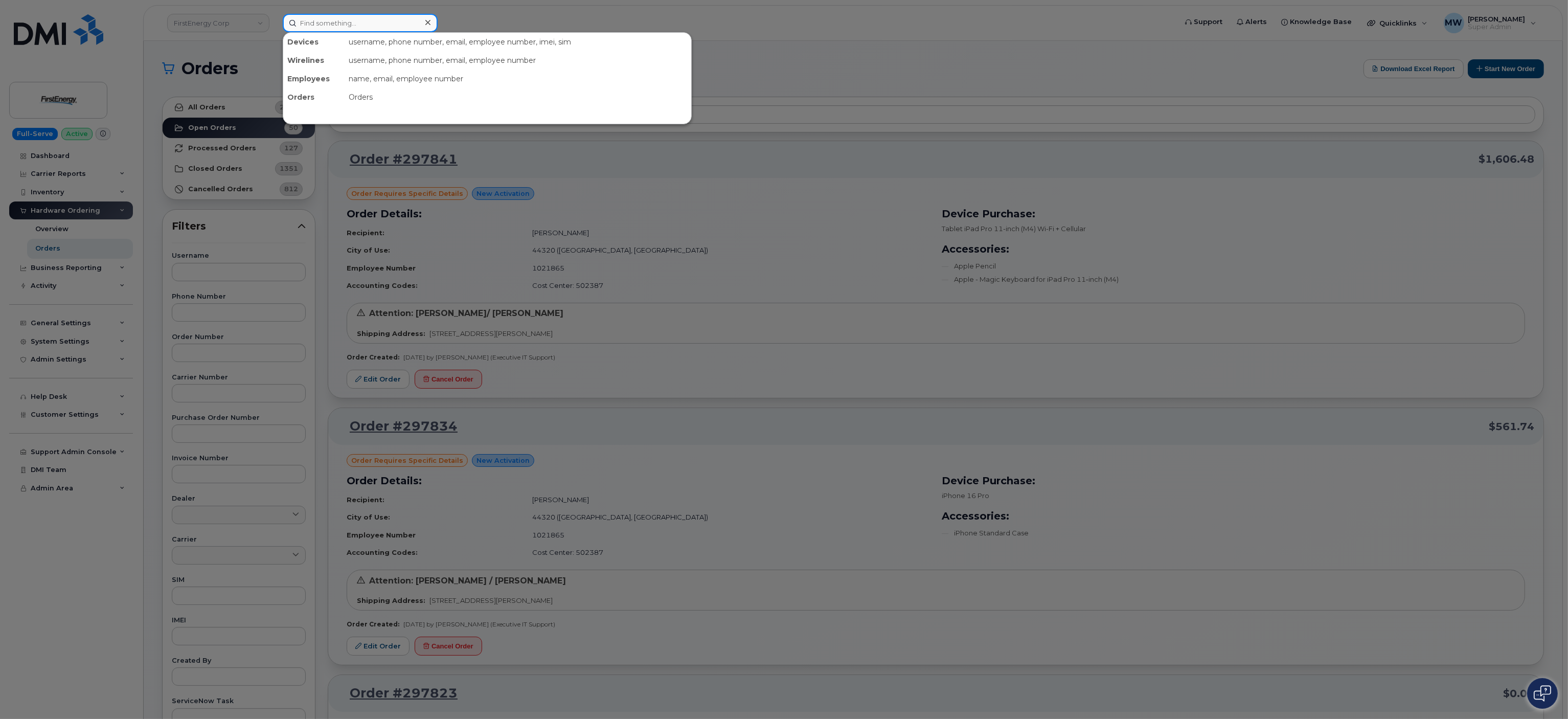
click at [351, 20] on input at bounding box center [360, 23] width 155 height 18
paste input "[PERSON_NAME]"
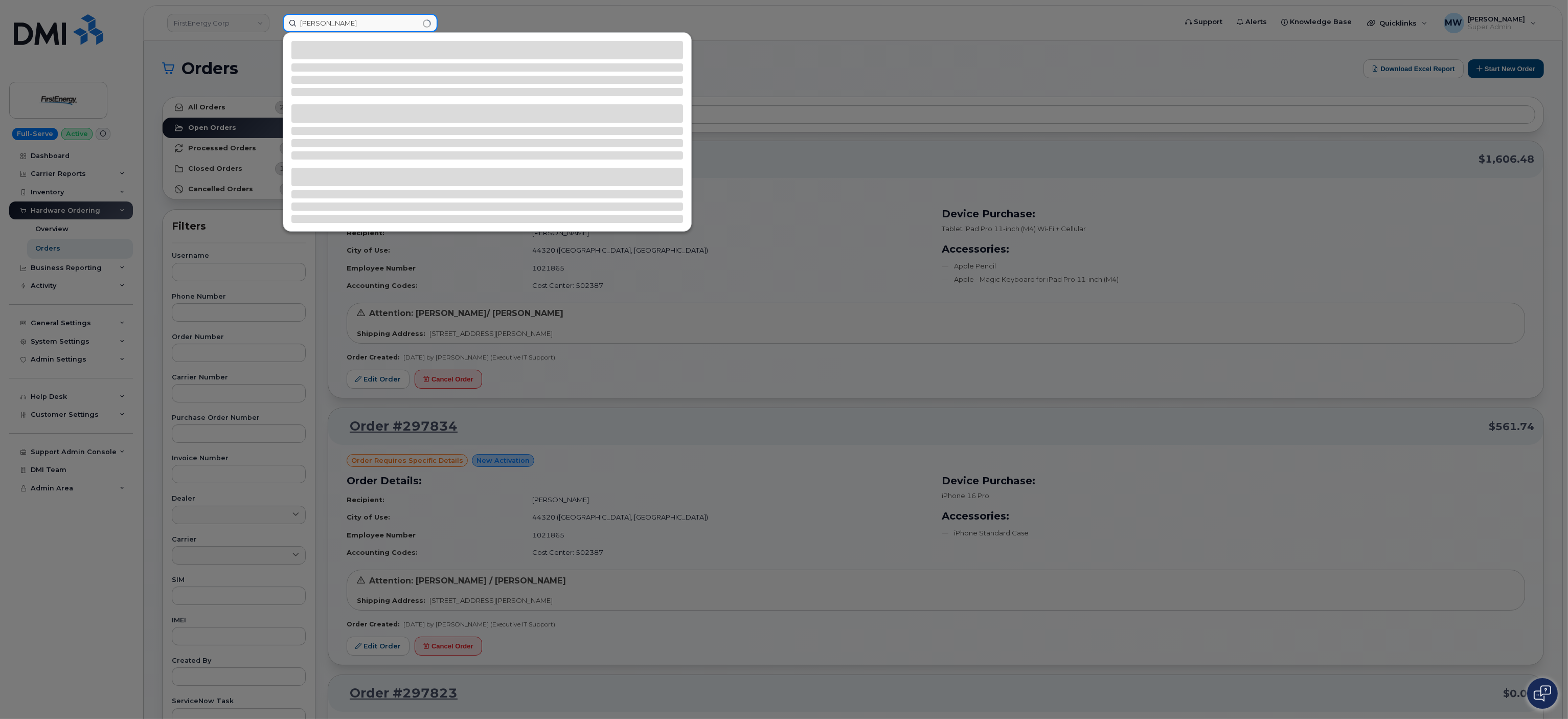
type input "[PERSON_NAME]"
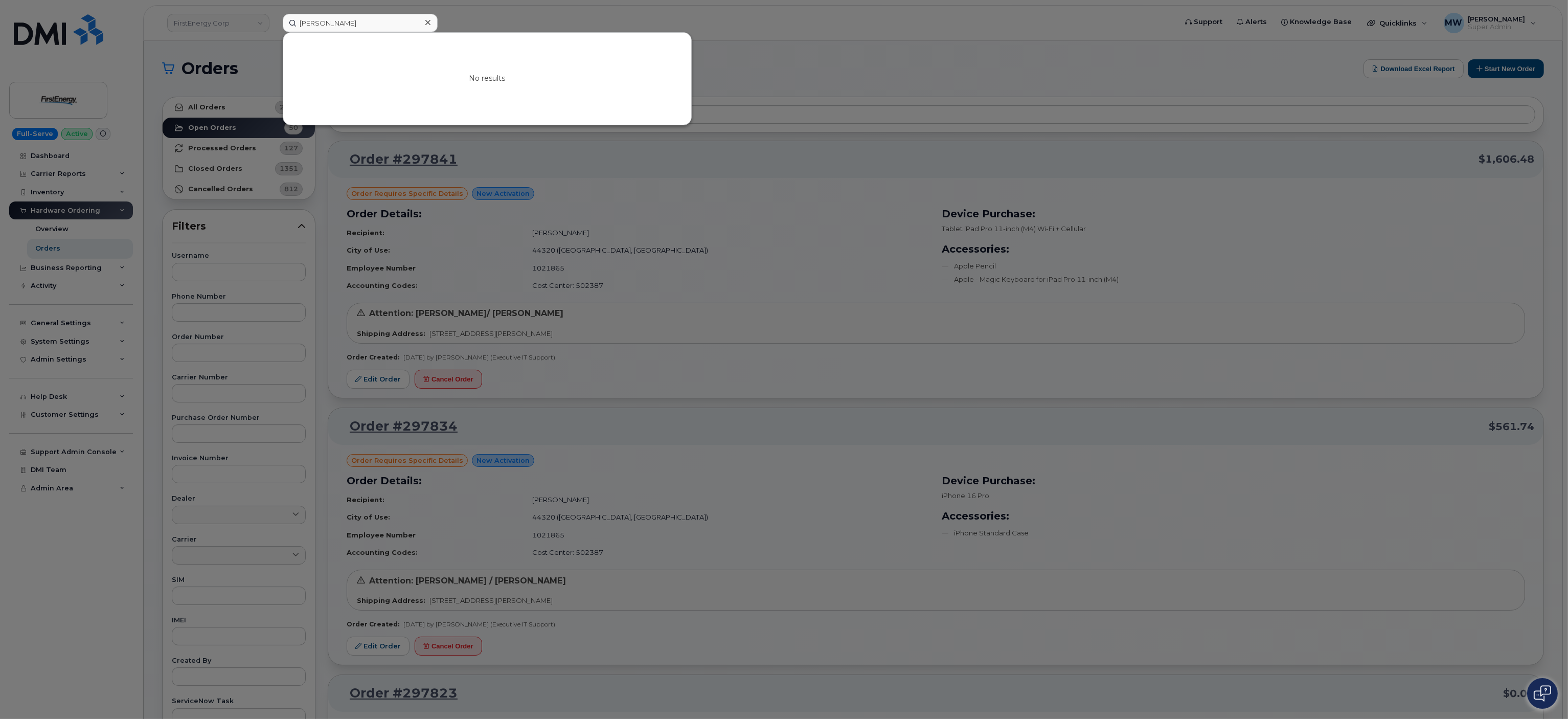
click at [432, 23] on div at bounding box center [427, 23] width 15 height 15
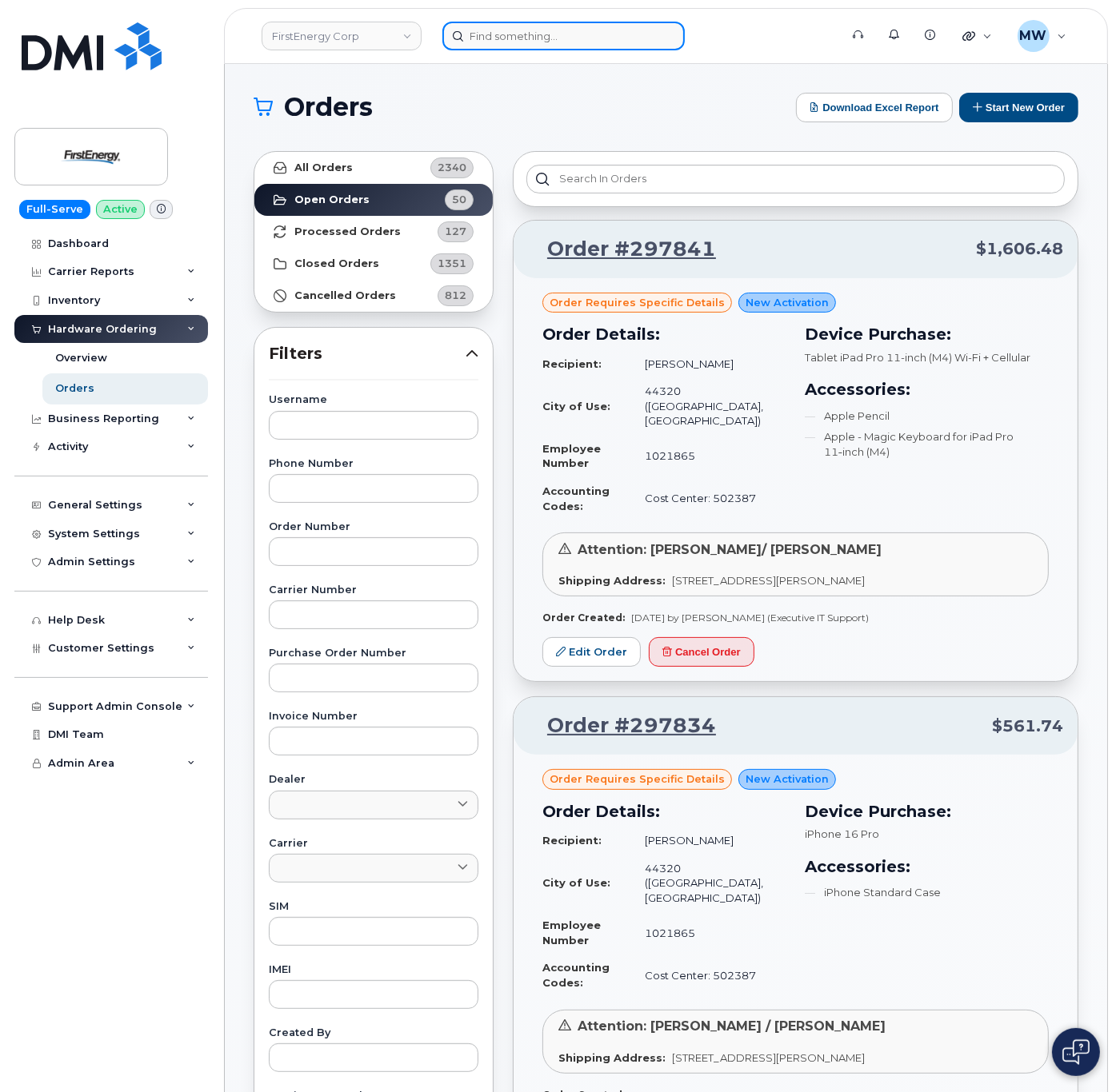
click at [488, 30] on input at bounding box center [563, 36] width 242 height 29
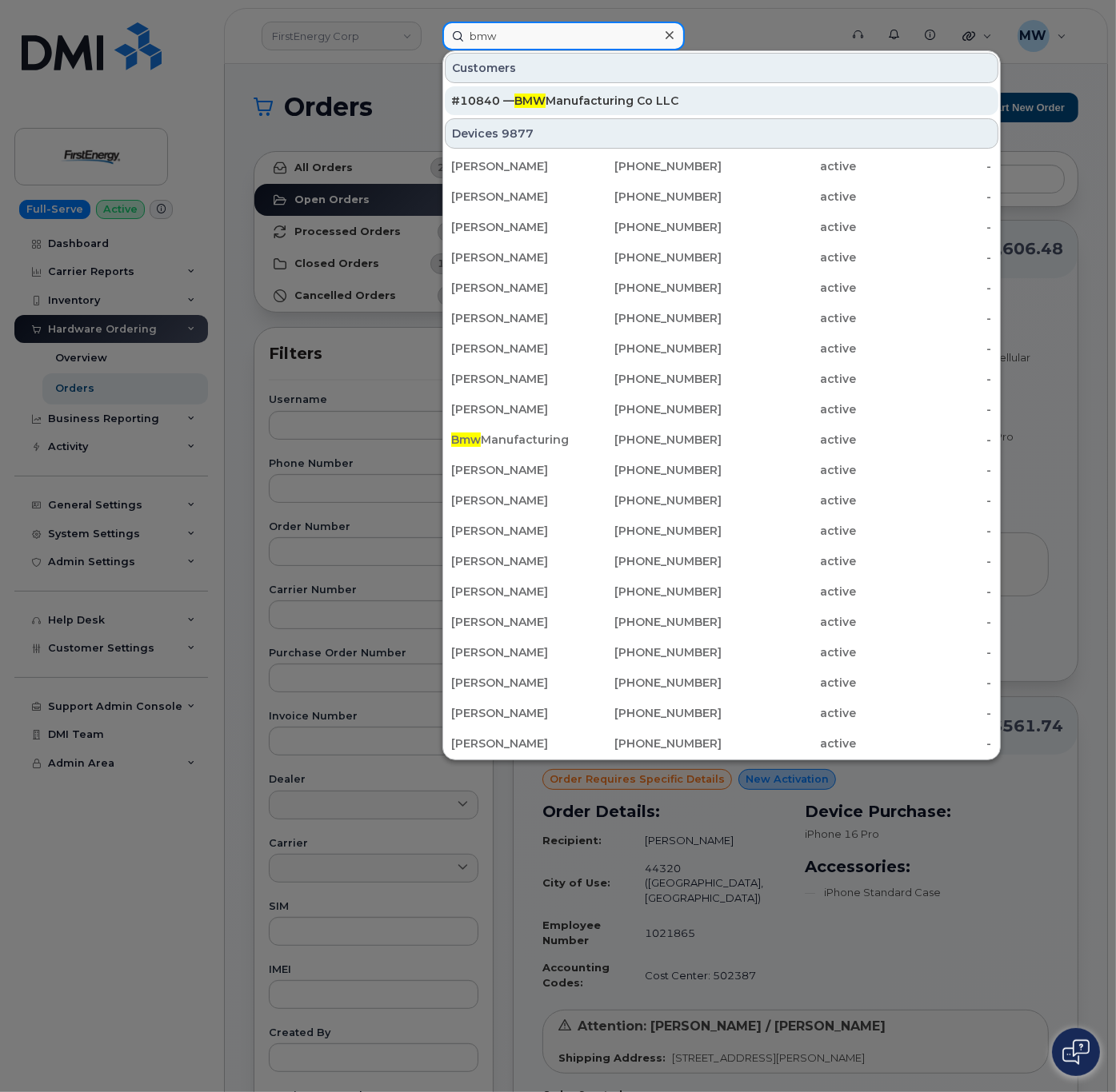
type input "bmw"
click at [548, 97] on div "#10840 — BMW Manufacturing Co LLC" at bounding box center [722, 100] width 541 height 16
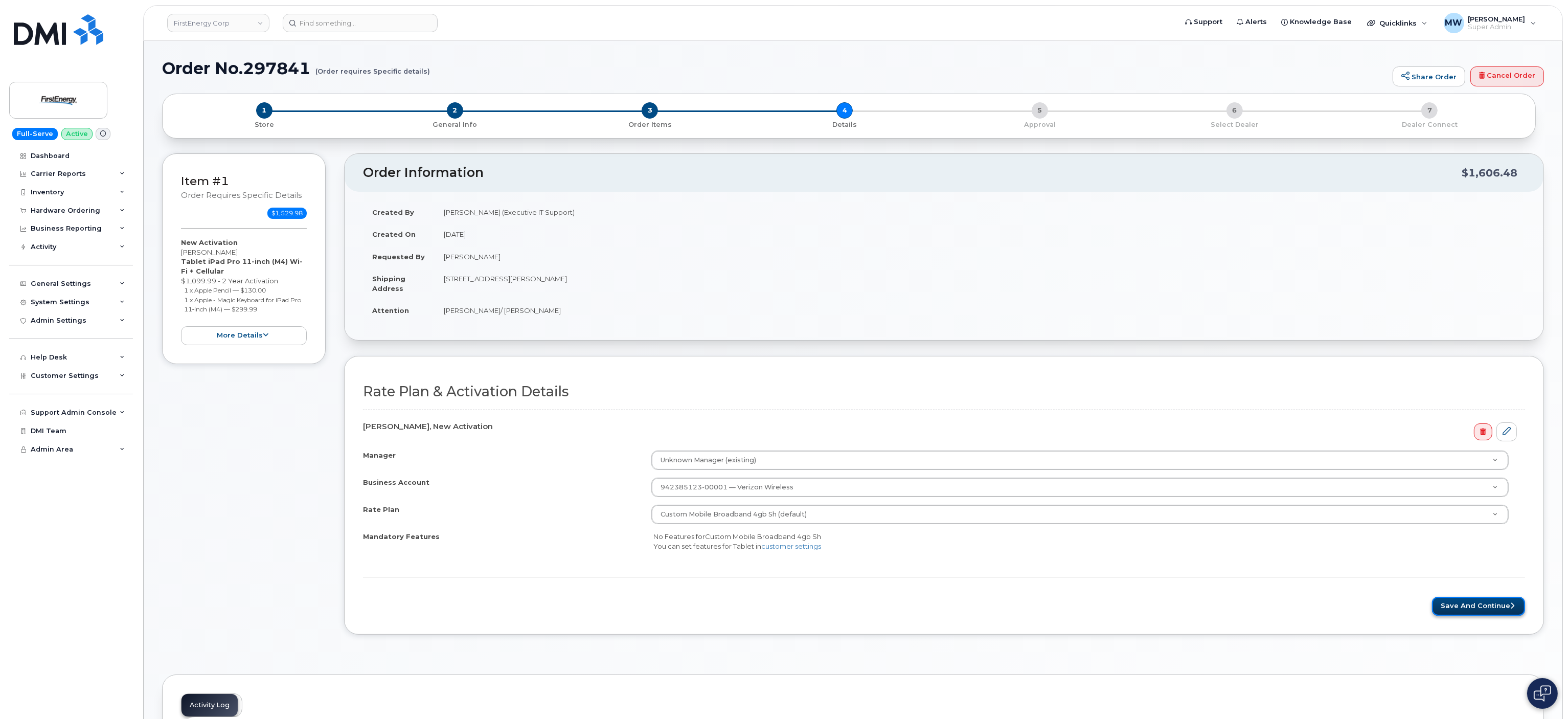
click at [1474, 611] on button "Save and Continue" at bounding box center [1479, 606] width 93 height 19
drag, startPoint x: 232, startPoint y: 254, endPoint x: 212, endPoint y: 238, distance: 25.6
click at [177, 257] on div "Item #1 Order requires Specific details $534.99 New Activation Lisa Shultz iPho…" at bounding box center [243, 244] width 164 height 182
copy div "Lisa Shultz"
click at [1485, 611] on button "Save and Continue" at bounding box center [1479, 606] width 93 height 19
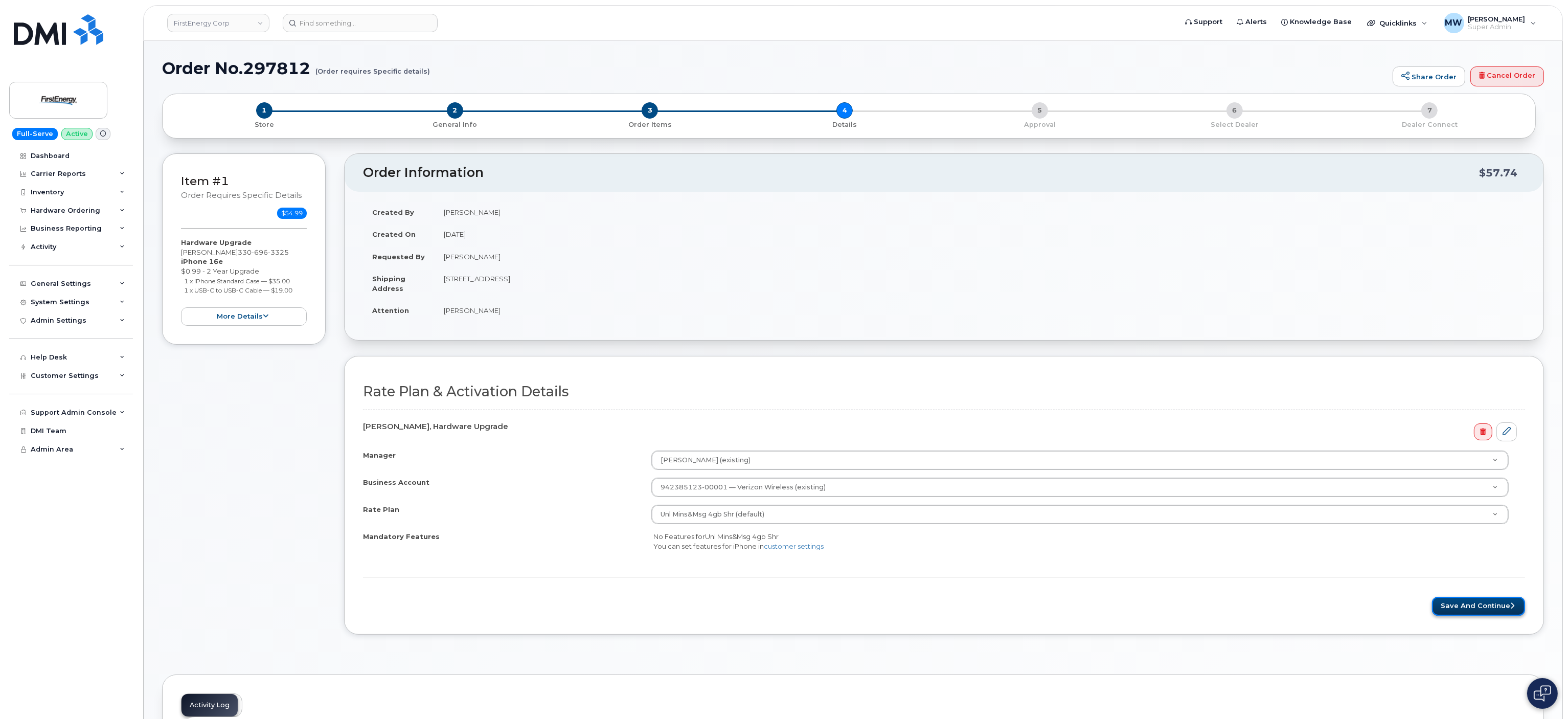
click at [1477, 603] on button "Save and Continue" at bounding box center [1479, 606] width 93 height 19
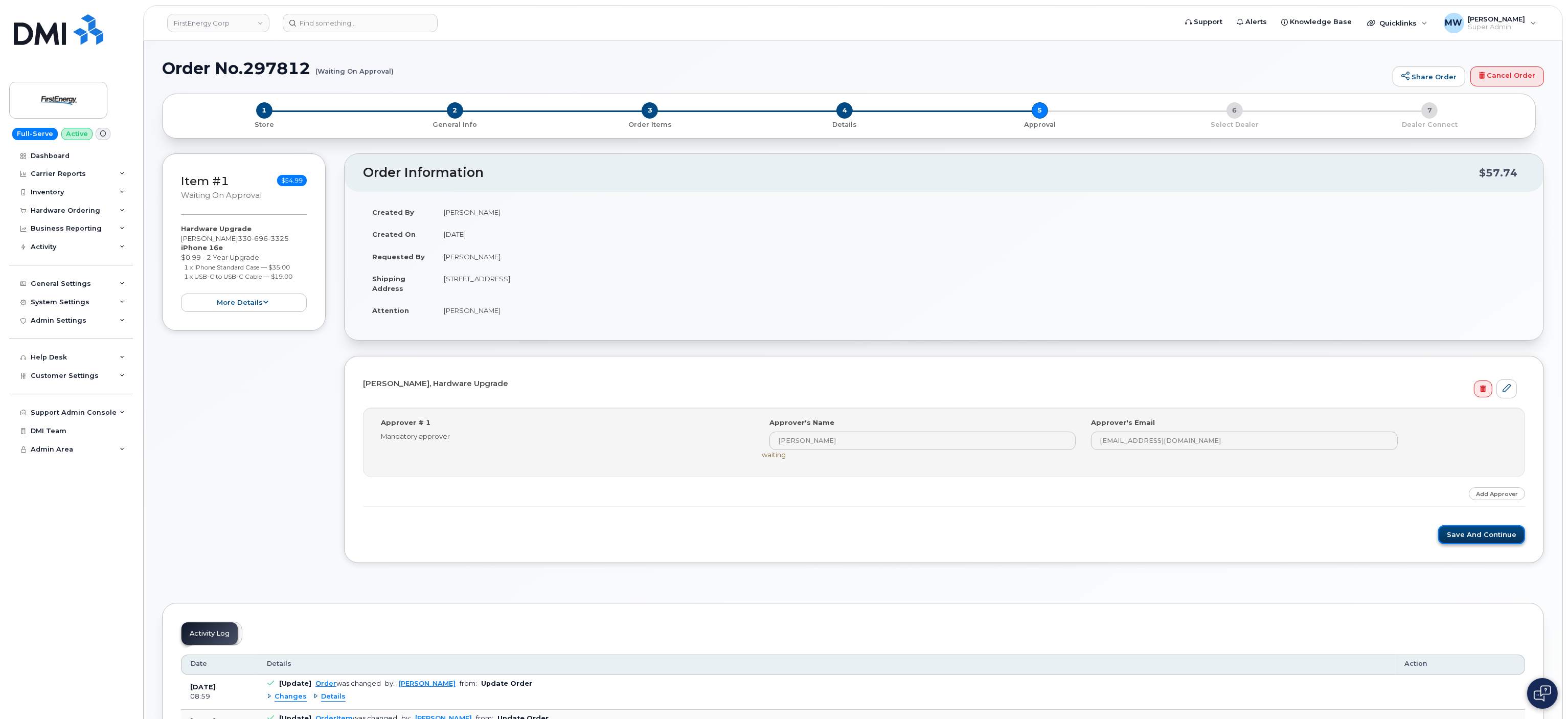
click at [1474, 541] on button "Save and Continue" at bounding box center [1482, 535] width 87 height 19
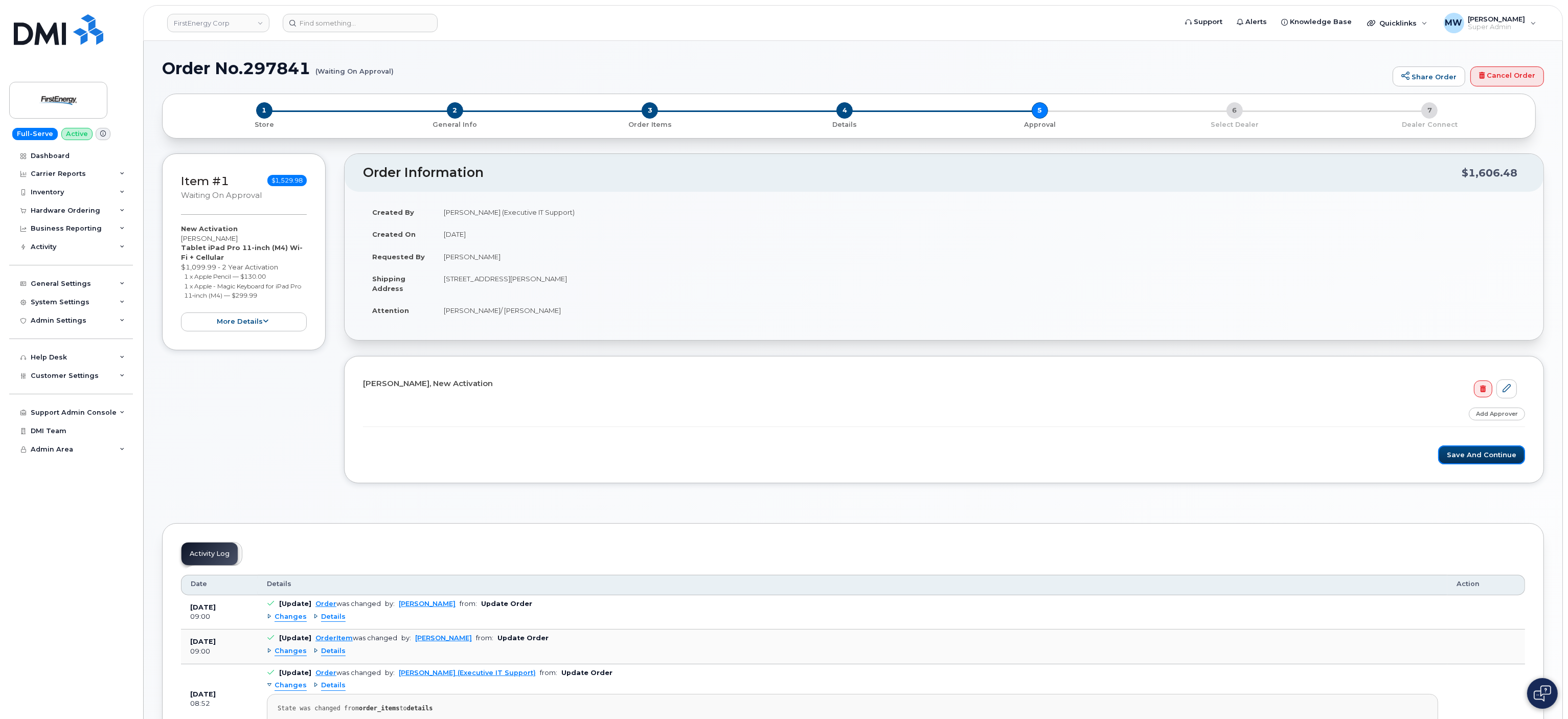
drag, startPoint x: 1477, startPoint y: 465, endPoint x: 899, endPoint y: 85, distance: 691.7
click at [1474, 465] on button "Save and Continue" at bounding box center [1482, 455] width 87 height 19
click at [1458, 469] on div "[PERSON_NAME], New Activation Step-by-step approvals: Approved Add Approver Sav…" at bounding box center [943, 419] width 1200 height 127
click at [1458, 463] on button "Save and Continue" at bounding box center [1482, 455] width 87 height 19
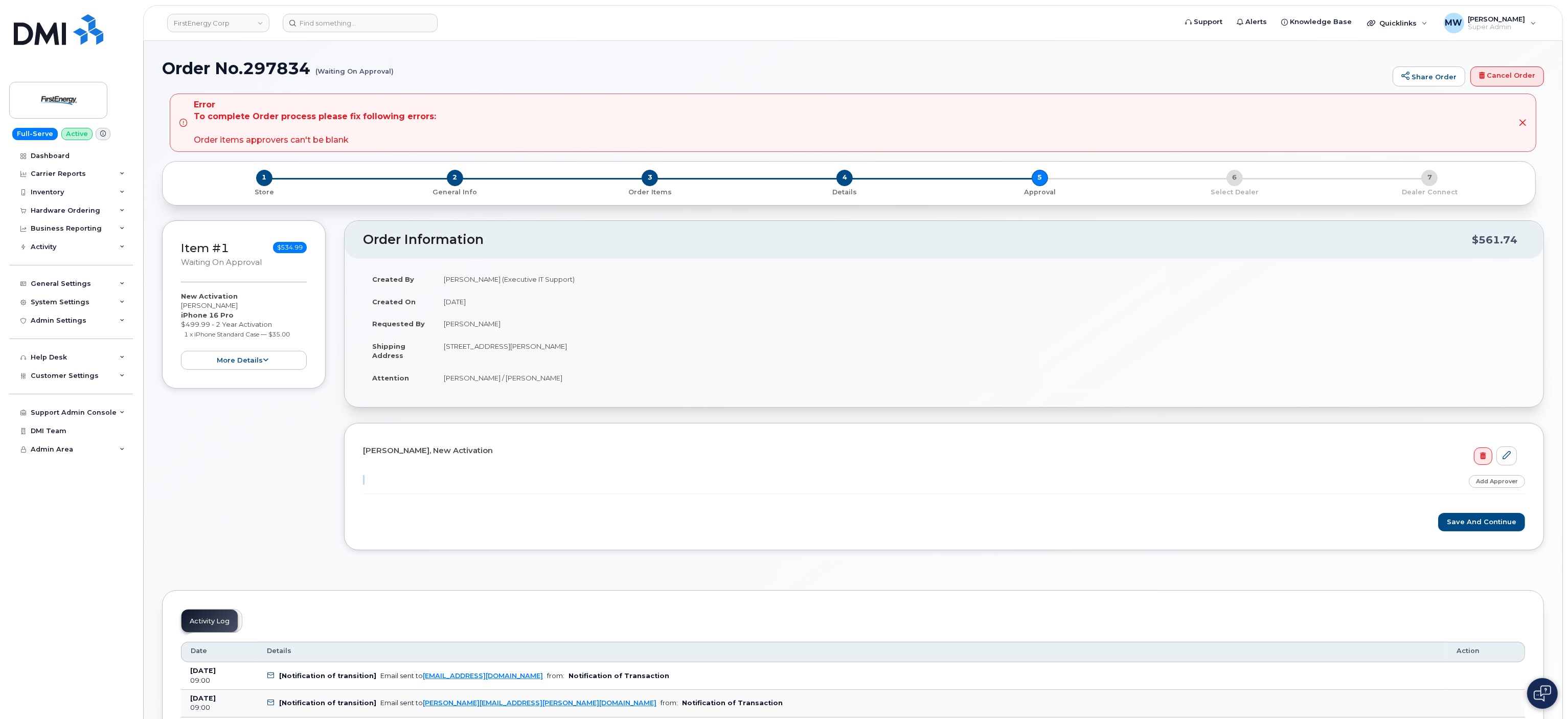
drag, startPoint x: 1471, startPoint y: 493, endPoint x: 1503, endPoint y: 502, distance: 33.2
click at [1503, 502] on form "[PERSON_NAME], New Activation Step-by-step approvals: Approved Add Approver Sav…" at bounding box center [943, 486] width 1162 height 89
click at [1489, 483] on link "Add Approver" at bounding box center [1497, 481] width 56 height 13
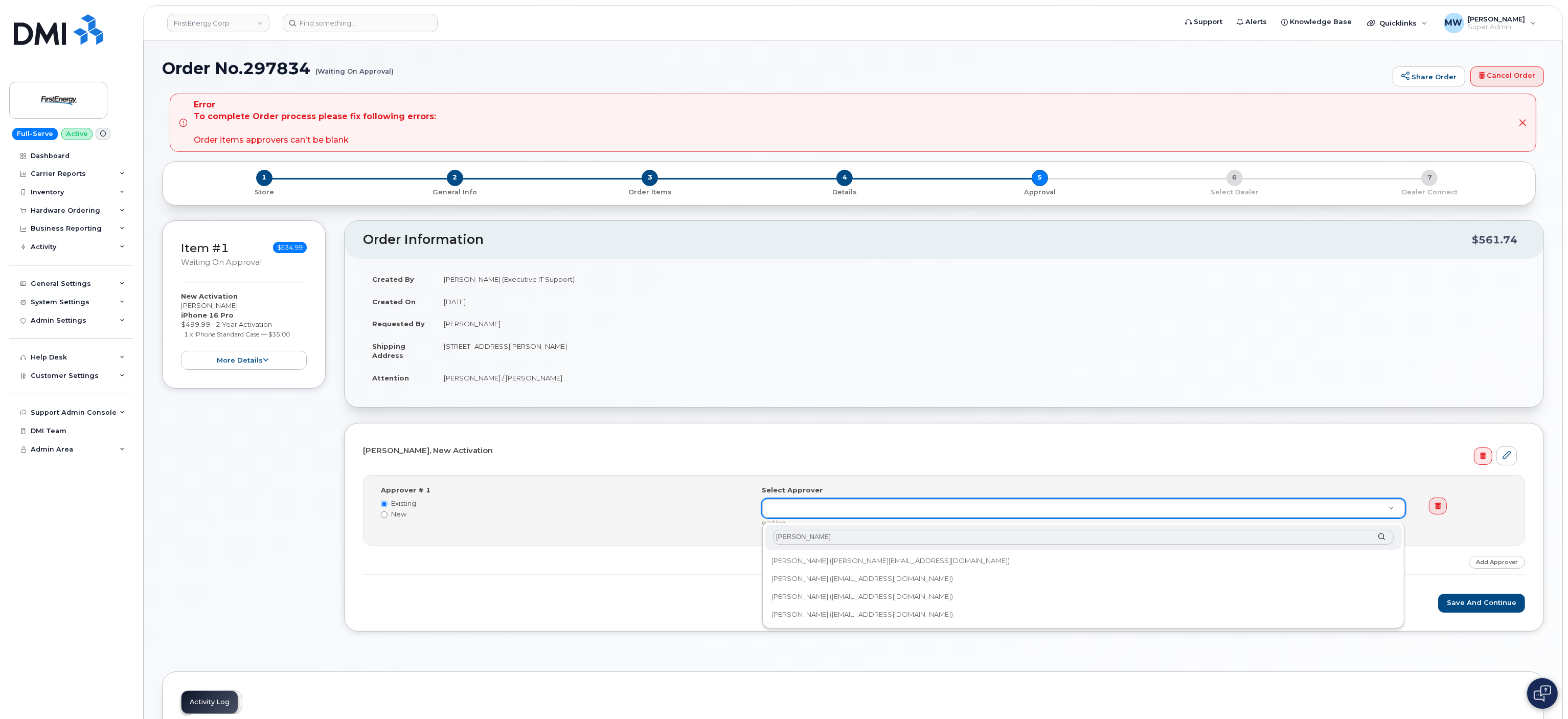
type input "mack st"
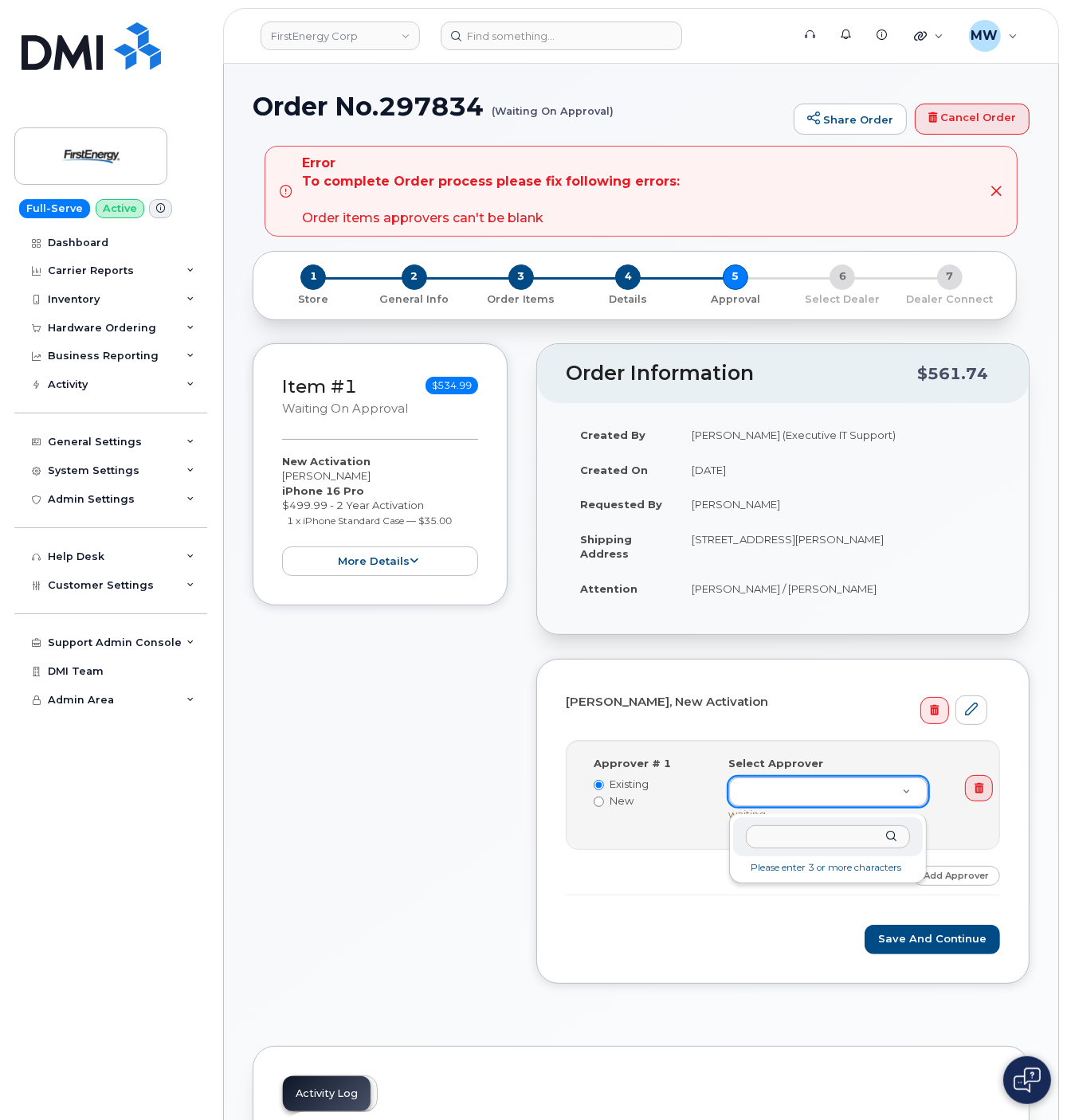
paste input "[PERSON_NAME]"
type input "[PERSON_NAME]"
type input "2070450"
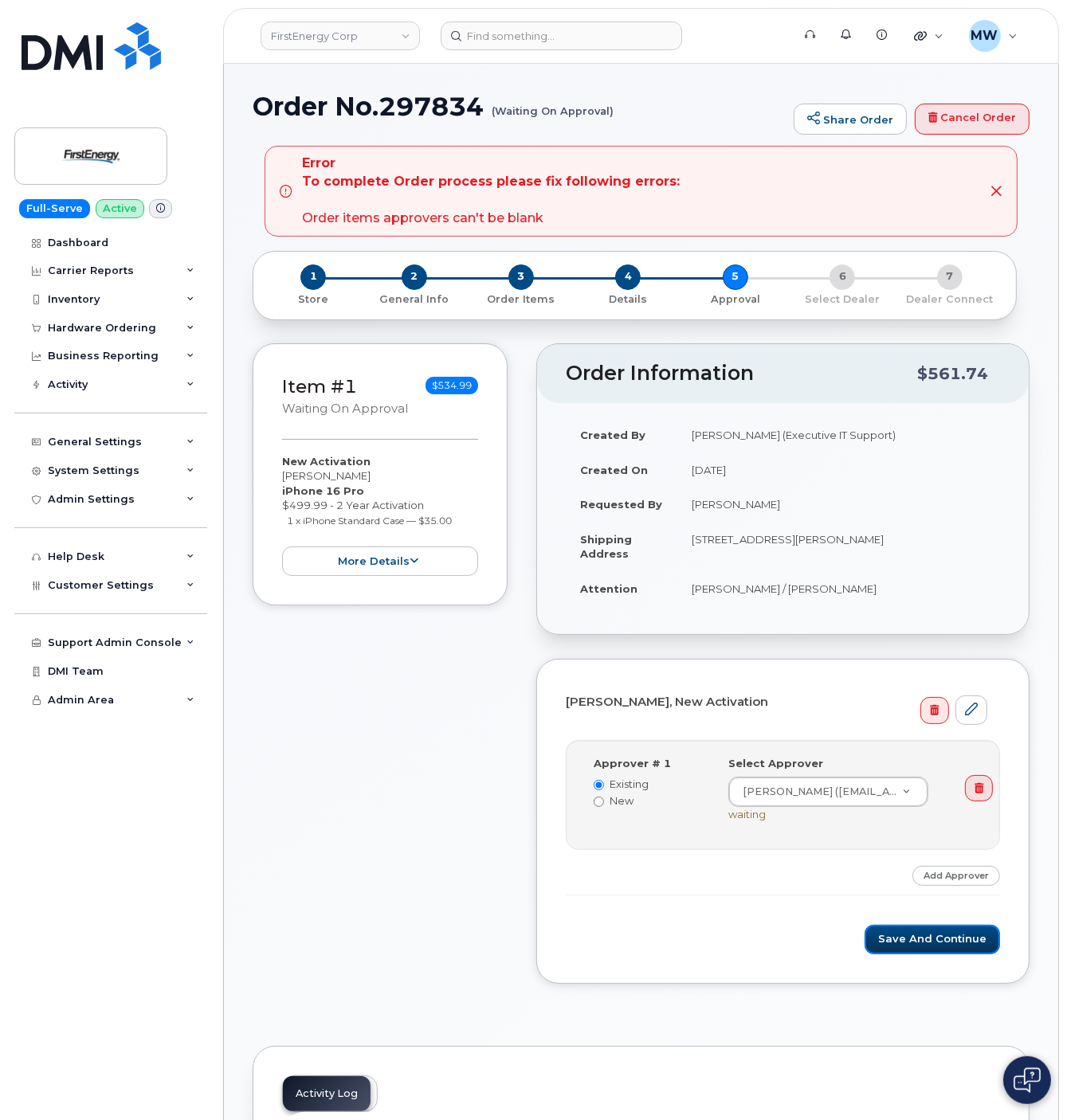
drag, startPoint x: 963, startPoint y: 950, endPoint x: 952, endPoint y: 722, distance: 228.3
click at [961, 948] on button "Save and Continue" at bounding box center [931, 939] width 136 height 29
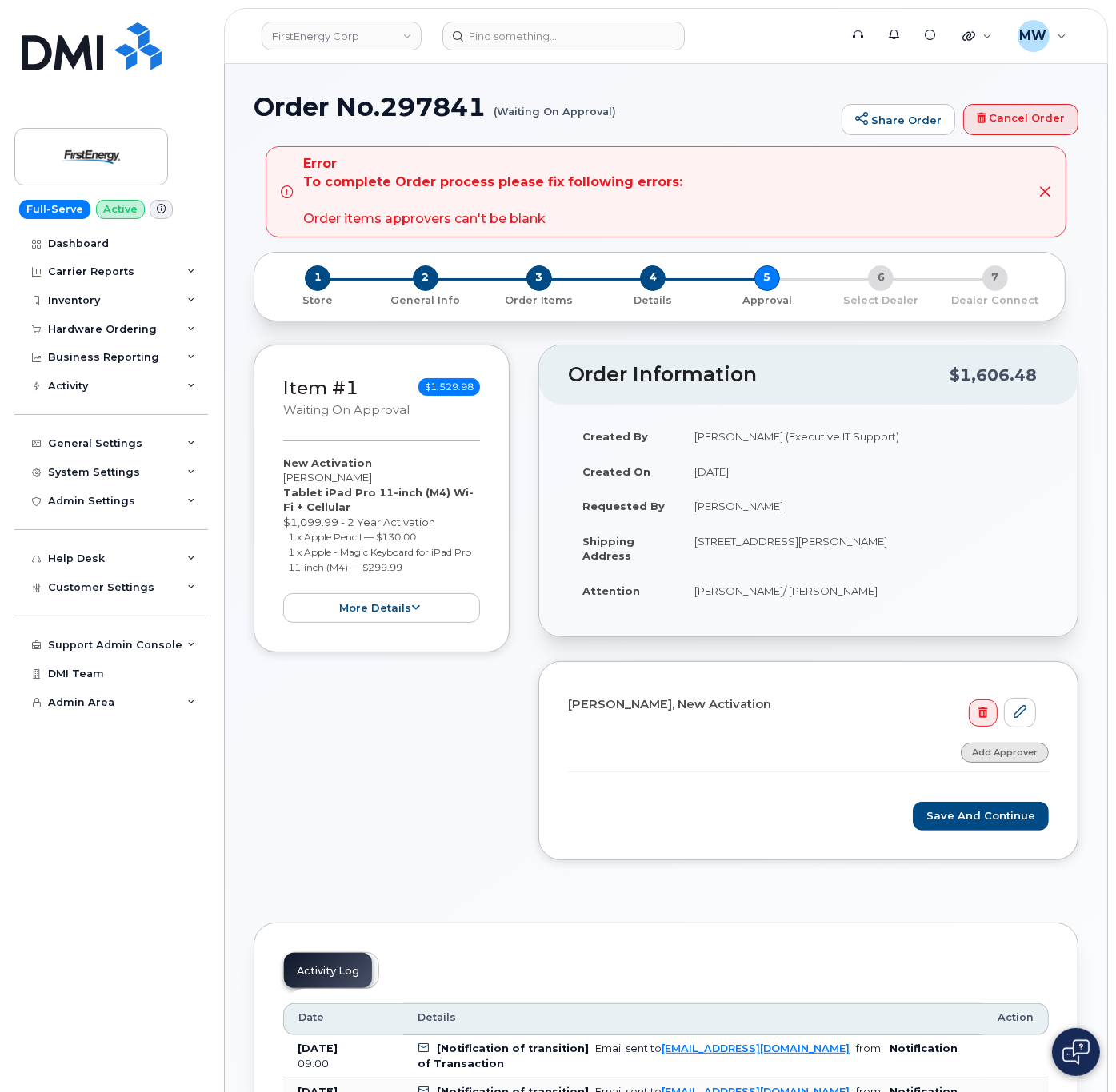
click at [1017, 757] on link "Add Approver" at bounding box center [1005, 752] width 88 height 20
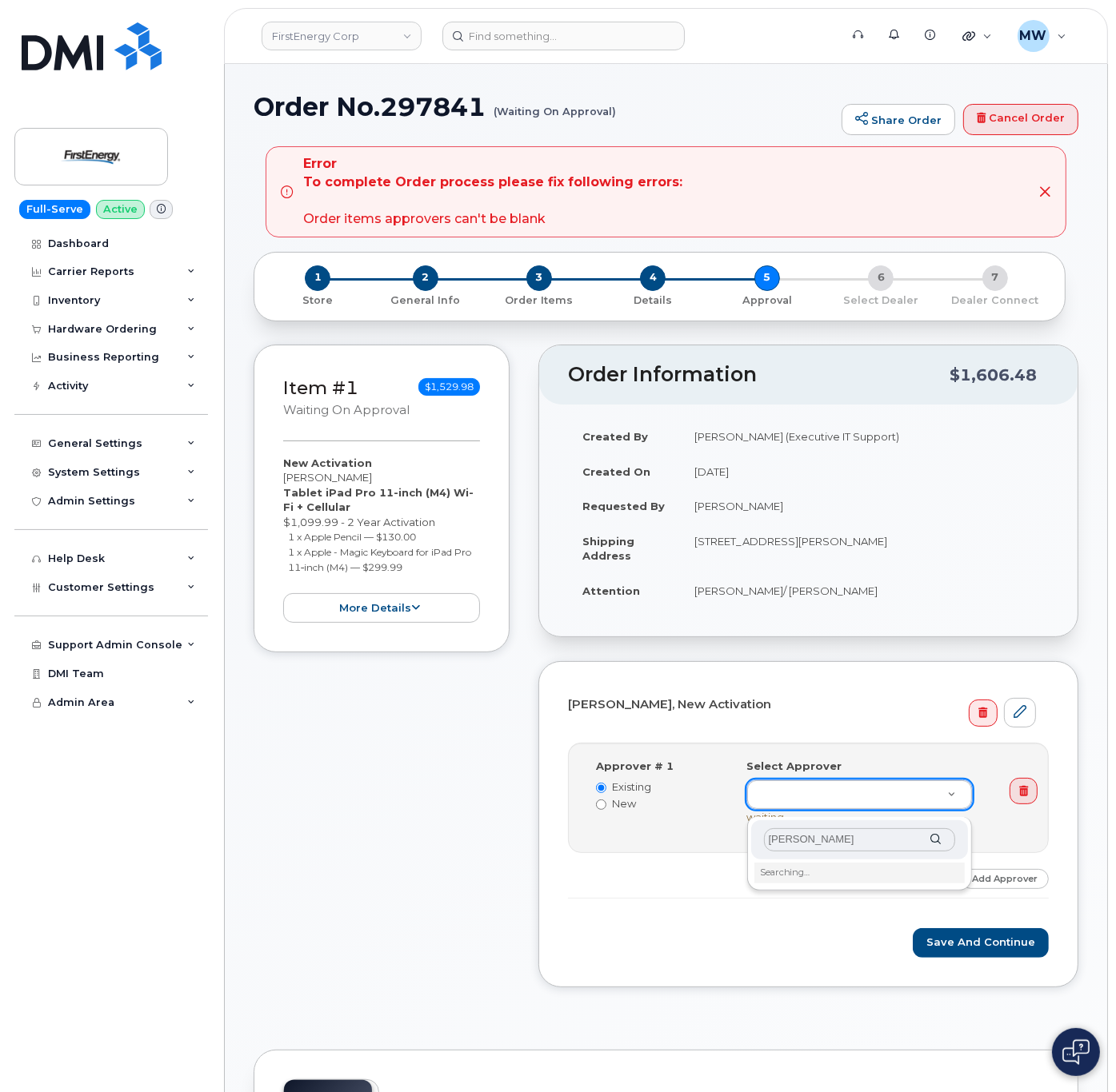
type input "[PERSON_NAME] st"
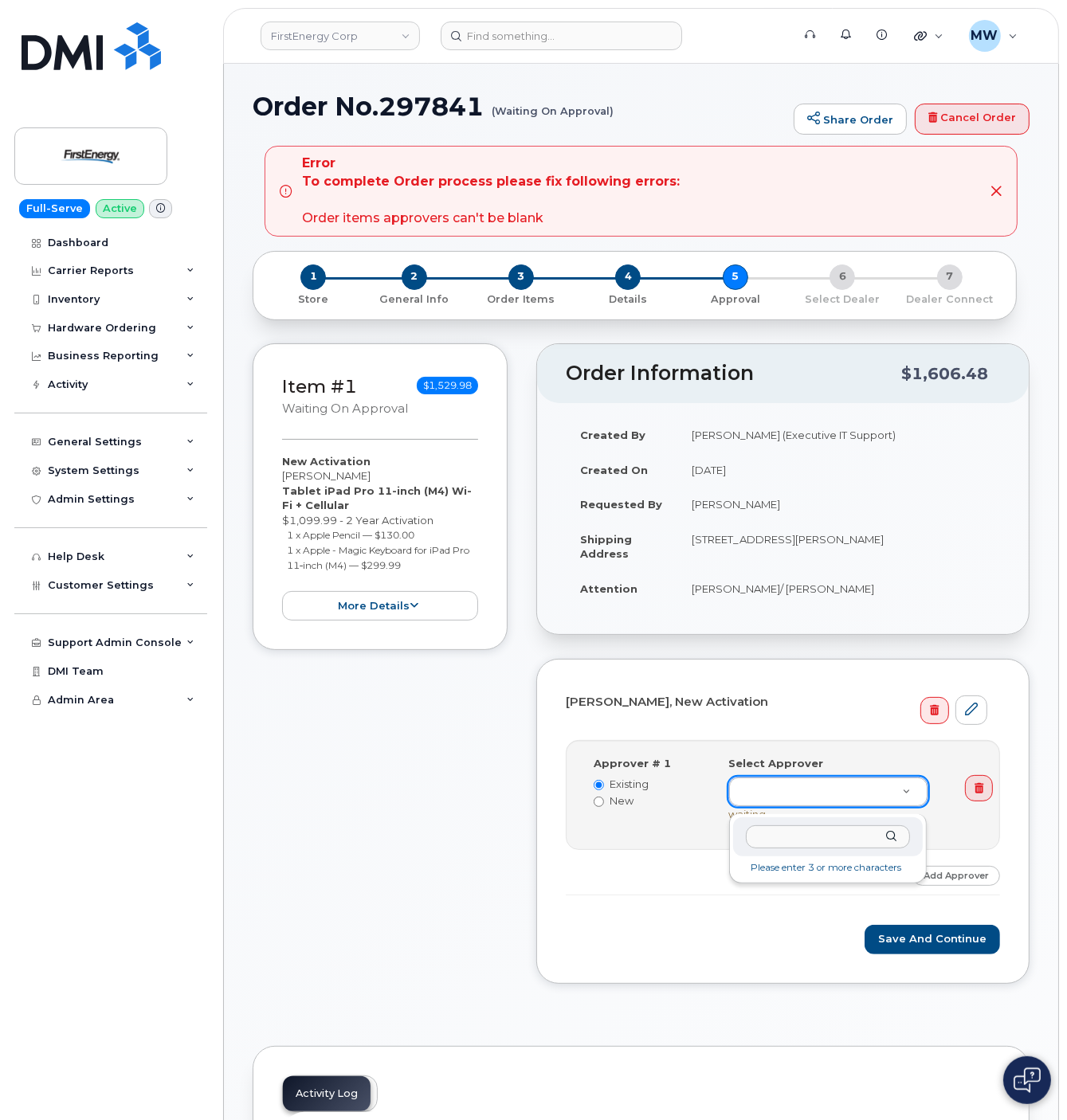
paste input "[PERSON_NAME]"
type input "[PERSON_NAME]"
type input "2070450"
click at [935, 967] on div "Lisa Shultz, New Activation Step-by-step approvals: Aaron B Hughes » Approved A…" at bounding box center [782, 821] width 493 height 324
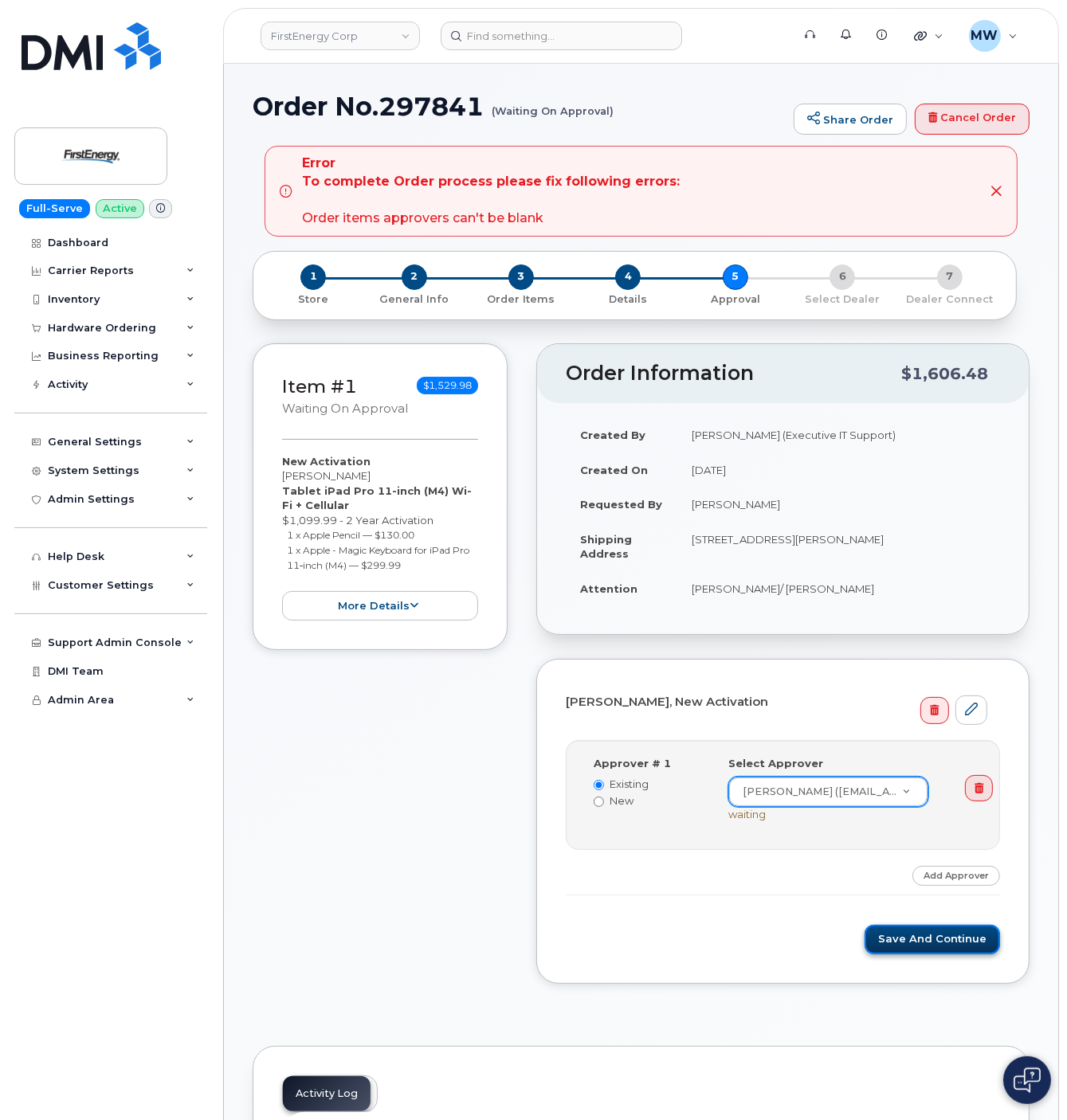
click at [927, 953] on button "Save and Continue" at bounding box center [931, 939] width 136 height 29
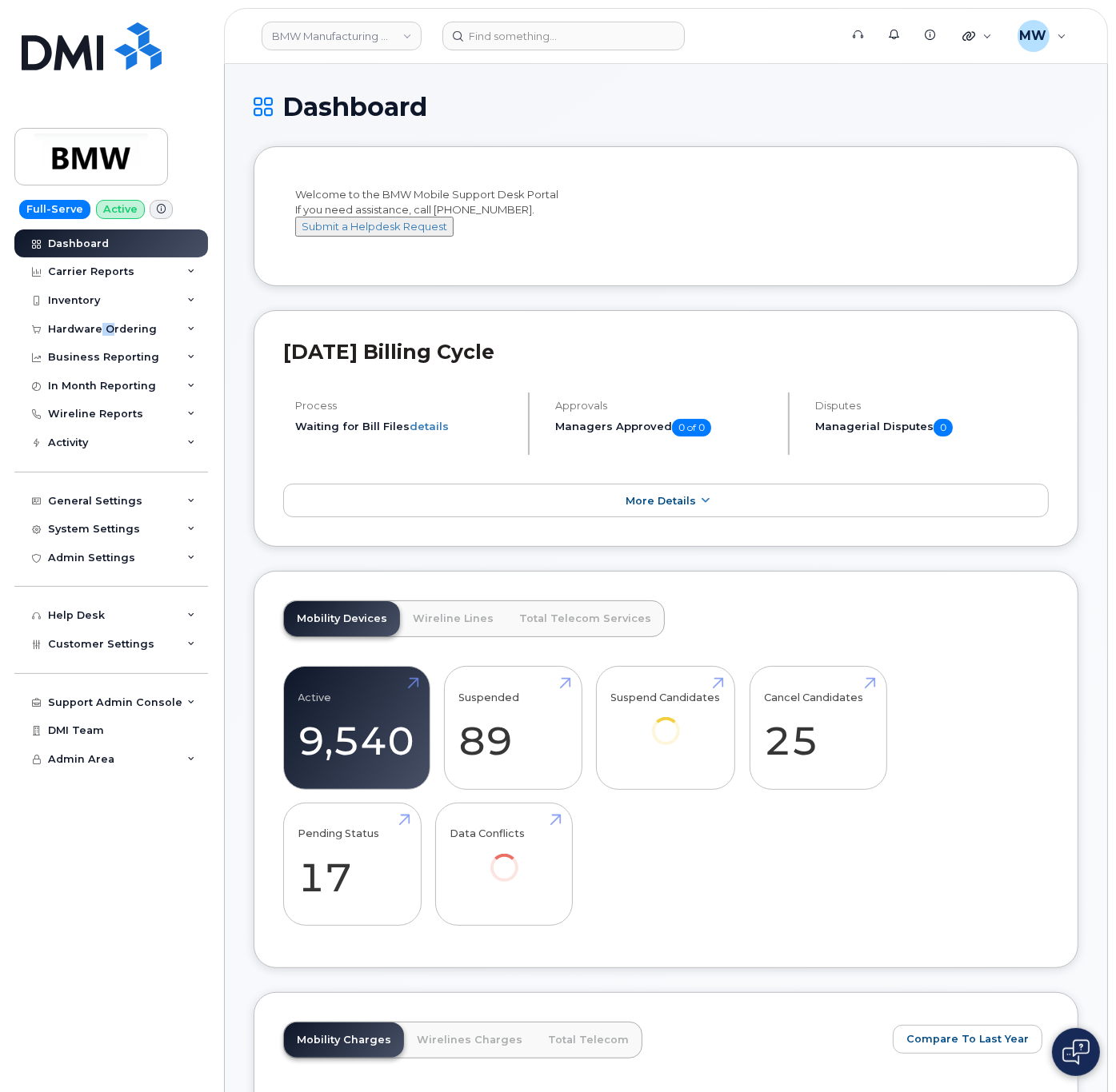
drag, startPoint x: 108, startPoint y: 332, endPoint x: 88, endPoint y: 350, distance: 26.9
click at [98, 334] on div "Hardware Ordering" at bounding box center [102, 328] width 109 height 12
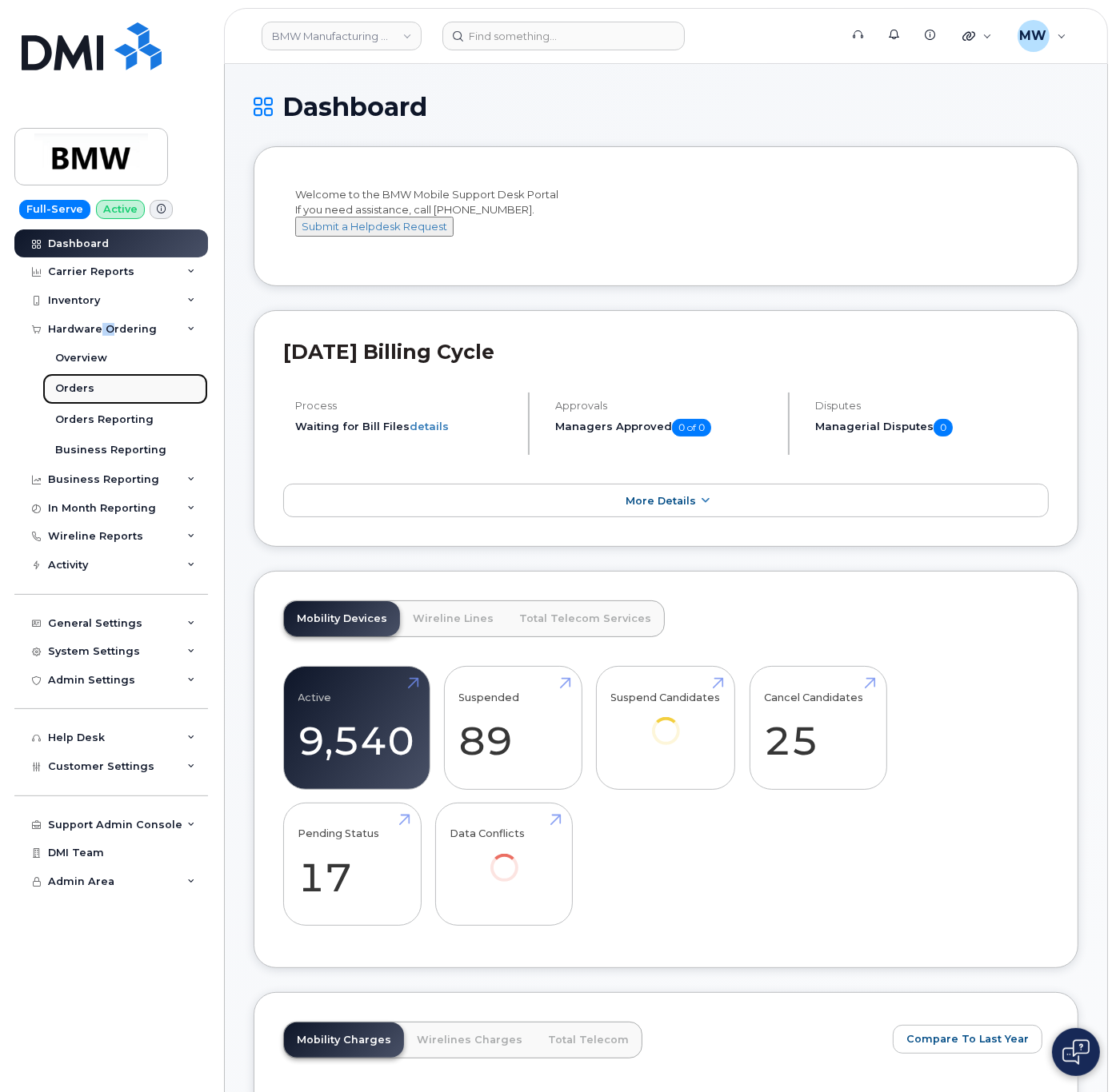
click at [73, 400] on link "Orders" at bounding box center [126, 388] width 166 height 30
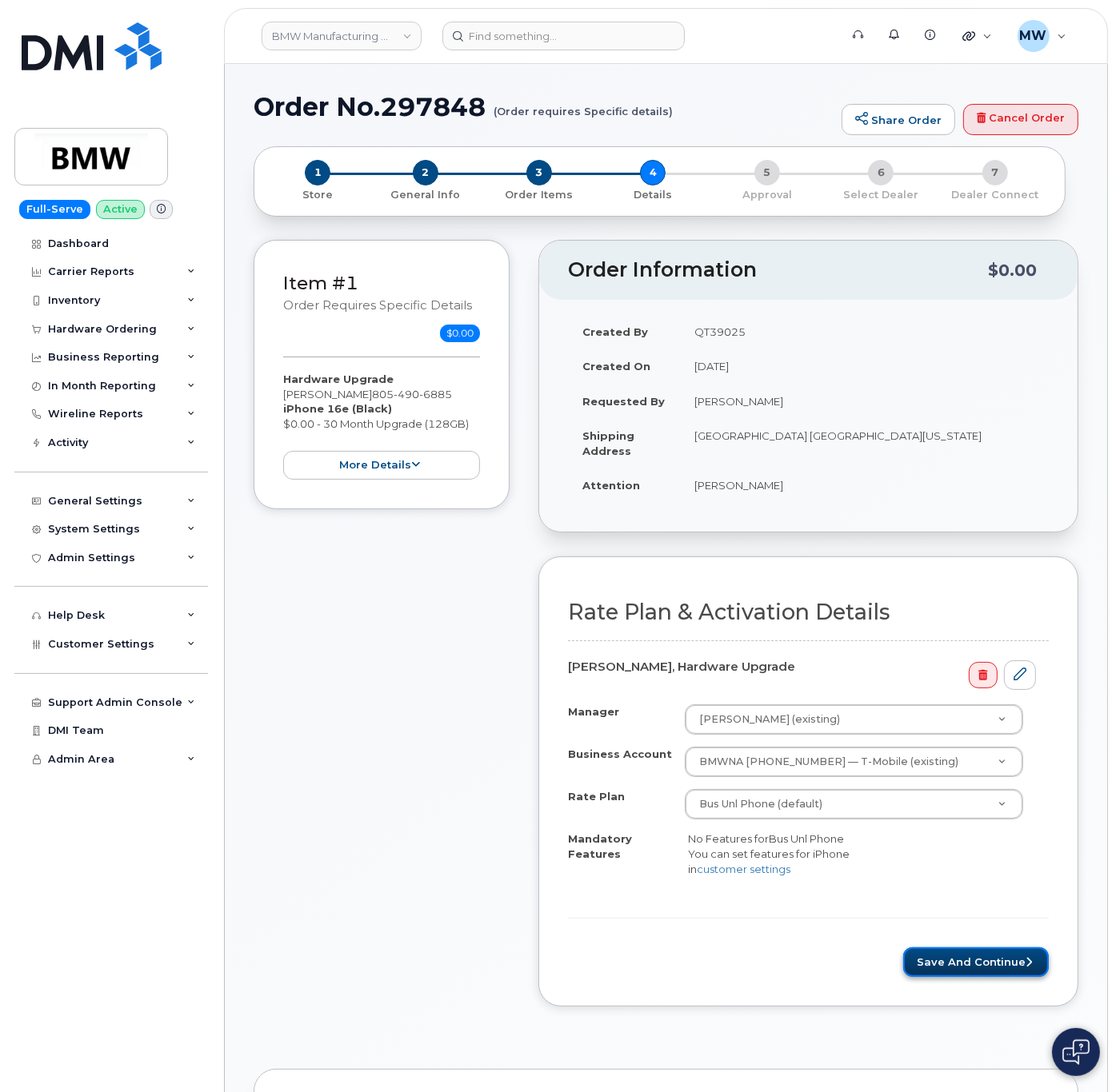
click at [988, 962] on button "Save and Continue" at bounding box center [975, 962] width 146 height 30
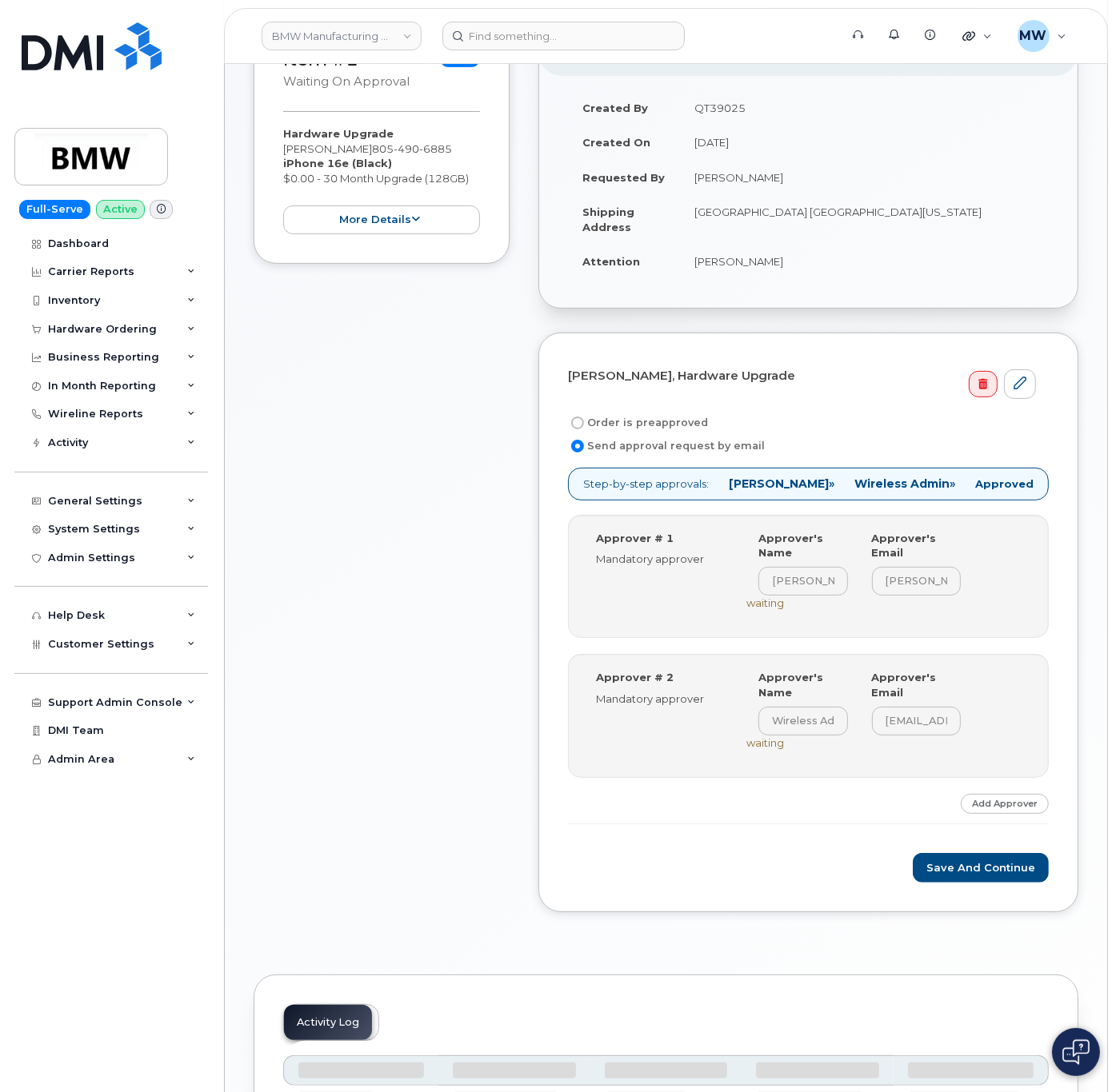
scroll to position [480, 0]
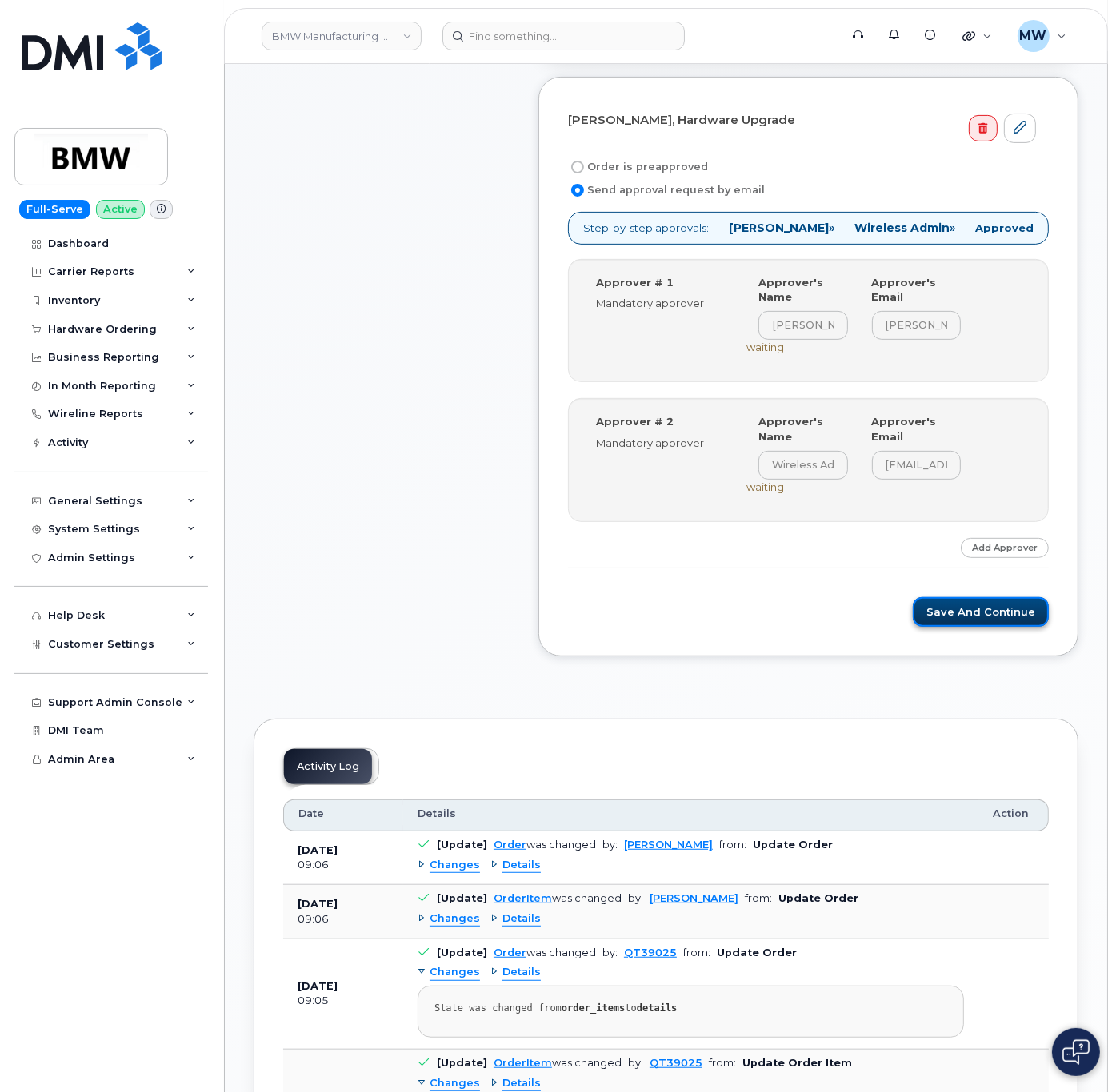
click at [971, 622] on button "Save and Continue" at bounding box center [980, 611] width 136 height 30
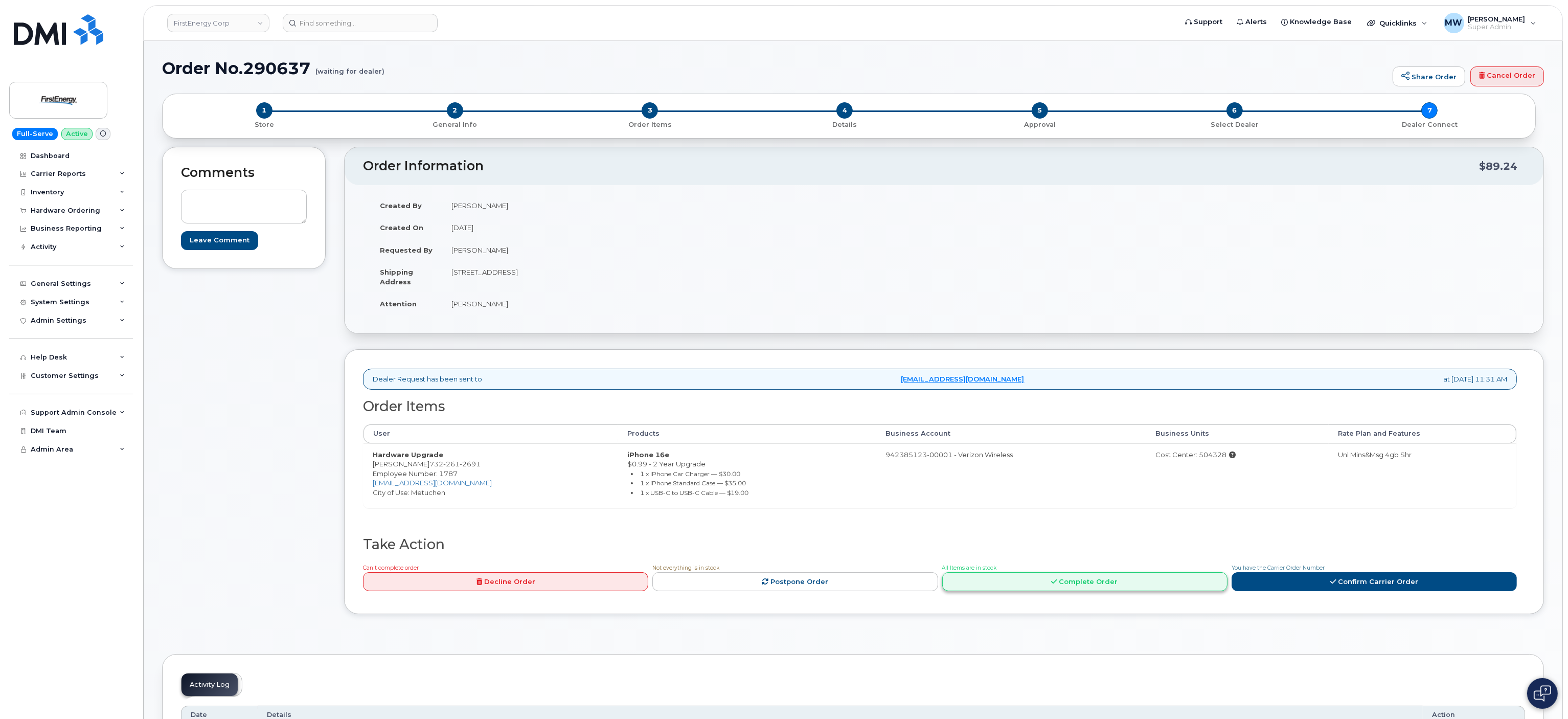
click at [1055, 591] on link "Complete Order" at bounding box center [1085, 581] width 285 height 19
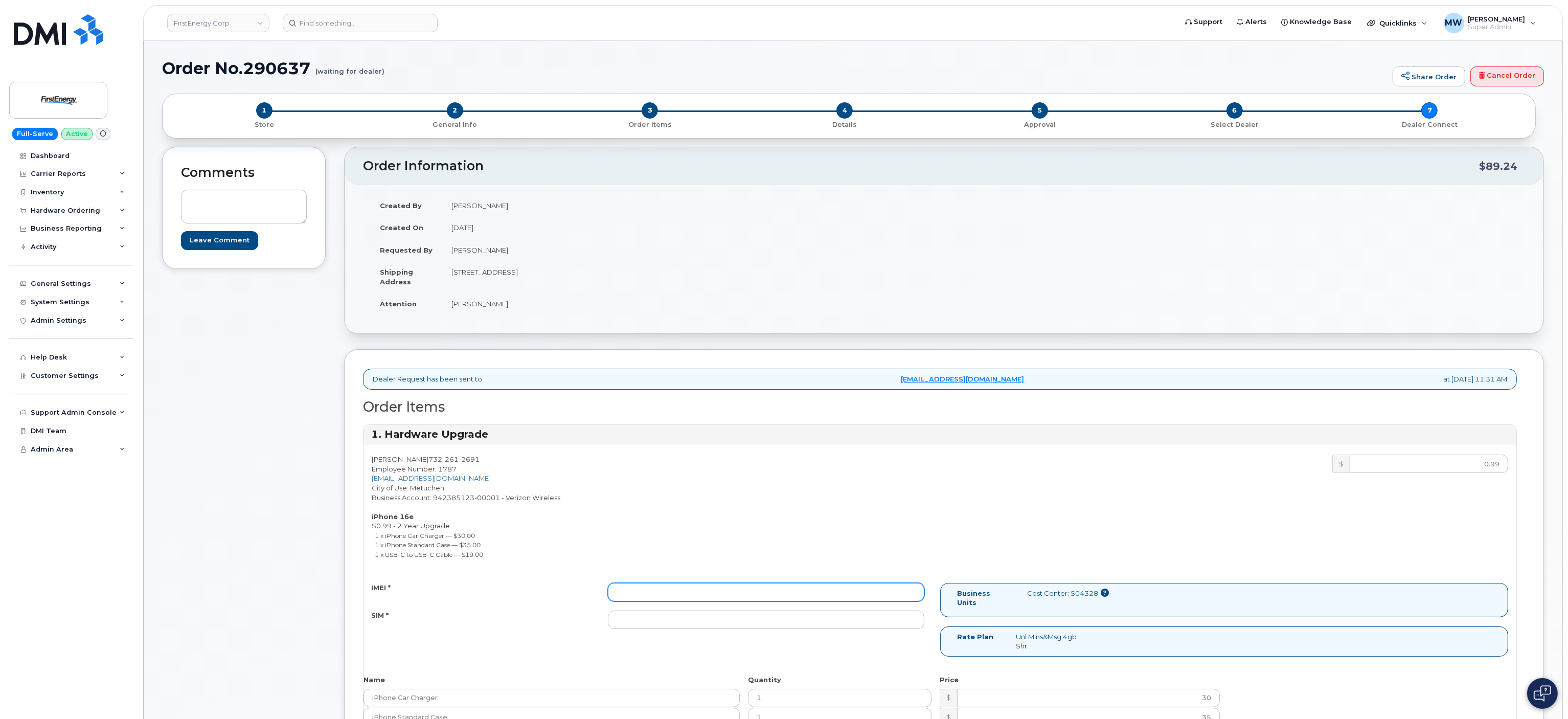
click at [704, 589] on input "IMEI *" at bounding box center [766, 592] width 316 height 18
paste input "351811696325948"
type input "351811696325948"
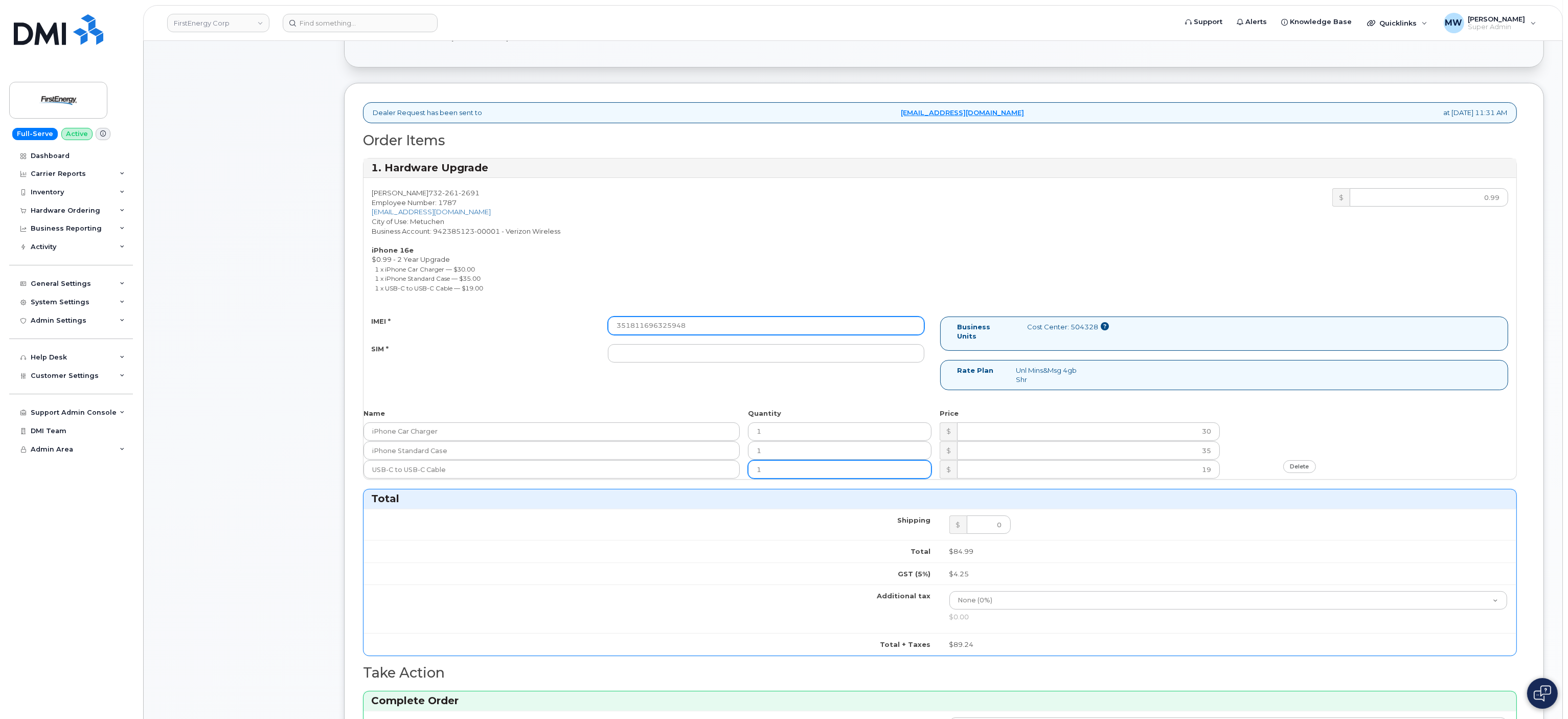
scroll to position [307, 0]
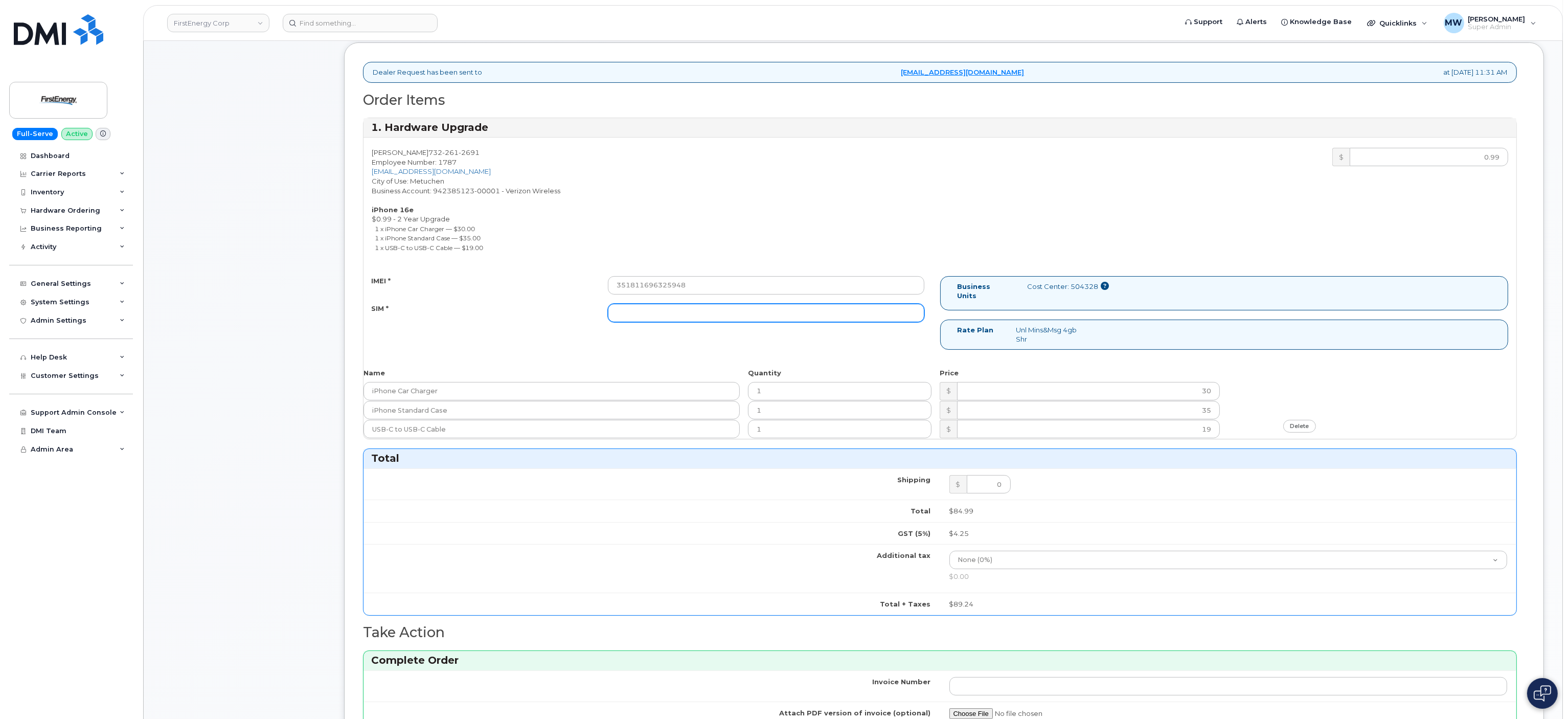
drag, startPoint x: 688, startPoint y: 317, endPoint x: 704, endPoint y: 340, distance: 28.0
click at [688, 318] on input "SIM *" at bounding box center [766, 313] width 316 height 18
type input "NA"
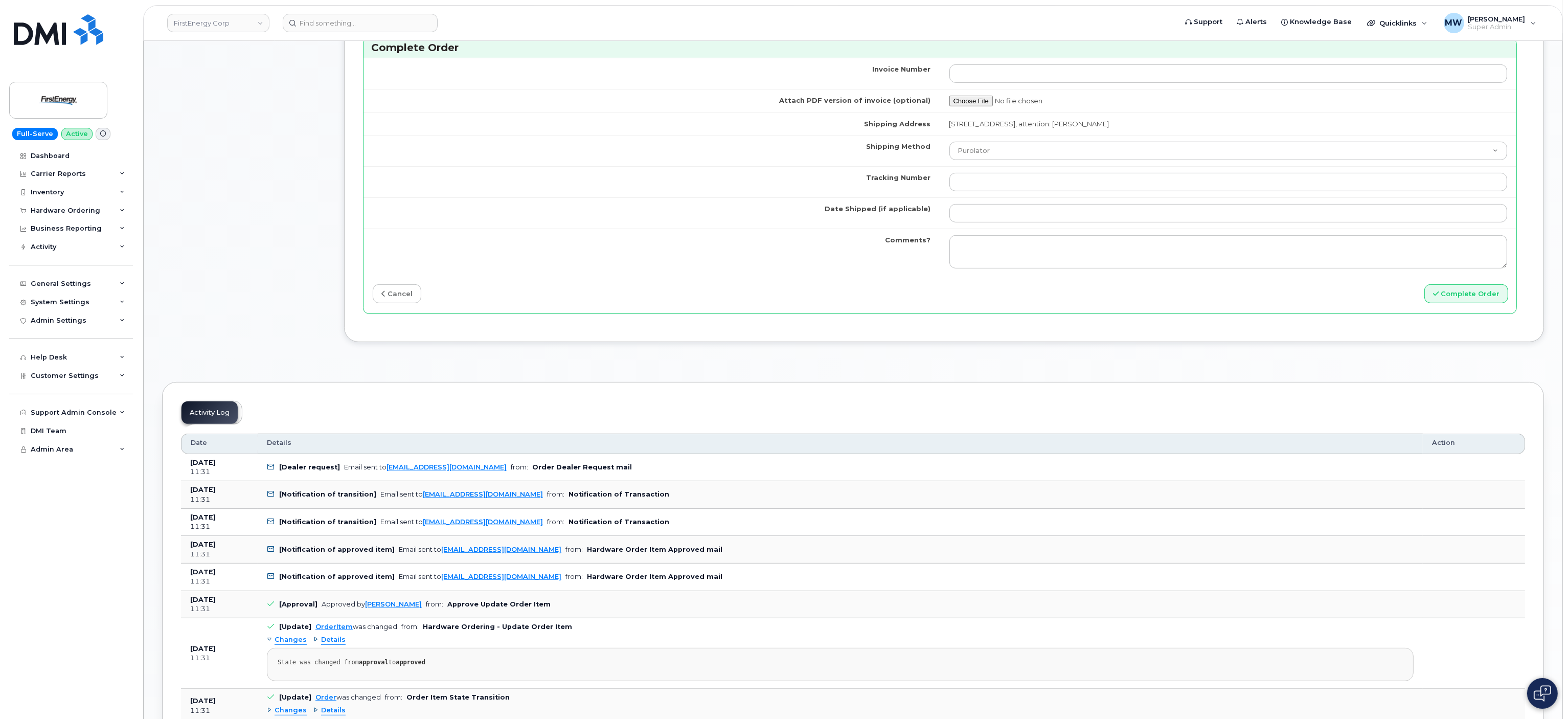
scroll to position [921, 0]
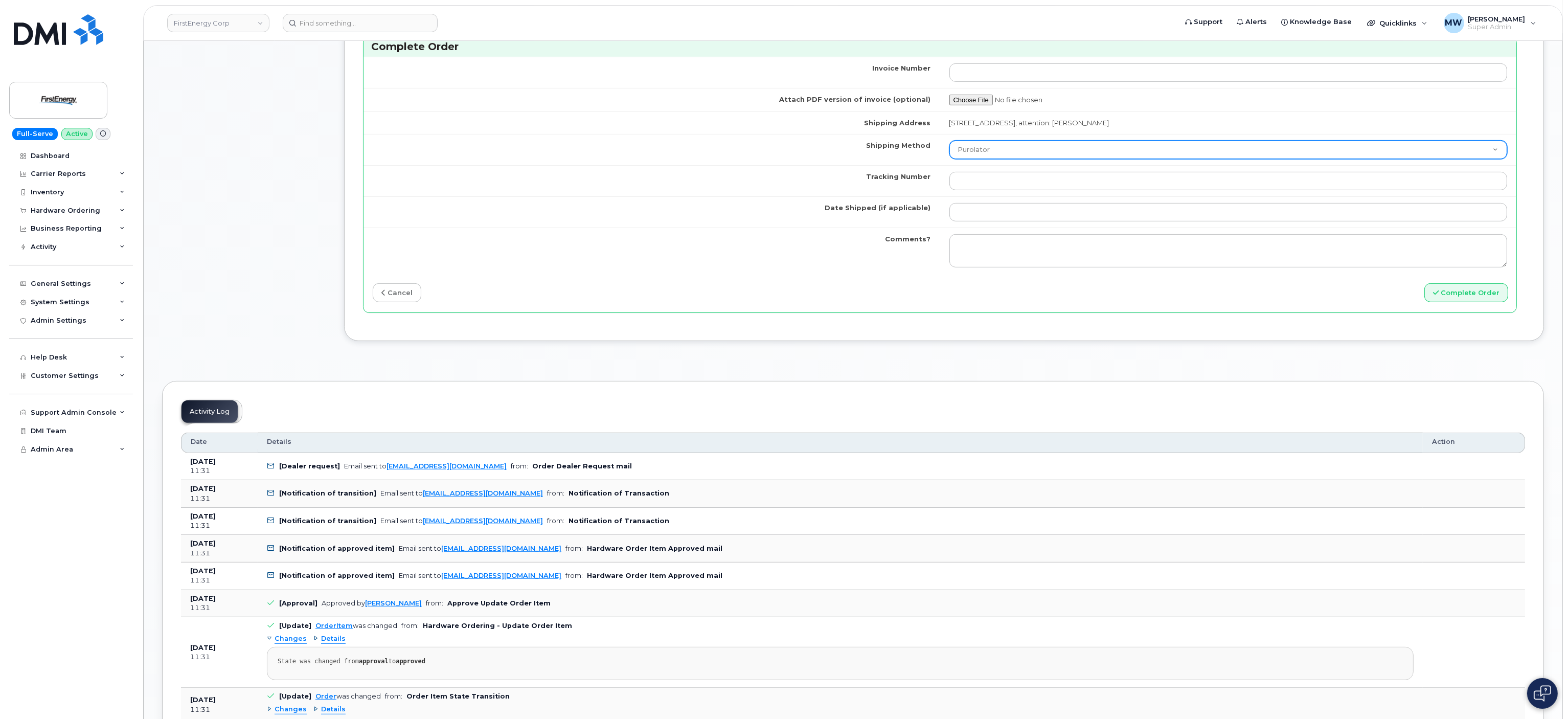
drag, startPoint x: 1007, startPoint y: 149, endPoint x: 1010, endPoint y: 163, distance: 14.3
click at [1007, 152] on select "Purolator UPS FedEx Canada Post Courier Other Drop Off Pick Up" at bounding box center [1228, 150] width 558 height 18
select select "UPS"
click at [950, 146] on select "Purolator UPS FedEx Canada Post Courier Other Drop Off Pick Up" at bounding box center [1228, 150] width 558 height 18
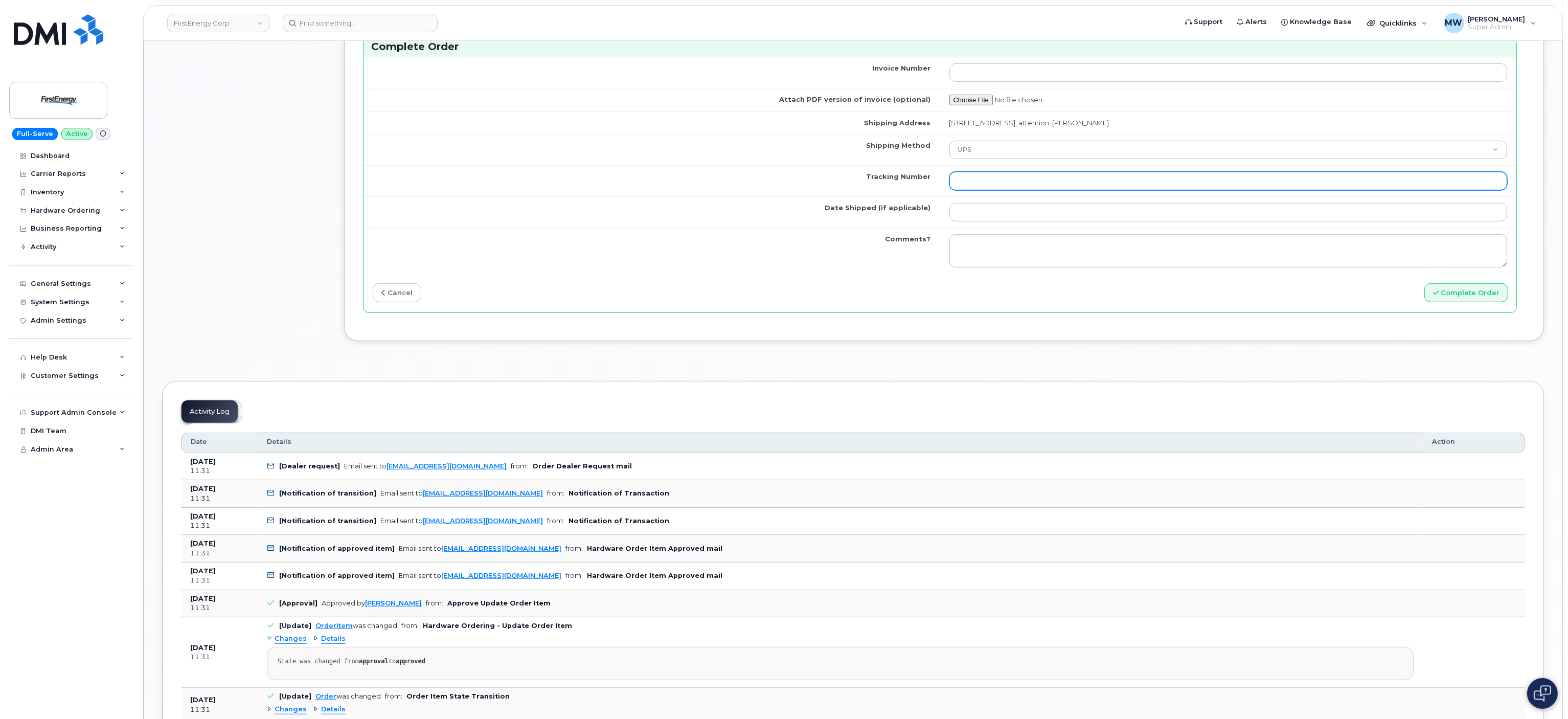
click at [1021, 187] on input "Tracking Number" at bounding box center [1228, 181] width 558 height 18
type input "1"
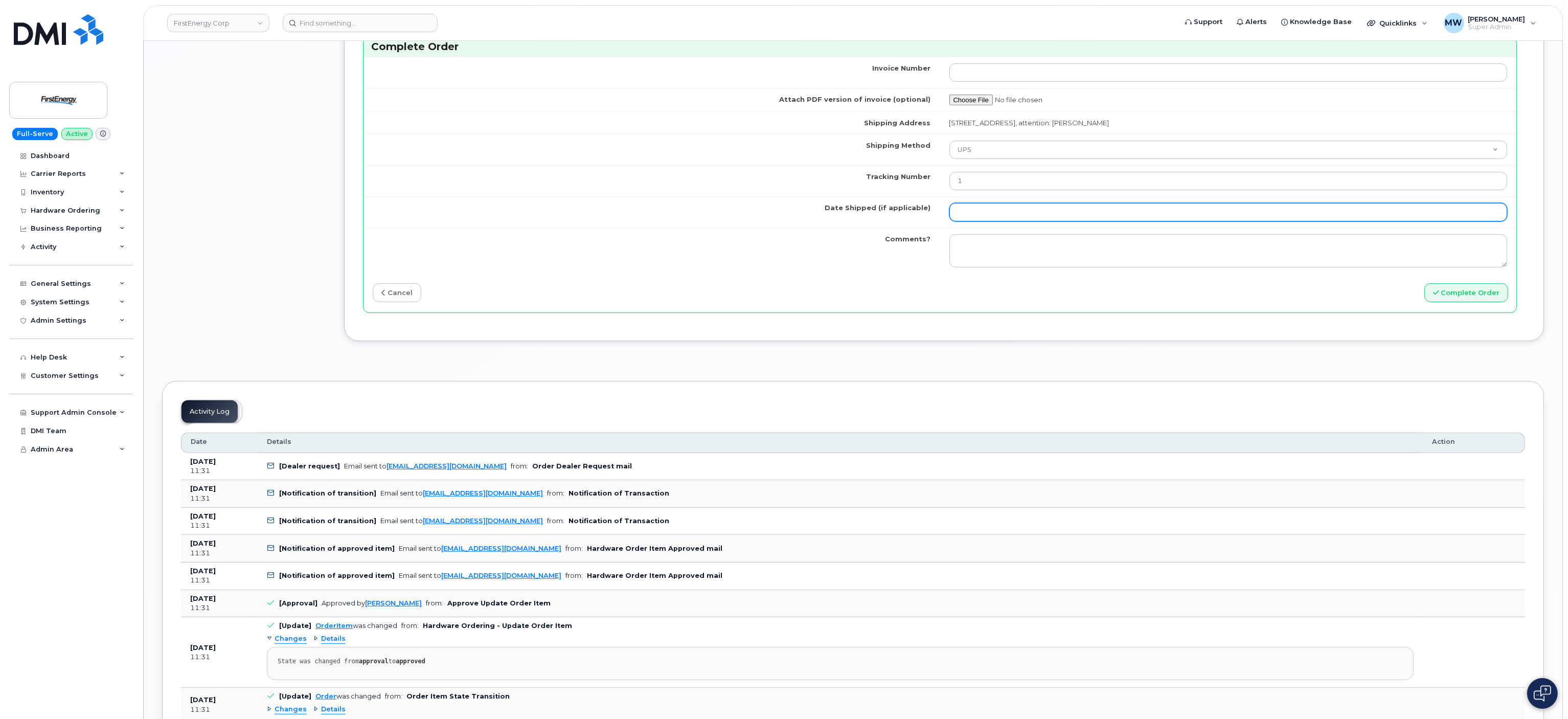
drag, startPoint x: 1107, startPoint y: 220, endPoint x: 1115, endPoint y: 228, distance: 11.3
click at [1110, 222] on input "Date Shipped (if applicable)" at bounding box center [1228, 212] width 558 height 18
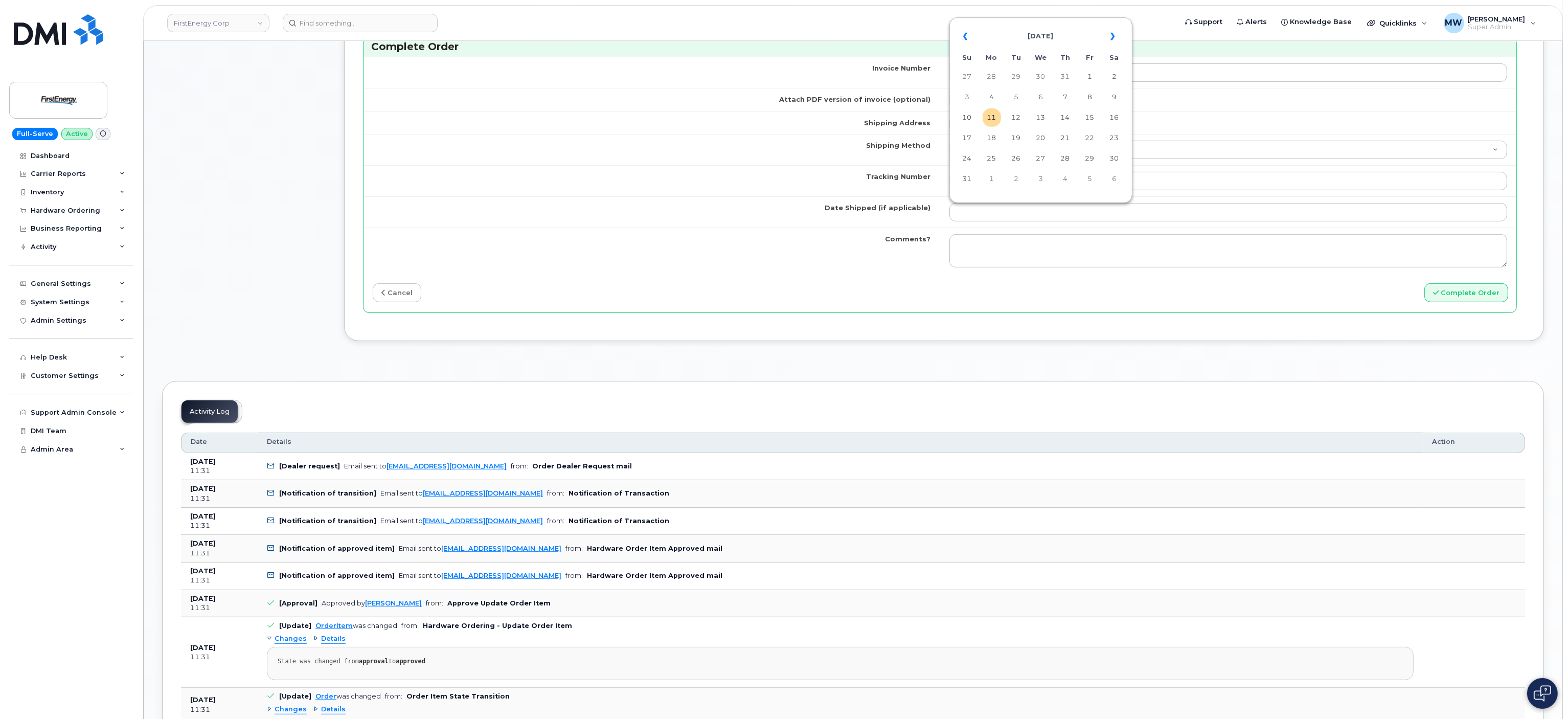
click at [998, 128] on table "« [DATE] » Su Mo Tu We Th Fr Sa 27 28 29 30 31 1 2 3 4 5 6 7 8 9 10 11 12 13 14…" at bounding box center [1041, 107] width 178 height 175
click at [995, 122] on td "11" at bounding box center [992, 117] width 18 height 18
type input "[DATE]"
click at [1468, 300] on button "Complete Order" at bounding box center [1466, 292] width 84 height 19
